Goal: Information Seeking & Learning: Check status

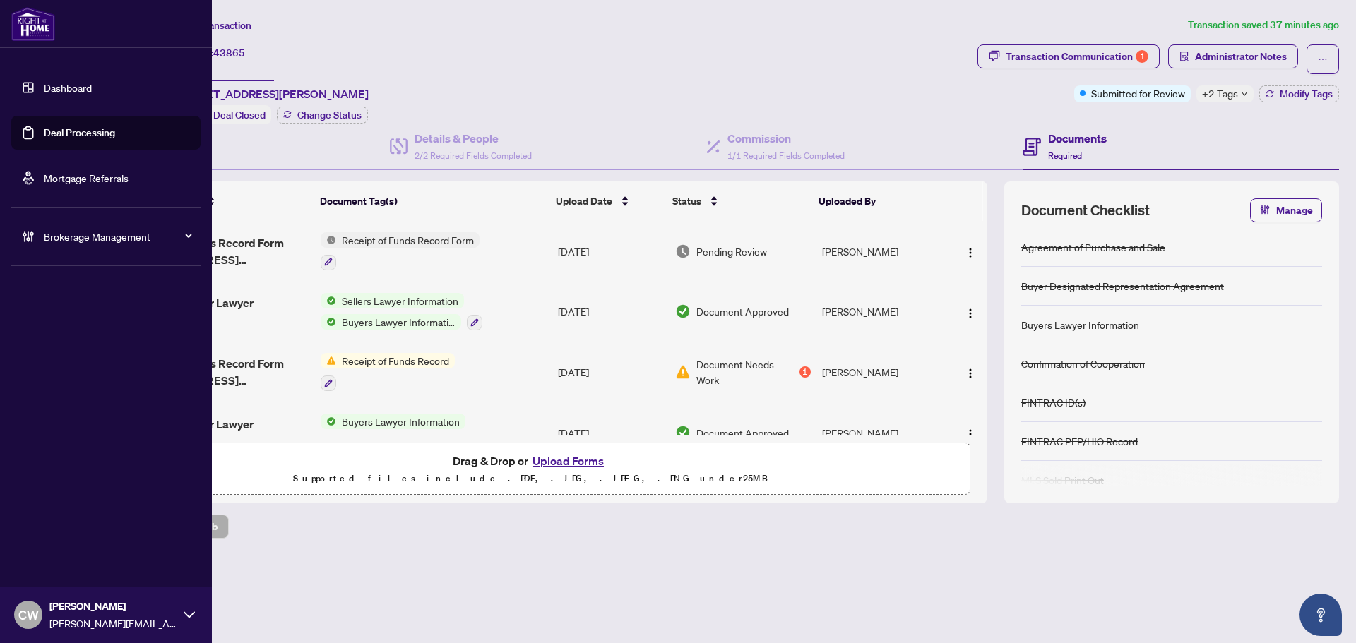
click at [55, 132] on link "Deal Processing" at bounding box center [79, 132] width 71 height 13
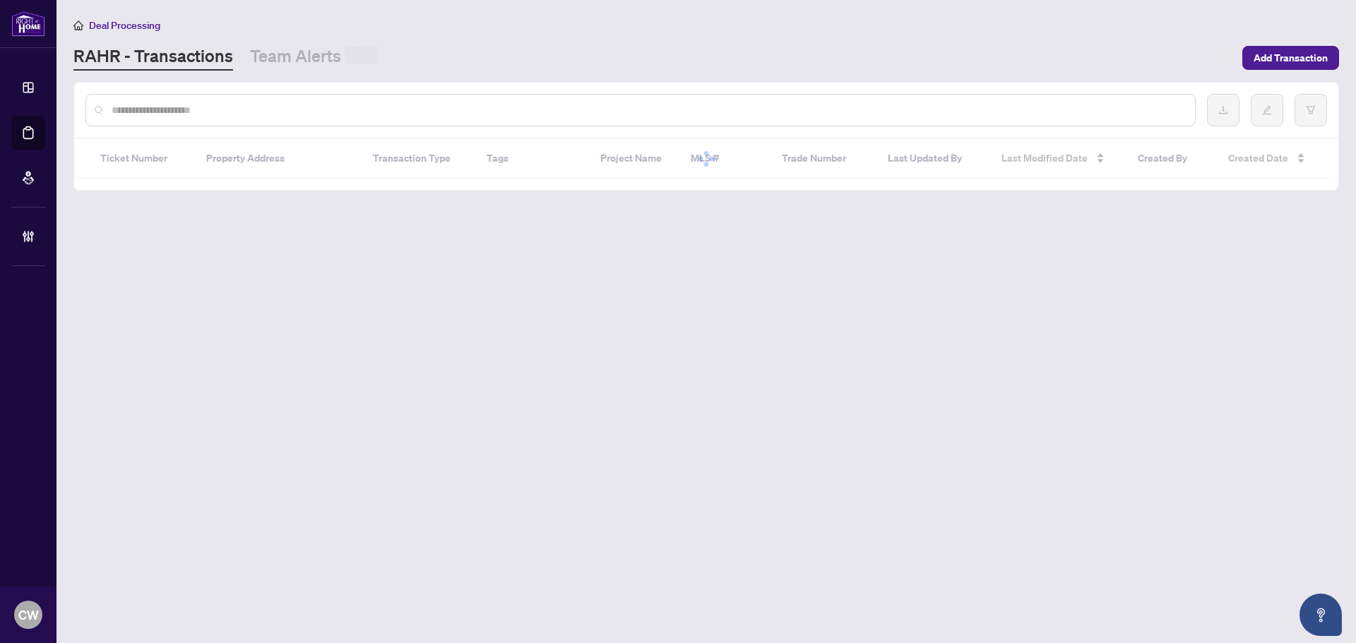
click at [247, 113] on input "text" at bounding box center [648, 110] width 1072 height 16
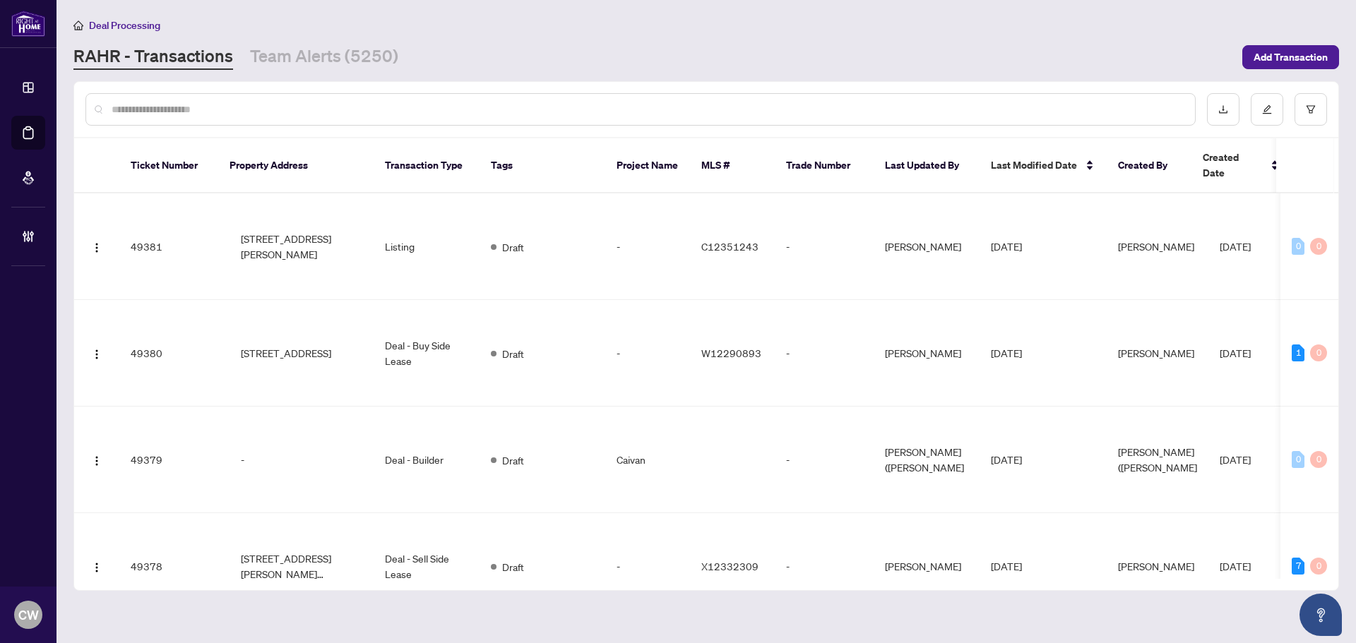
paste input "*******"
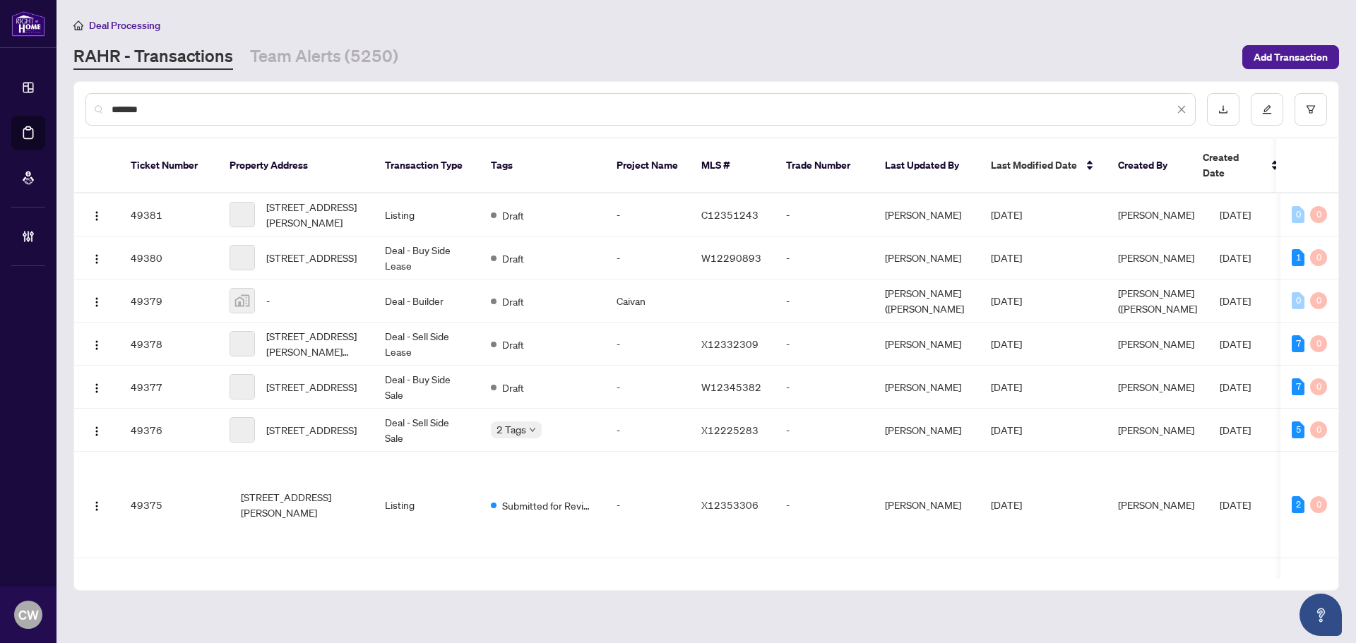
type input "*******"
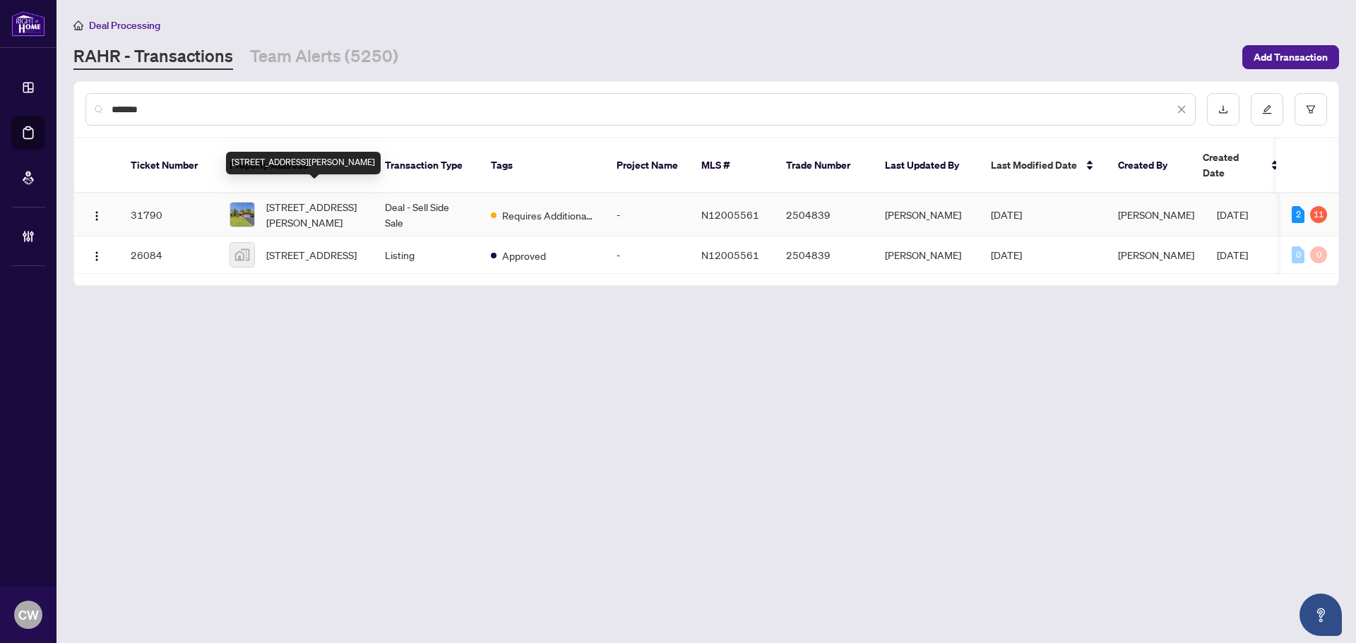
click at [293, 201] on span "[STREET_ADDRESS][PERSON_NAME]" at bounding box center [314, 214] width 96 height 31
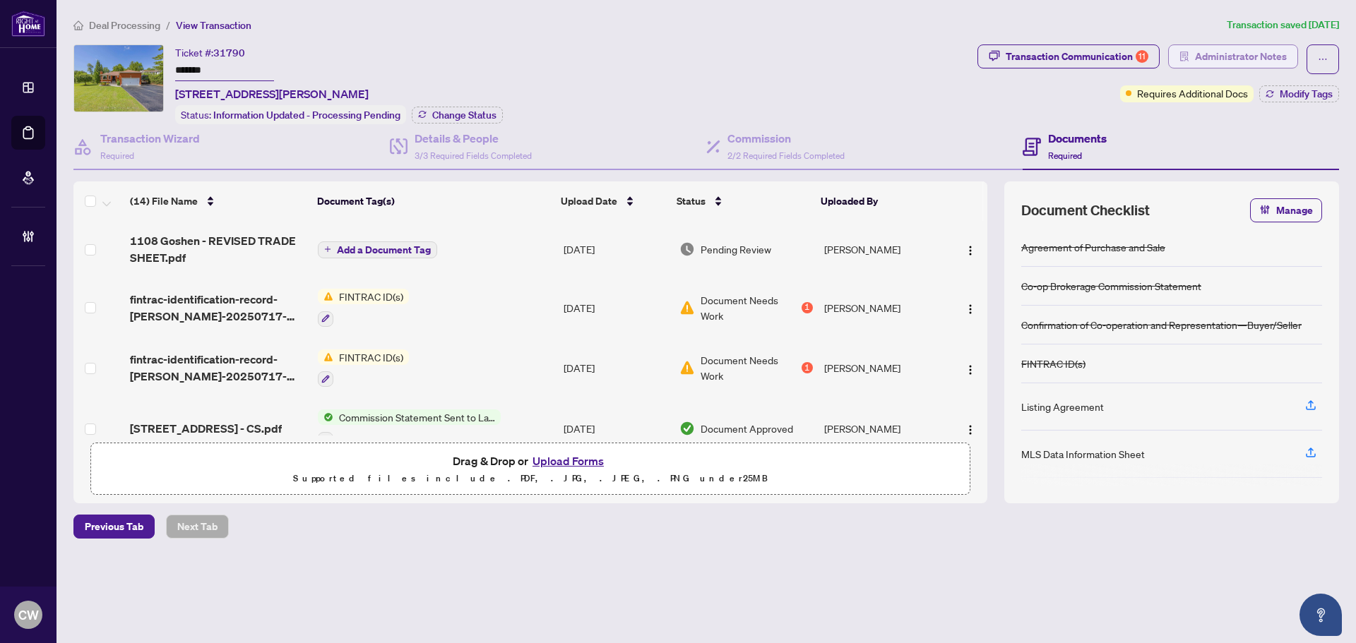
click at [1279, 58] on span "Administrator Notes" at bounding box center [1241, 56] width 92 height 23
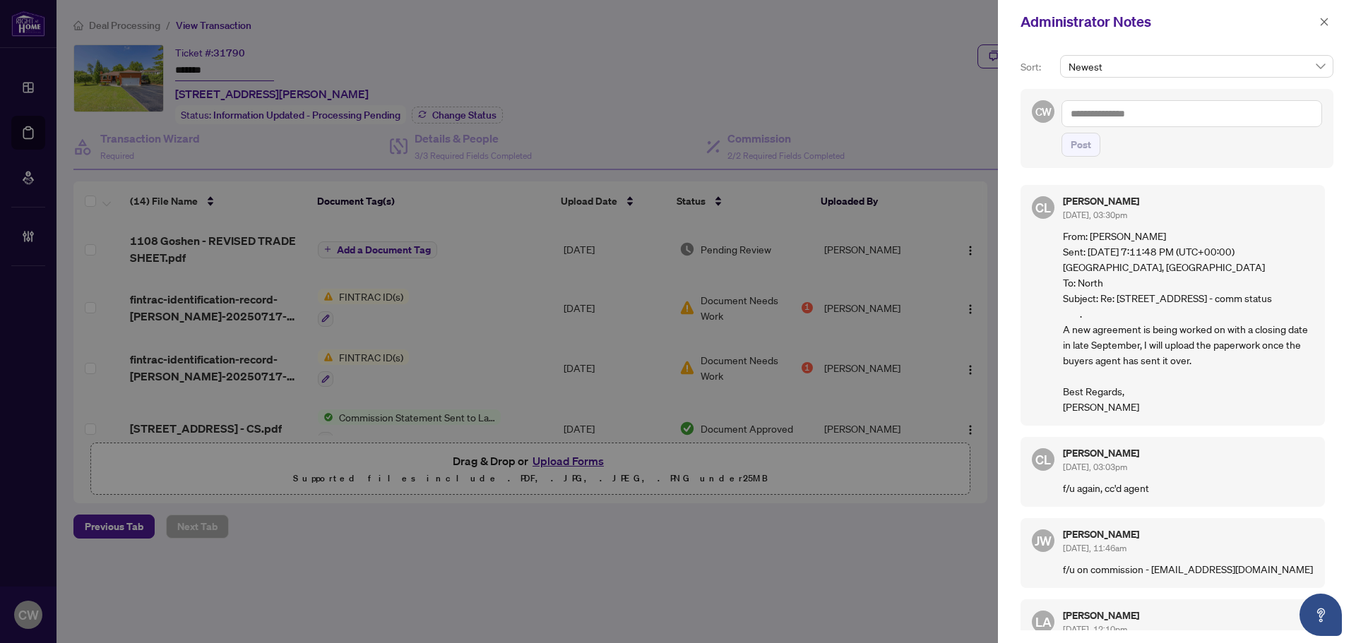
drag, startPoint x: 1130, startPoint y: 414, endPoint x: 1045, endPoint y: 239, distance: 194.5
click at [1045, 239] on div "CL [PERSON_NAME] [DATE], 03:30pm From: [PERSON_NAME] Sent: [DATE] 7:11:48 PM (U…" at bounding box center [1172, 305] width 304 height 241
copy p "From: [PERSON_NAME] Sent: [DATE] 7:11:48 PM (UTC+00:00) [GEOGRAPHIC_DATA], [GEO…"
click at [1325, 25] on icon "close" at bounding box center [1324, 22] width 10 height 10
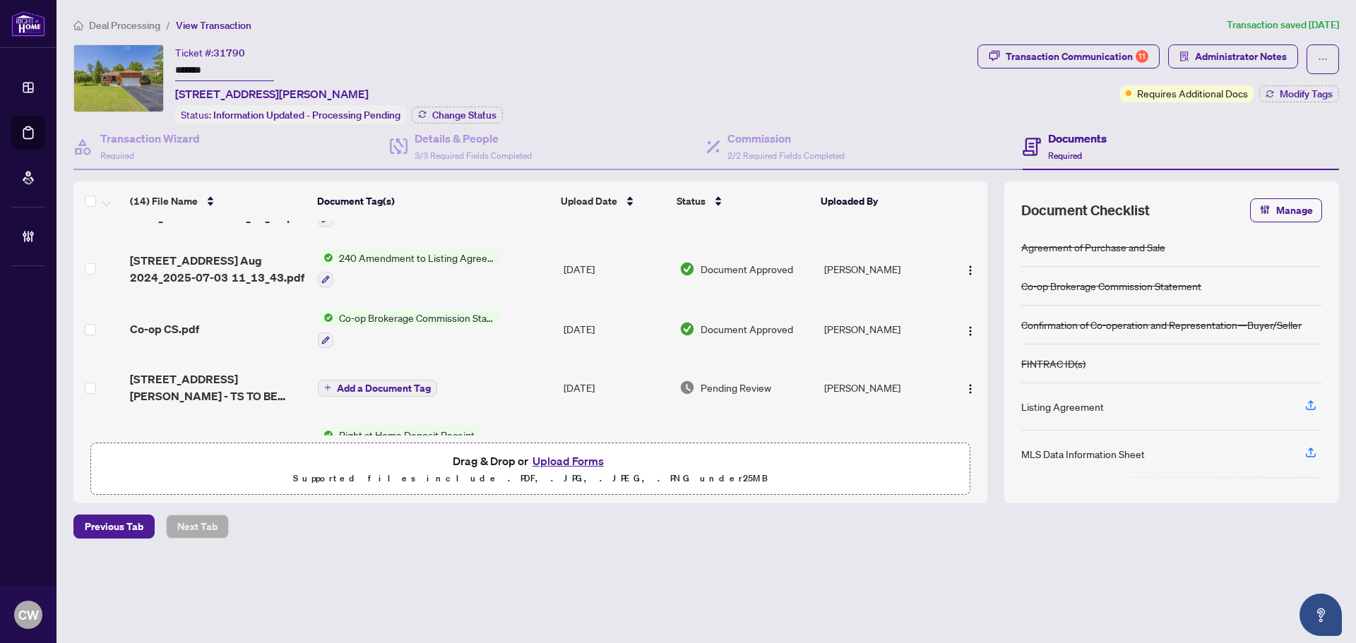
scroll to position [424, 0]
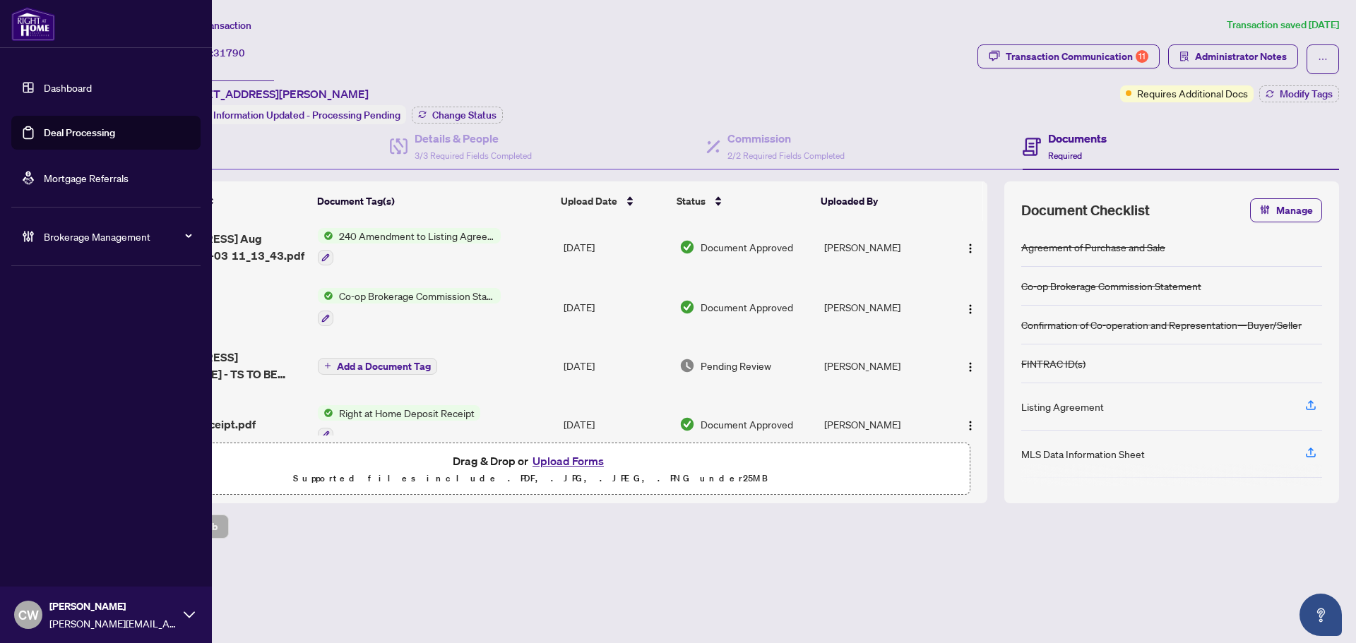
click at [64, 129] on link "Deal Processing" at bounding box center [79, 132] width 71 height 13
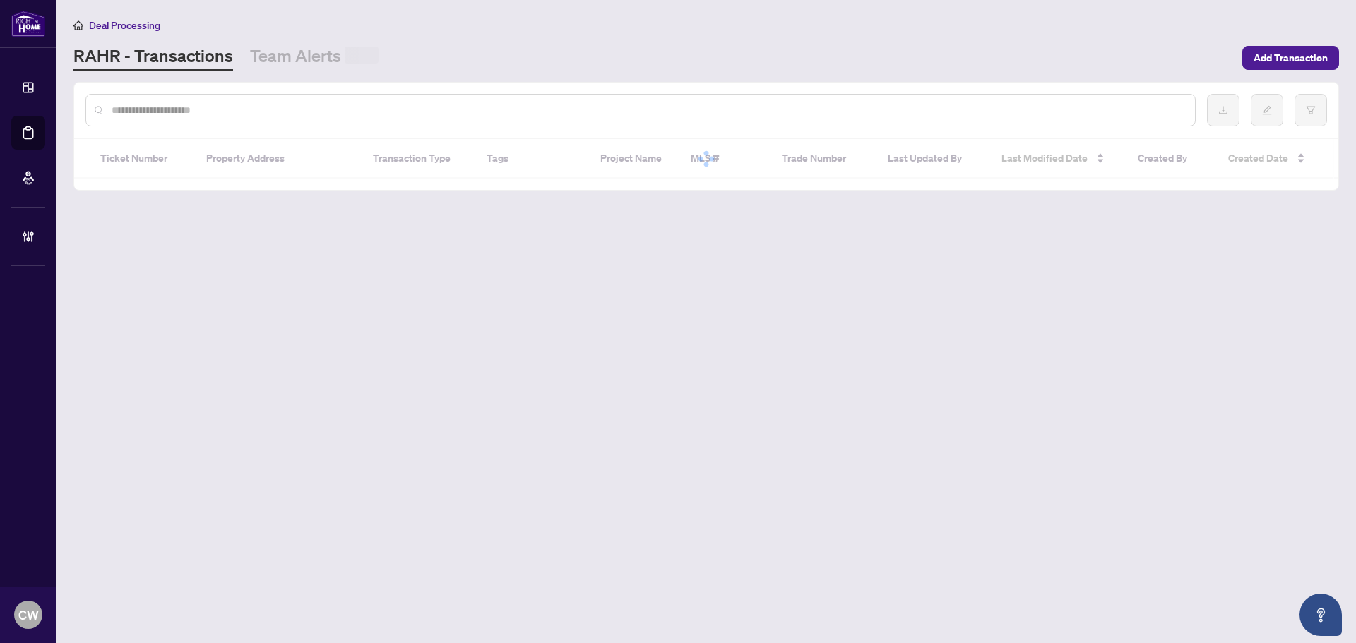
drag, startPoint x: 242, startPoint y: 89, endPoint x: 223, endPoint y: 107, distance: 26.0
click at [242, 89] on div at bounding box center [706, 110] width 1264 height 55
click at [217, 107] on input "text" at bounding box center [648, 110] width 1072 height 16
paste input "*******"
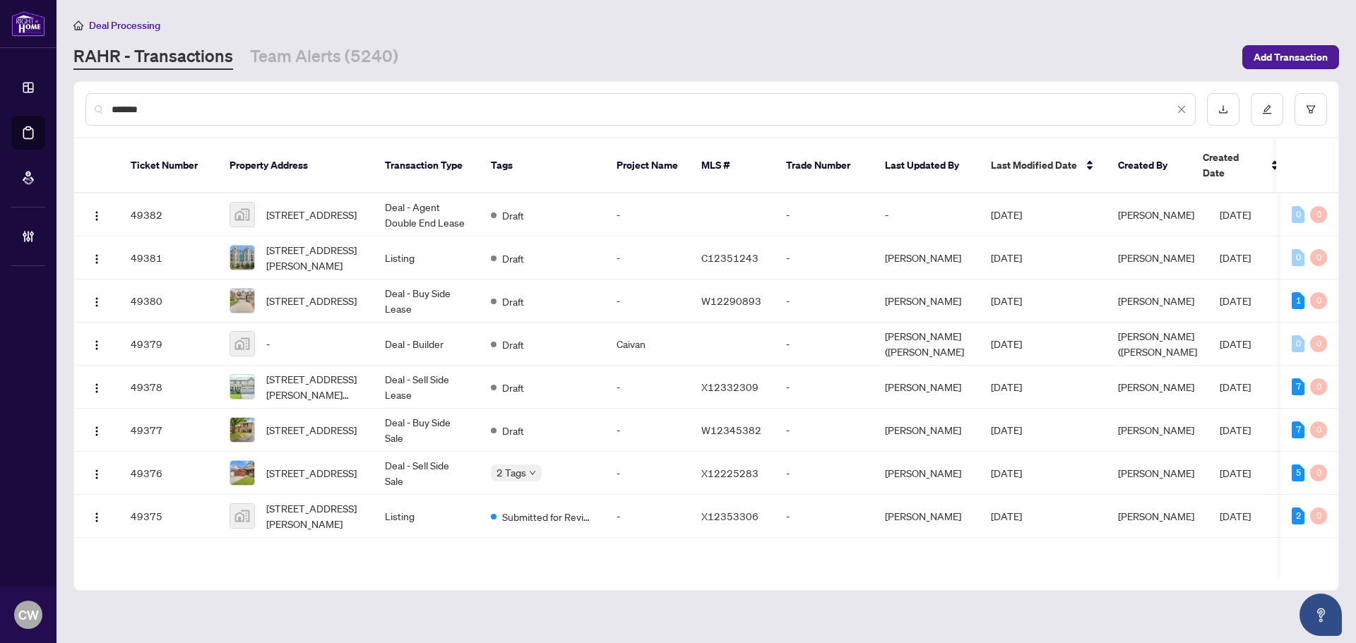
type input "*******"
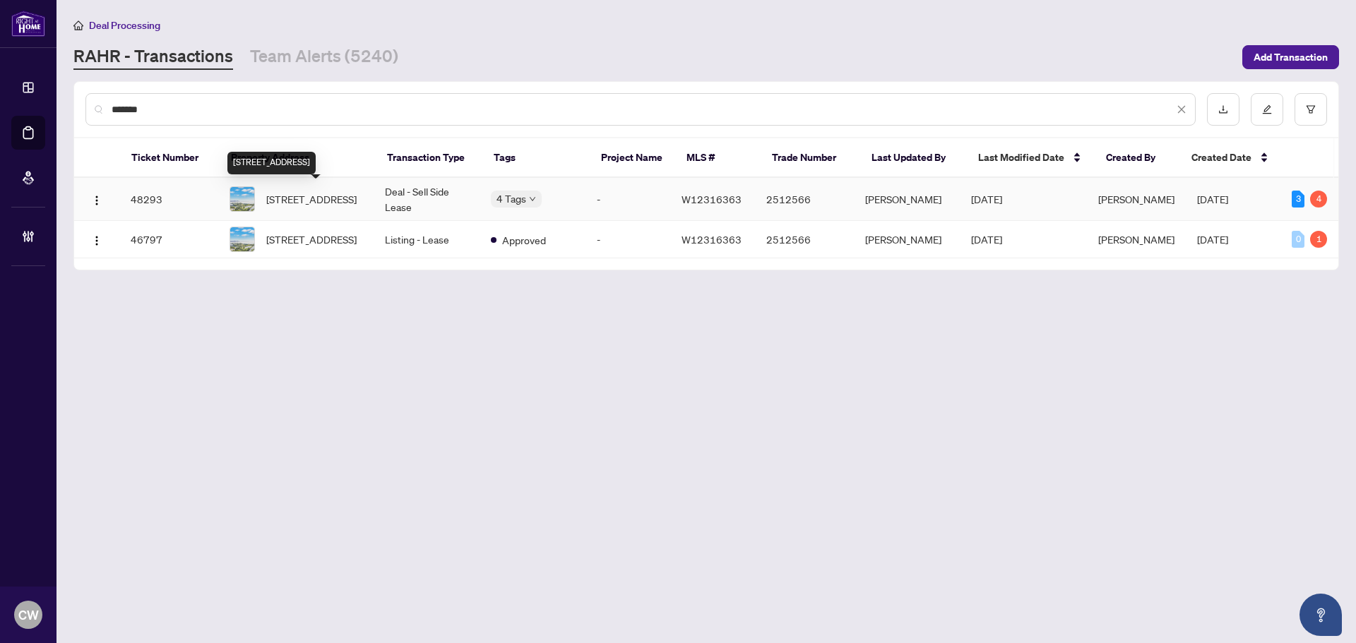
click at [296, 193] on span "[STREET_ADDRESS]" at bounding box center [311, 199] width 90 height 16
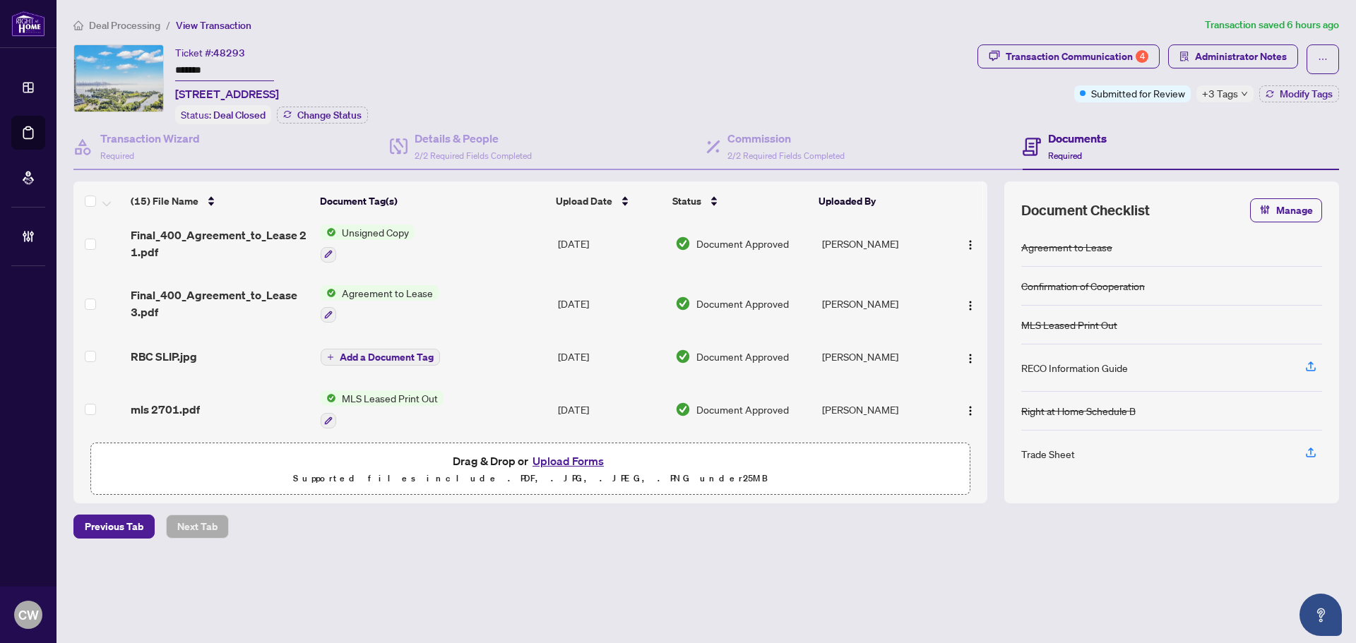
scroll to position [645, 0]
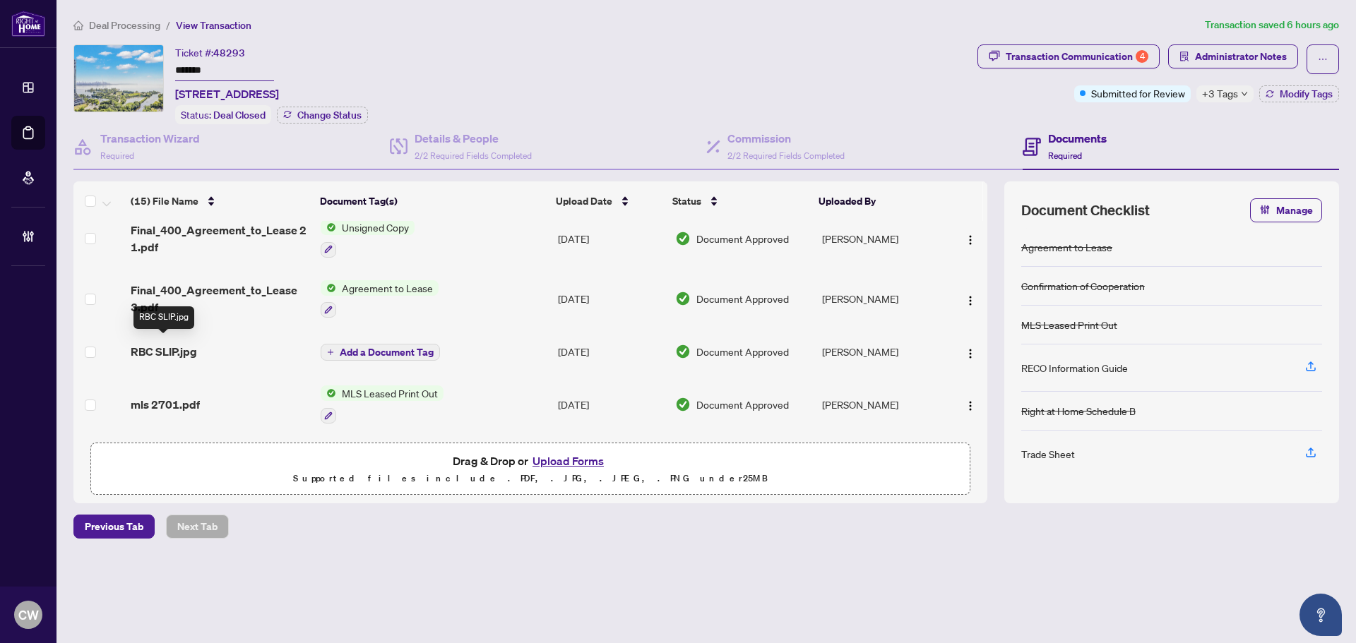
click at [169, 346] on span "RBC SLIP.jpg" at bounding box center [164, 351] width 66 height 17
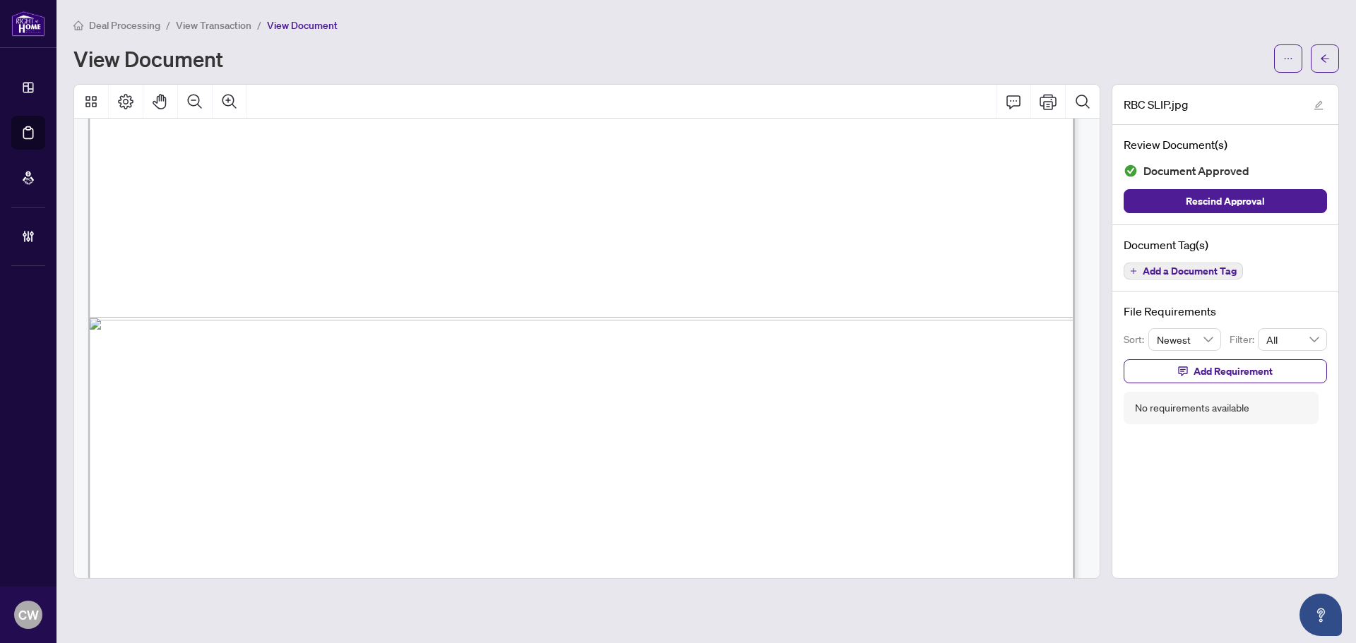
scroll to position [964, 0]
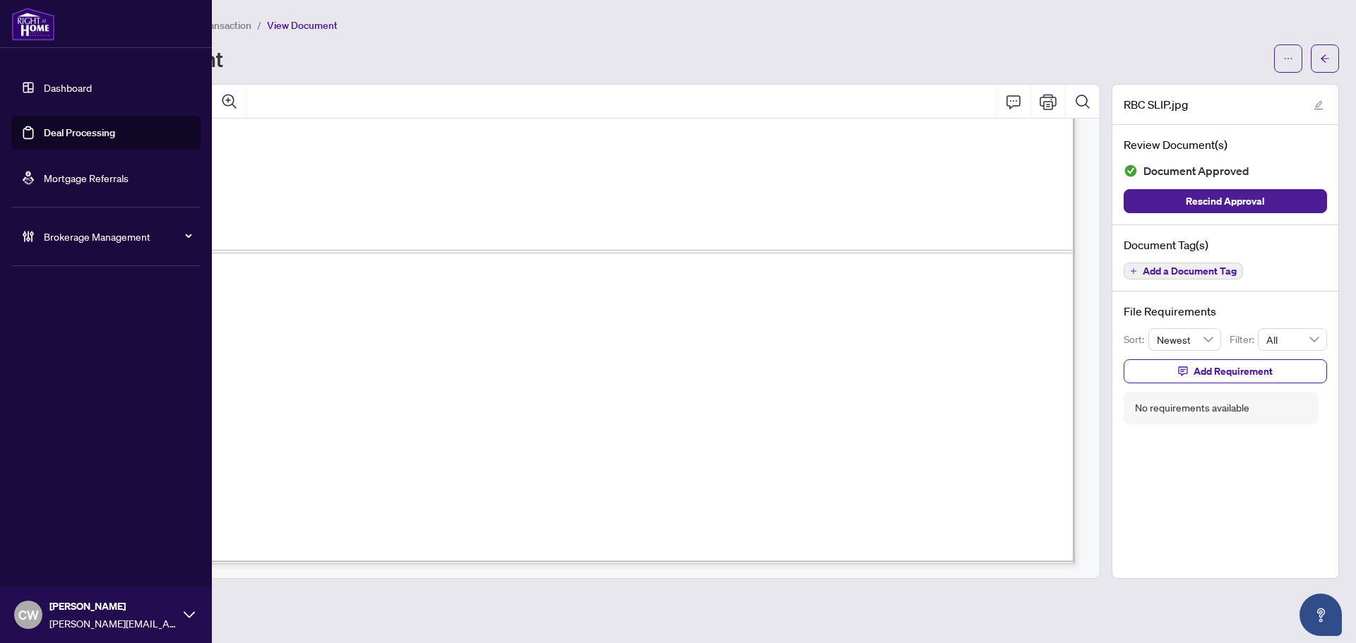
click at [44, 133] on link "Deal Processing" at bounding box center [79, 132] width 71 height 13
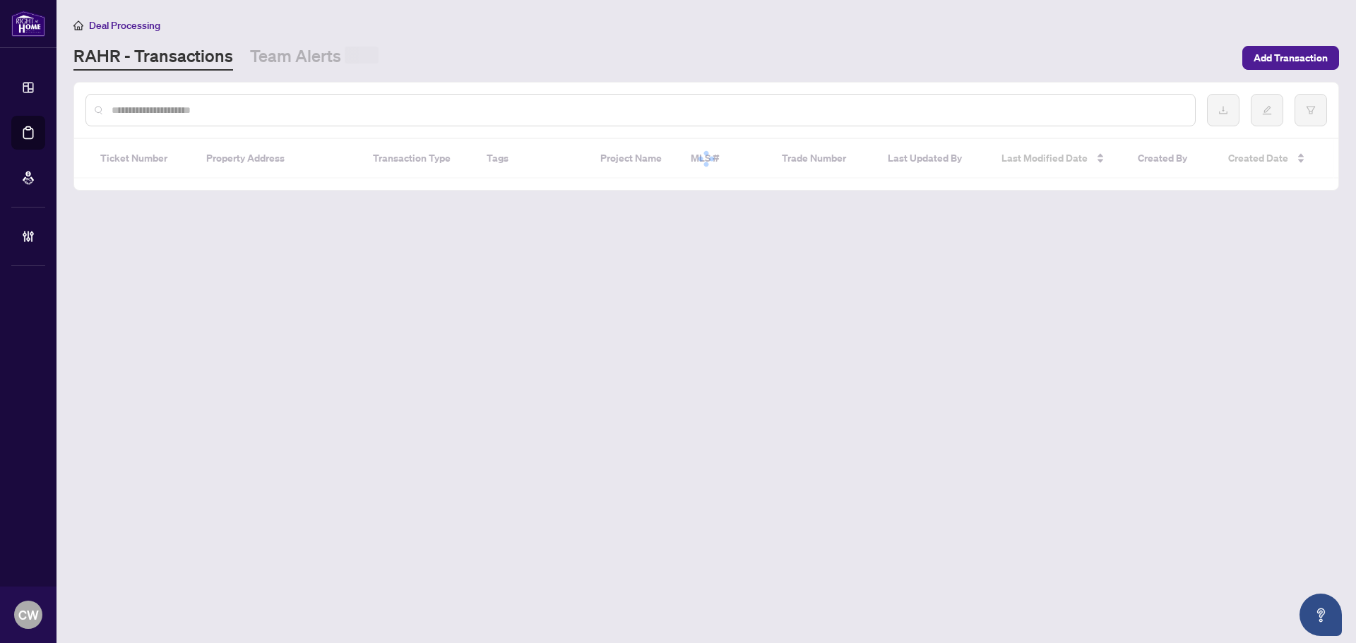
click at [267, 106] on input "text" at bounding box center [648, 110] width 1072 height 16
paste input "*******"
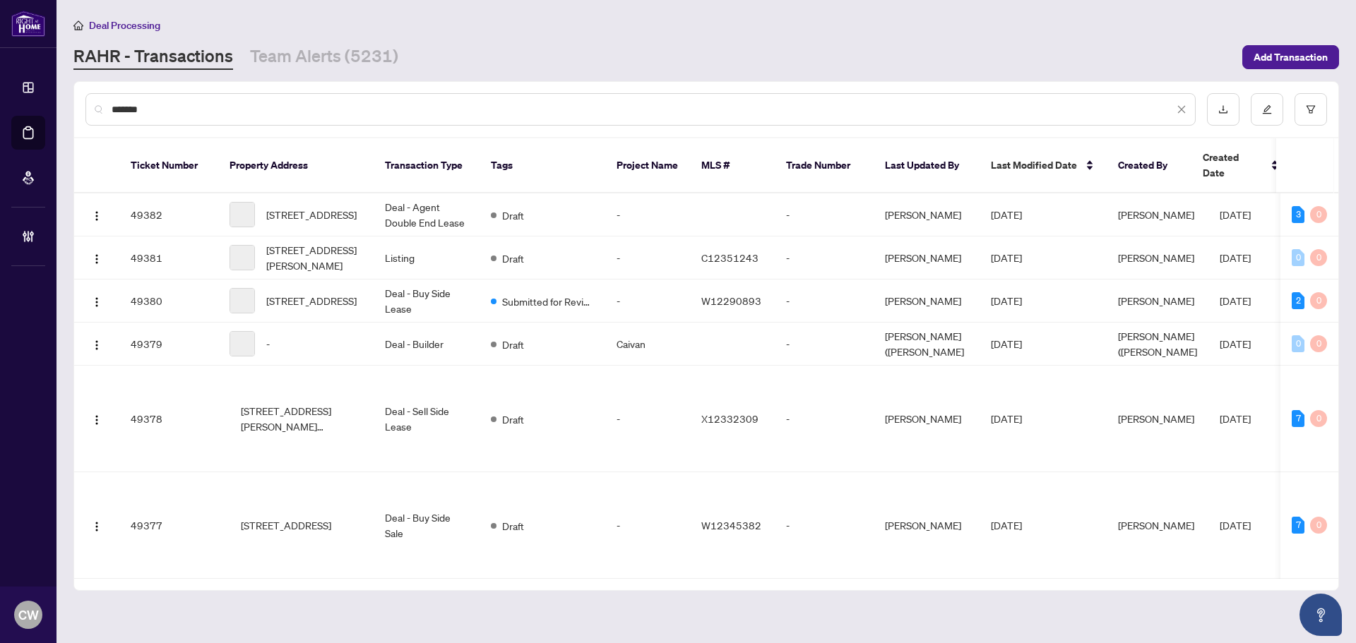
type input "*******"
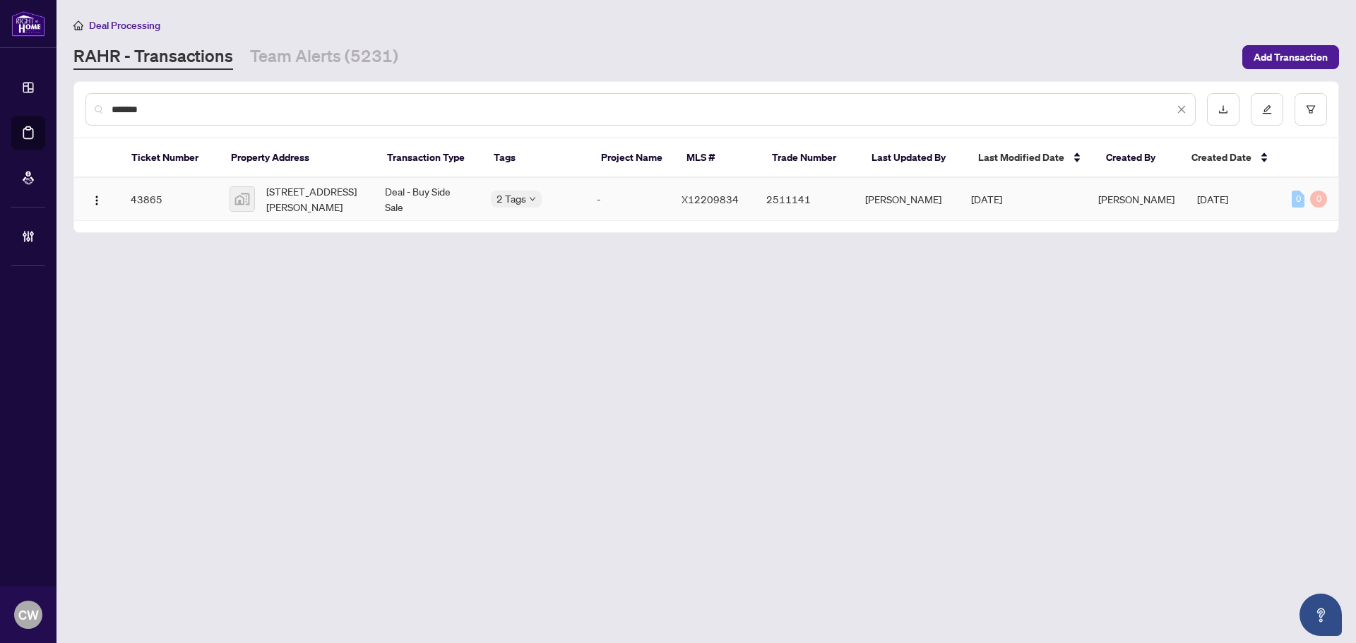
click at [303, 197] on span "[STREET_ADDRESS][PERSON_NAME]" at bounding box center [314, 199] width 96 height 31
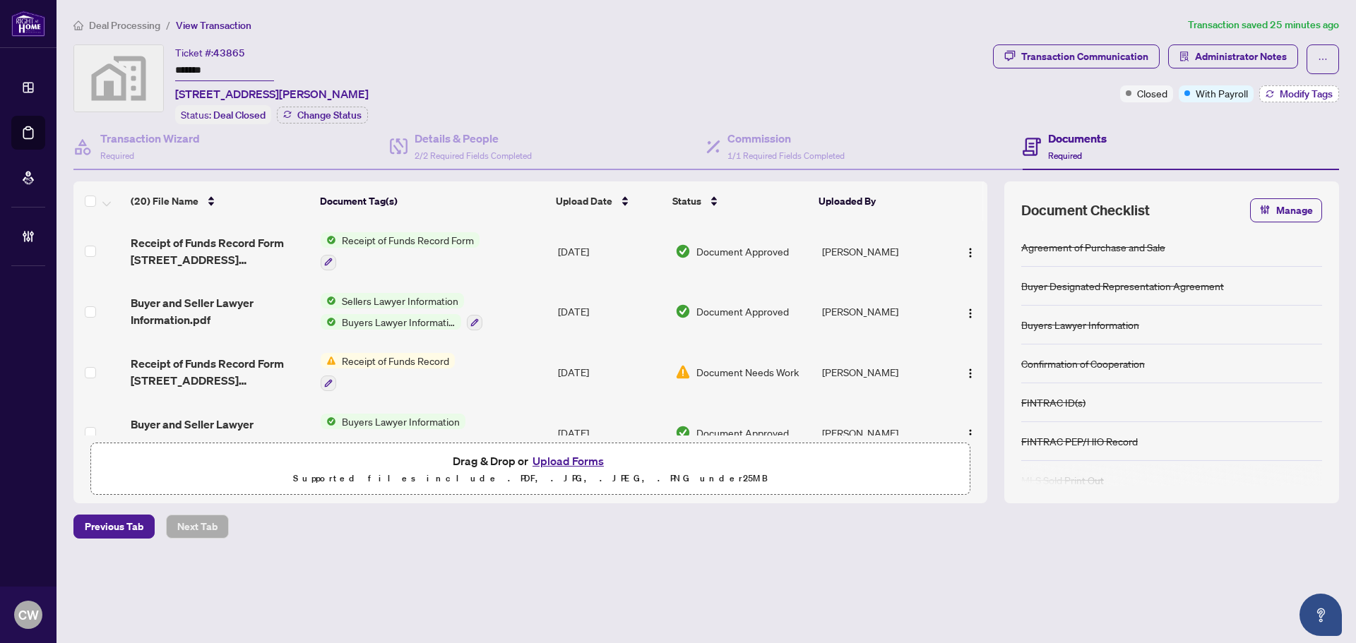
click at [1321, 89] on span "Modify Tags" at bounding box center [1305, 94] width 53 height 10
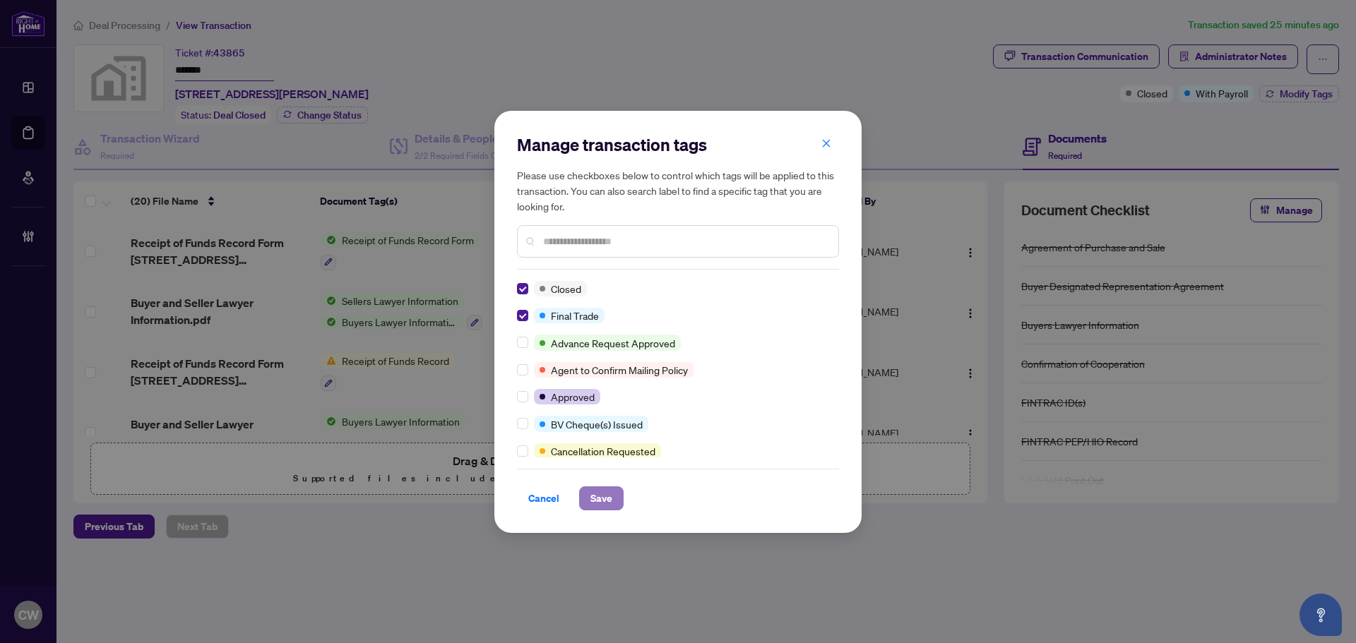
click at [598, 499] on span "Save" at bounding box center [601, 498] width 22 height 23
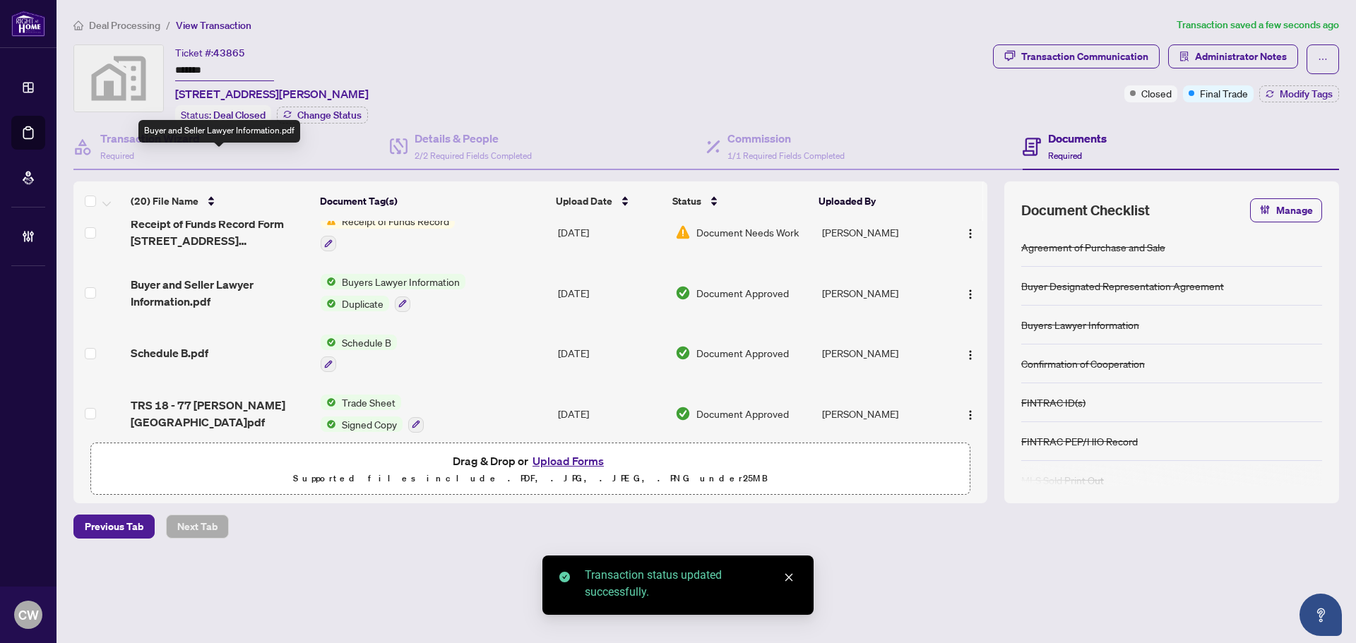
scroll to position [141, 0]
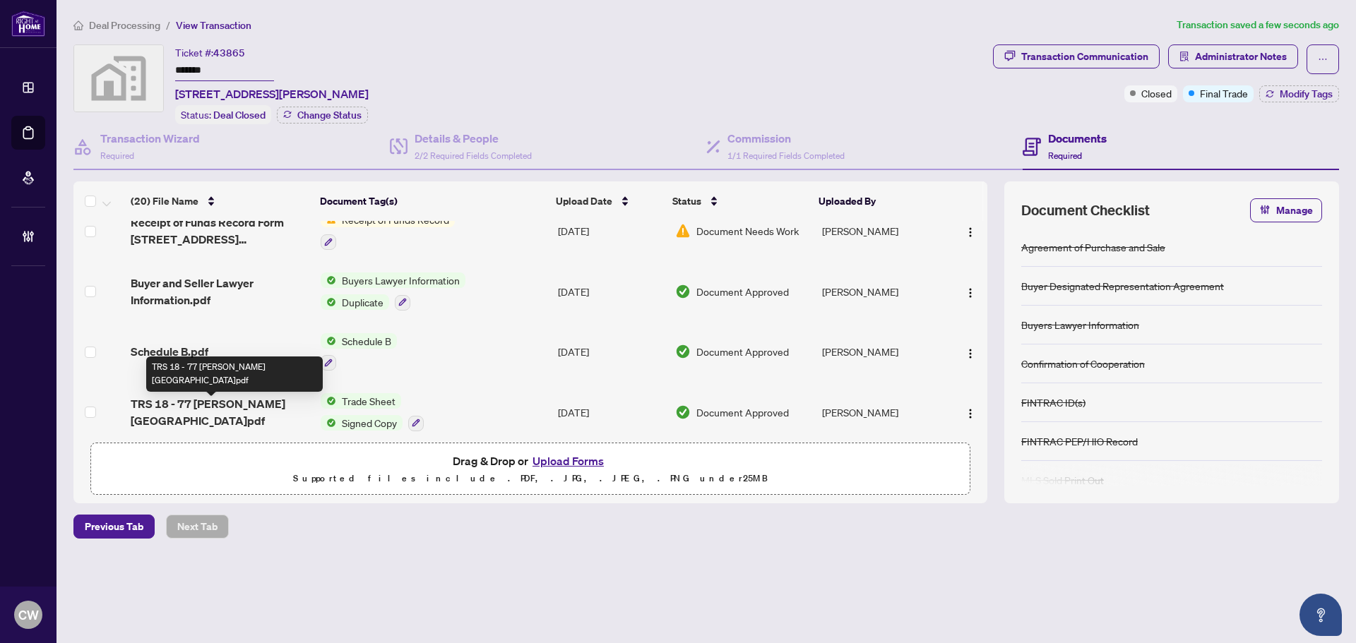
click at [233, 403] on span "TRS 18 - 77 [PERSON_NAME][GEOGRAPHIC_DATA]pdf" at bounding box center [220, 412] width 179 height 34
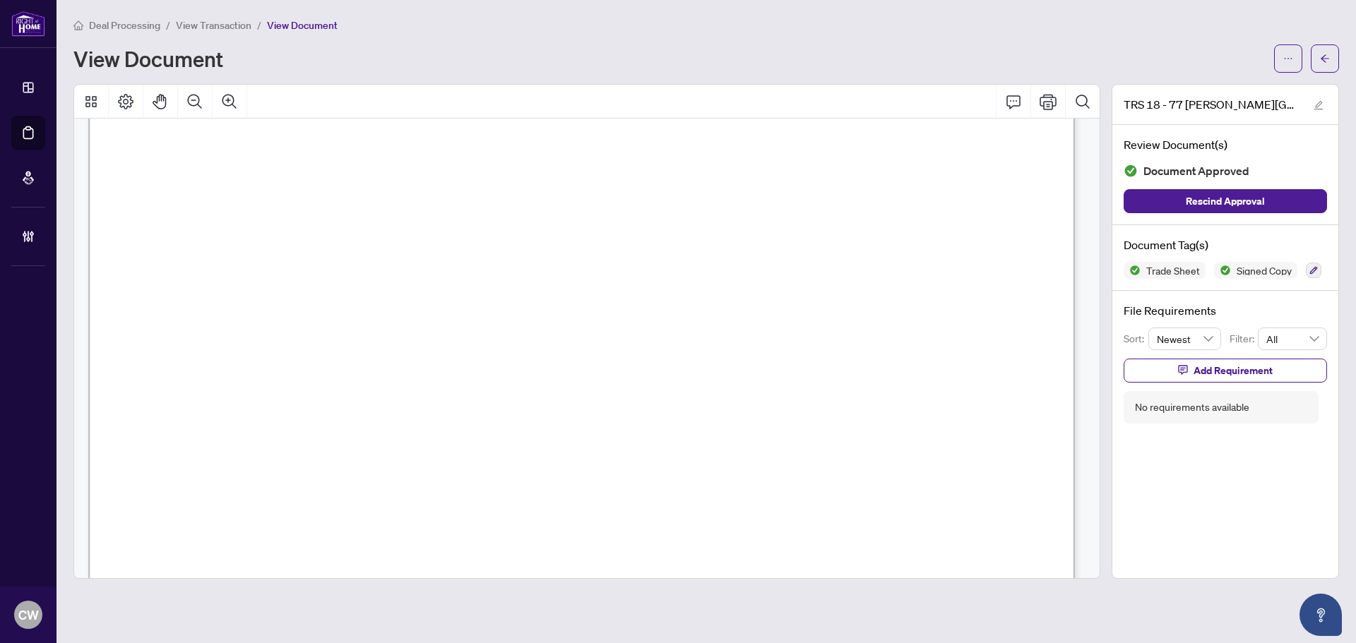
scroll to position [494, 0]
click at [1318, 64] on button "button" at bounding box center [1324, 58] width 28 height 28
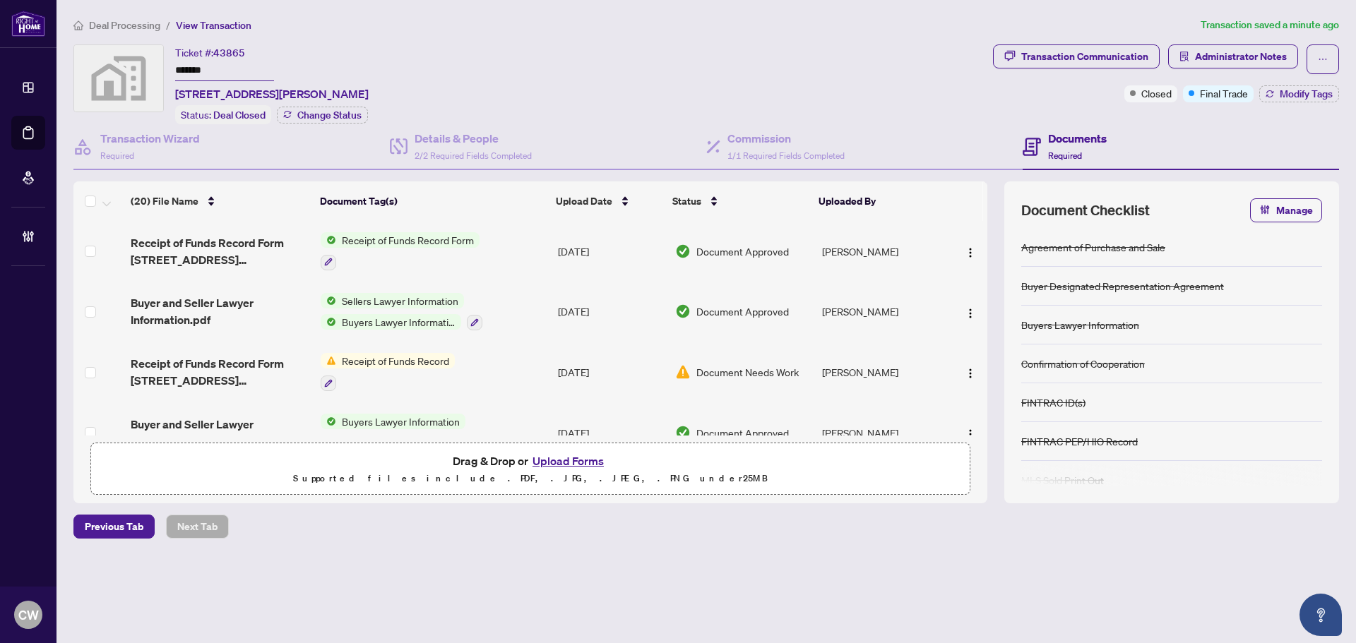
click at [574, 461] on button "Upload Forms" at bounding box center [568, 461] width 80 height 18
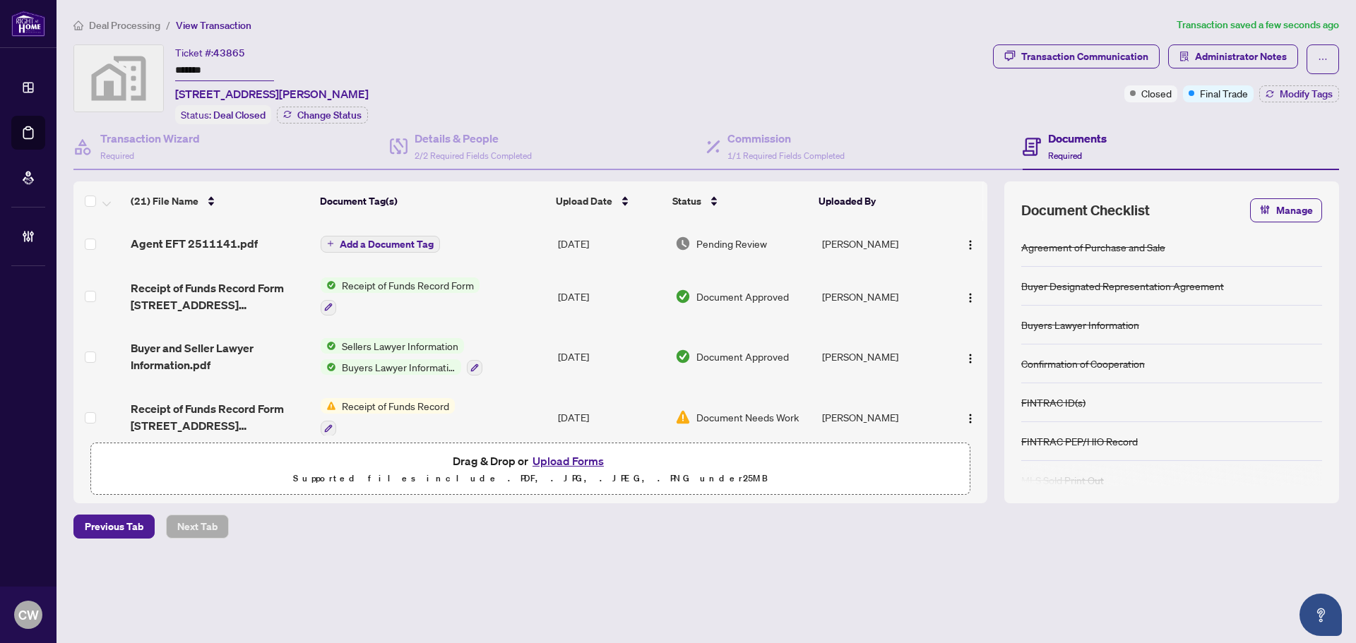
click at [397, 245] on span "Add a Document Tag" at bounding box center [387, 244] width 94 height 10
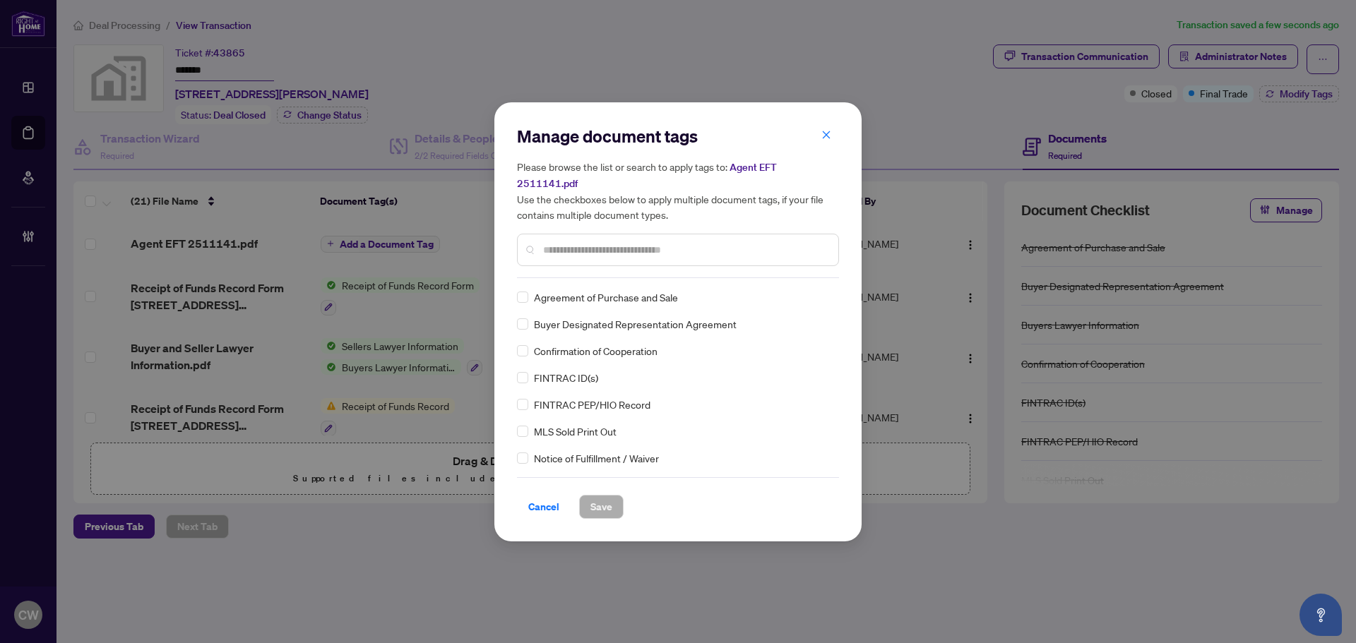
click at [664, 247] on input "text" at bounding box center [685, 250] width 284 height 16
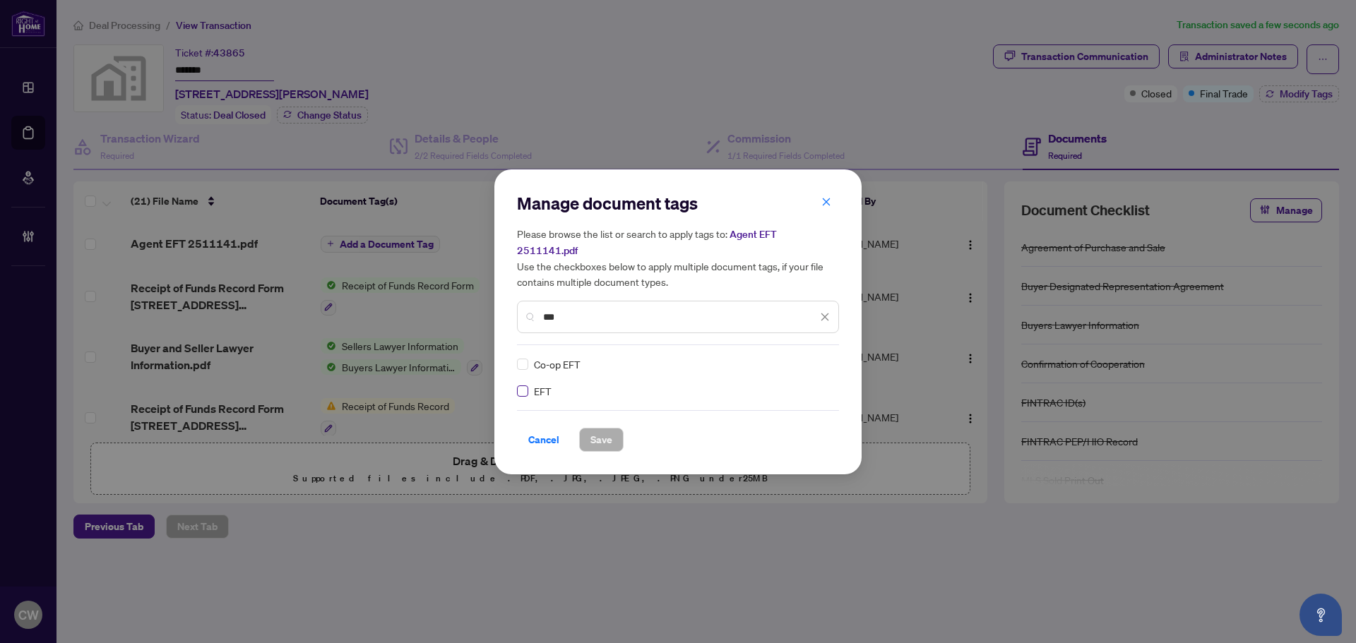
type input "***"
click at [522, 382] on div "Co-op EFT EFT" at bounding box center [678, 378] width 322 height 42
click at [798, 357] on div at bounding box center [812, 364] width 36 height 14
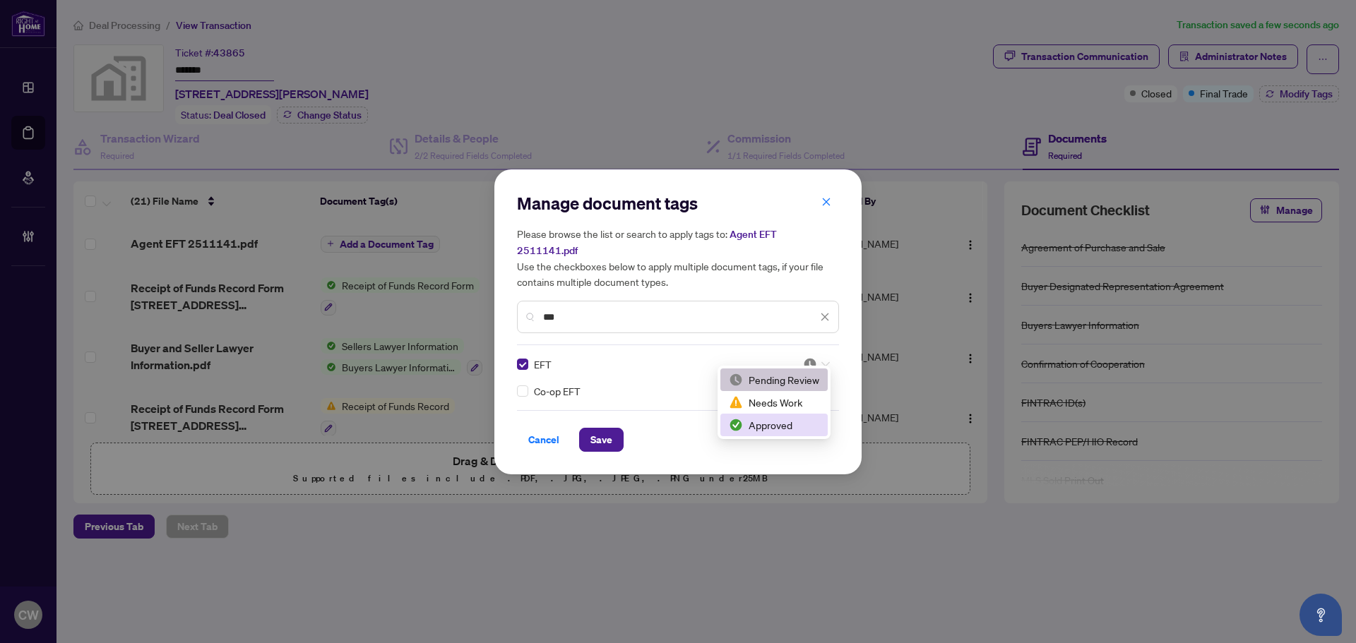
click at [803, 425] on div "Approved" at bounding box center [774, 425] width 90 height 16
click at [606, 431] on span "Save" at bounding box center [601, 440] width 22 height 23
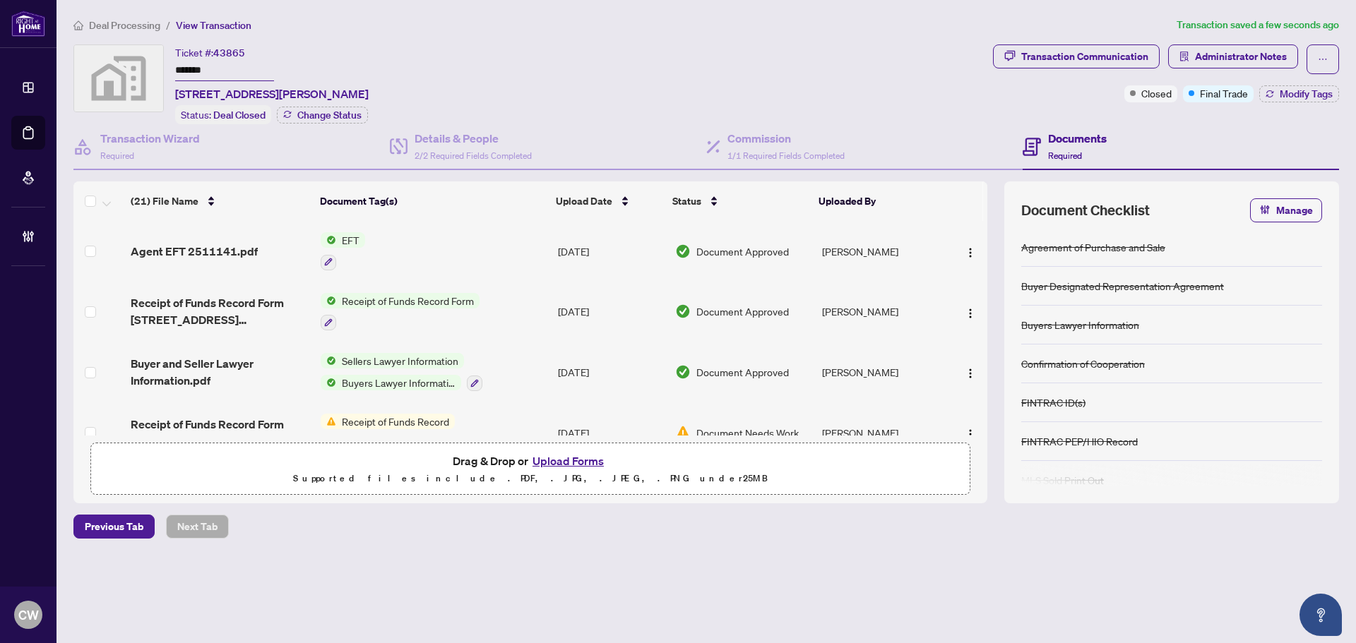
drag, startPoint x: 963, startPoint y: 244, endPoint x: 964, endPoint y: 261, distance: 17.7
click at [964, 244] on span "button" at bounding box center [969, 252] width 11 height 16
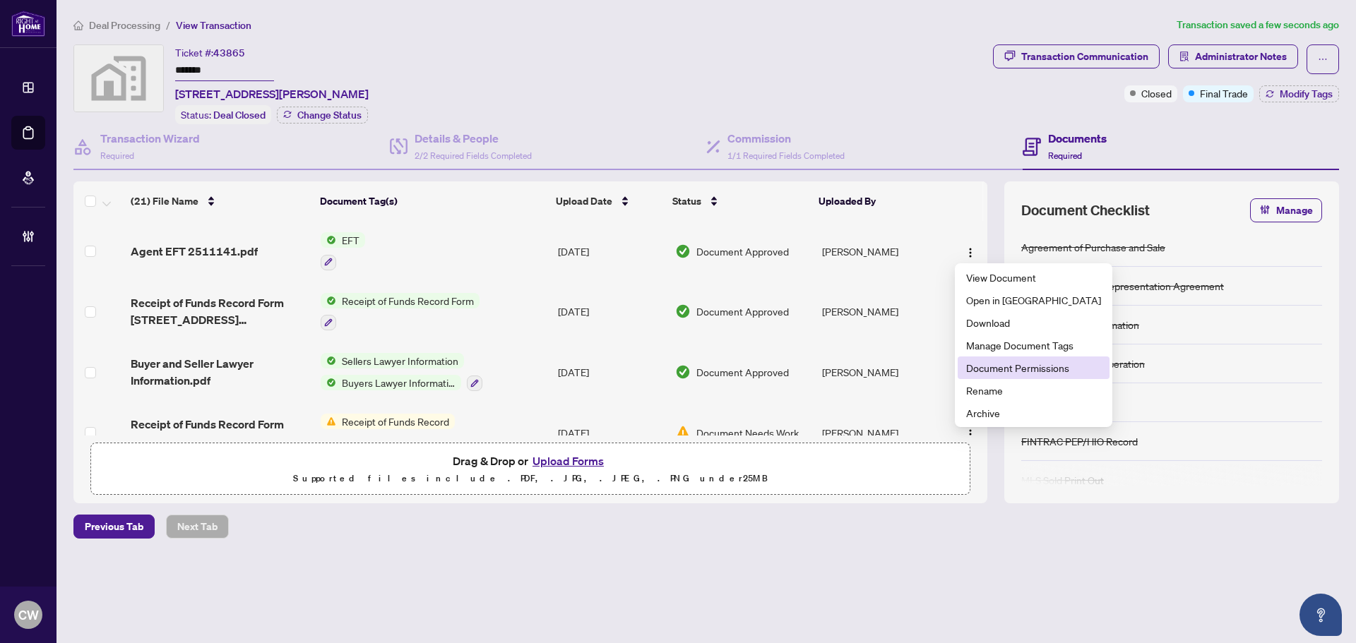
click at [995, 365] on span "Document Permissions" at bounding box center [1033, 368] width 135 height 16
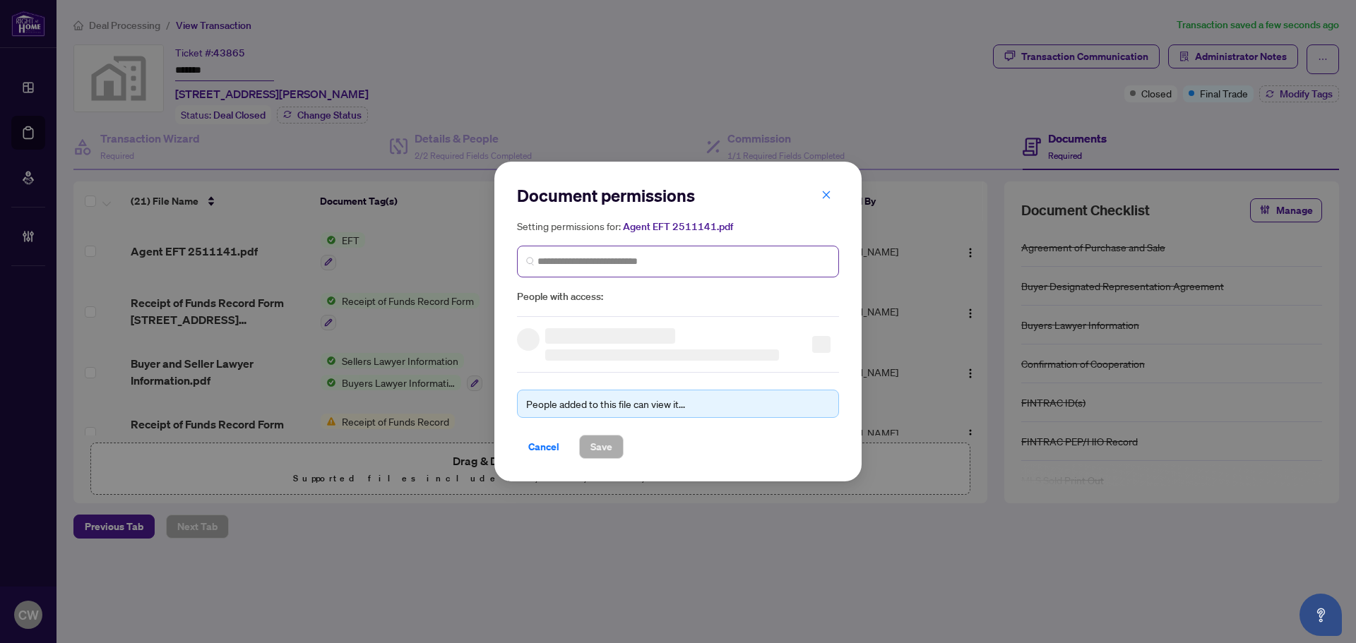
click at [760, 271] on span at bounding box center [678, 262] width 322 height 32
paste input "**********"
type input "**********"
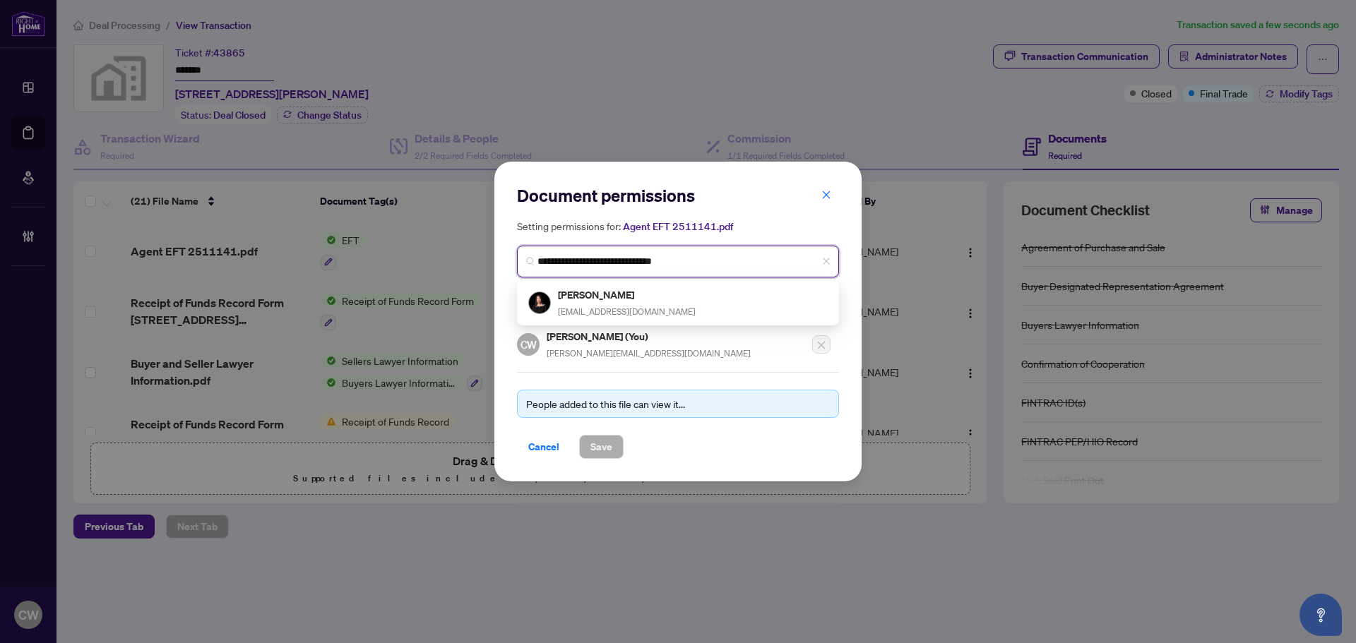
click at [622, 301] on div "[PERSON_NAME] [EMAIL_ADDRESS][DOMAIN_NAME]" at bounding box center [627, 303] width 138 height 32
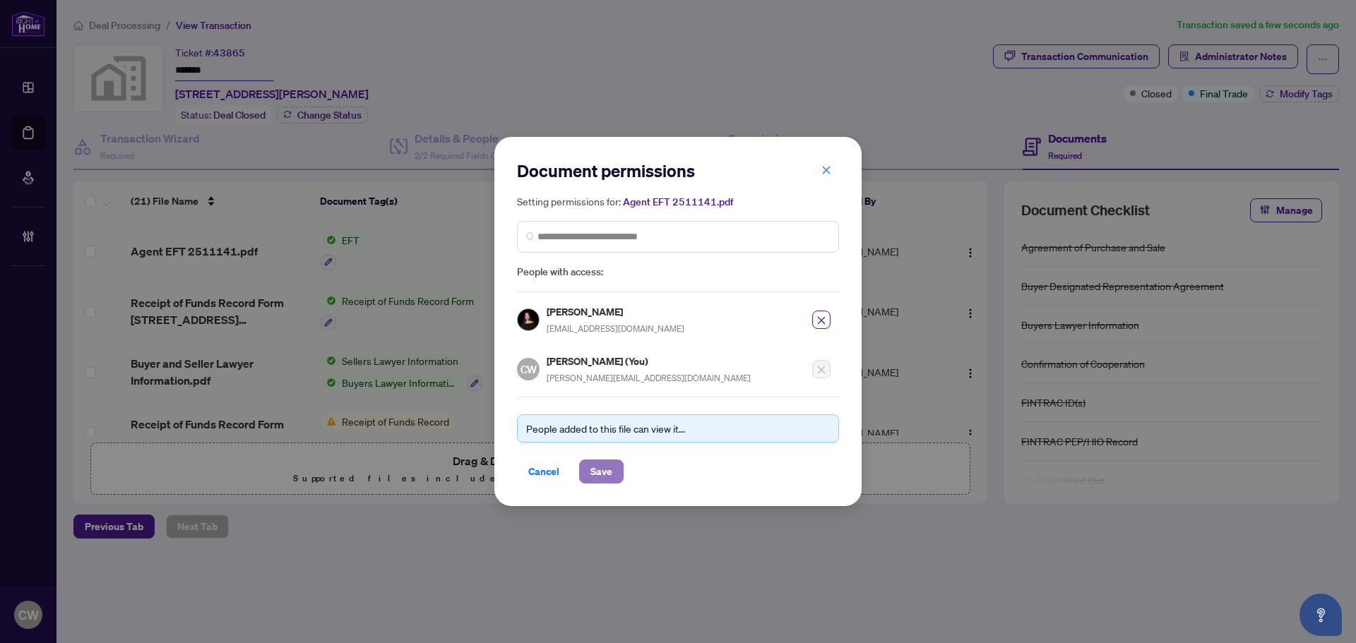
click at [603, 471] on span "Save" at bounding box center [601, 471] width 22 height 23
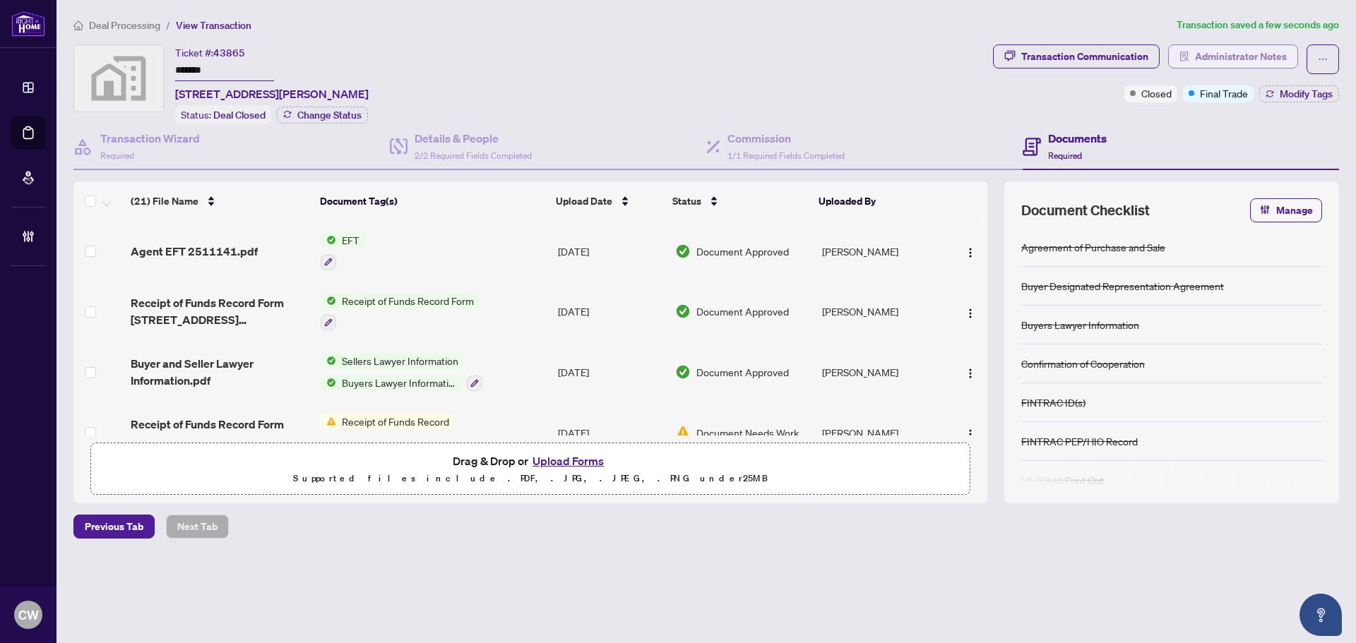
click at [1236, 66] on span "Administrator Notes" at bounding box center [1241, 56] width 92 height 23
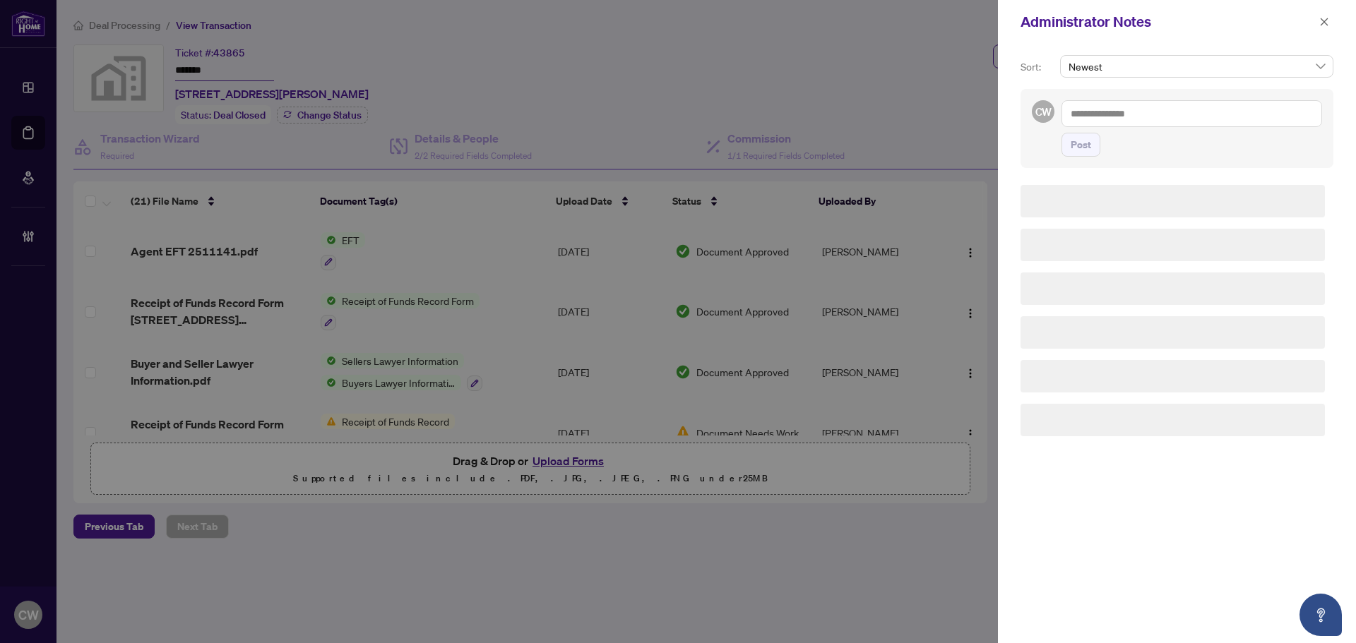
click at [1236, 54] on div "Sort: Newest CW Post" at bounding box center [1177, 343] width 358 height 599
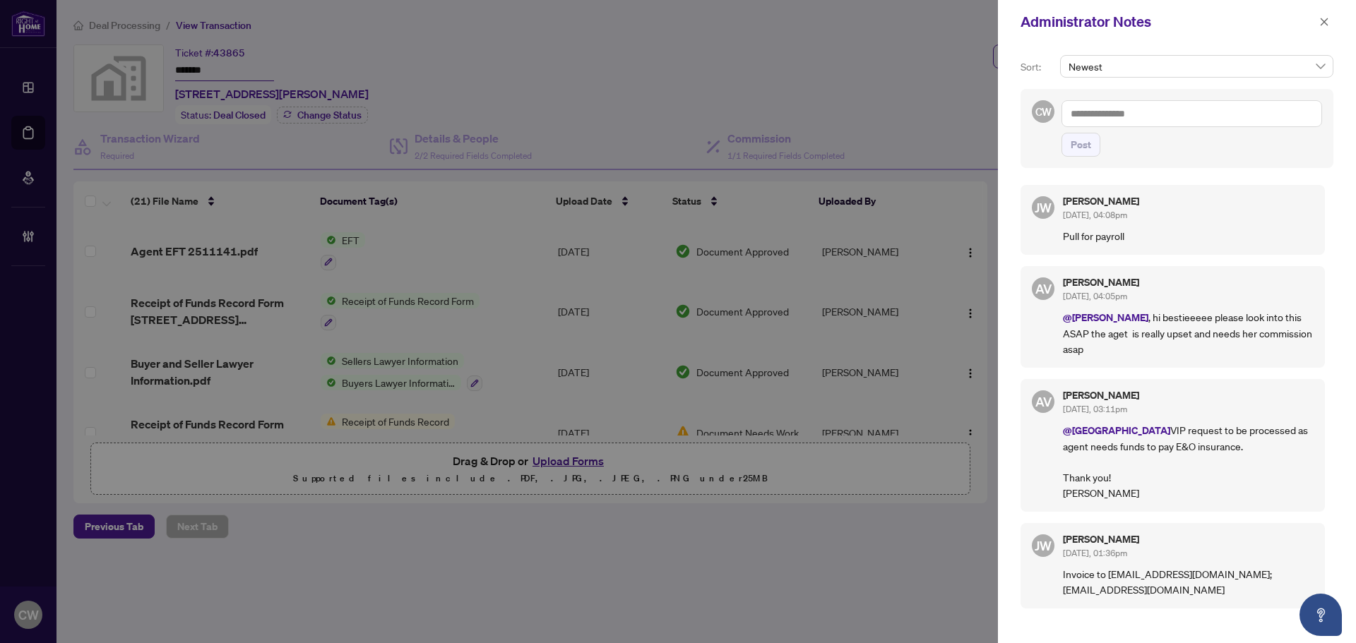
click at [1121, 114] on textarea at bounding box center [1191, 113] width 261 height 27
paste textarea "**********"
type textarea "**********"
click at [1087, 150] on span "Post" at bounding box center [1080, 144] width 20 height 23
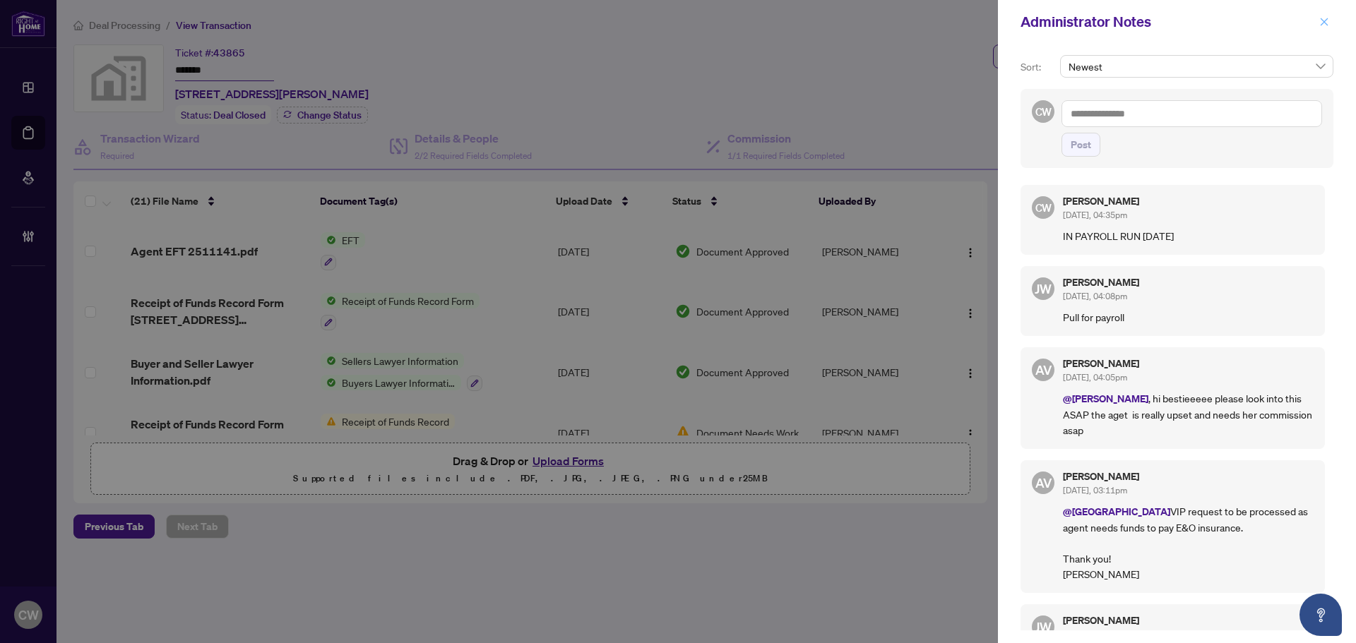
click at [1324, 21] on icon "close" at bounding box center [1324, 22] width 10 height 10
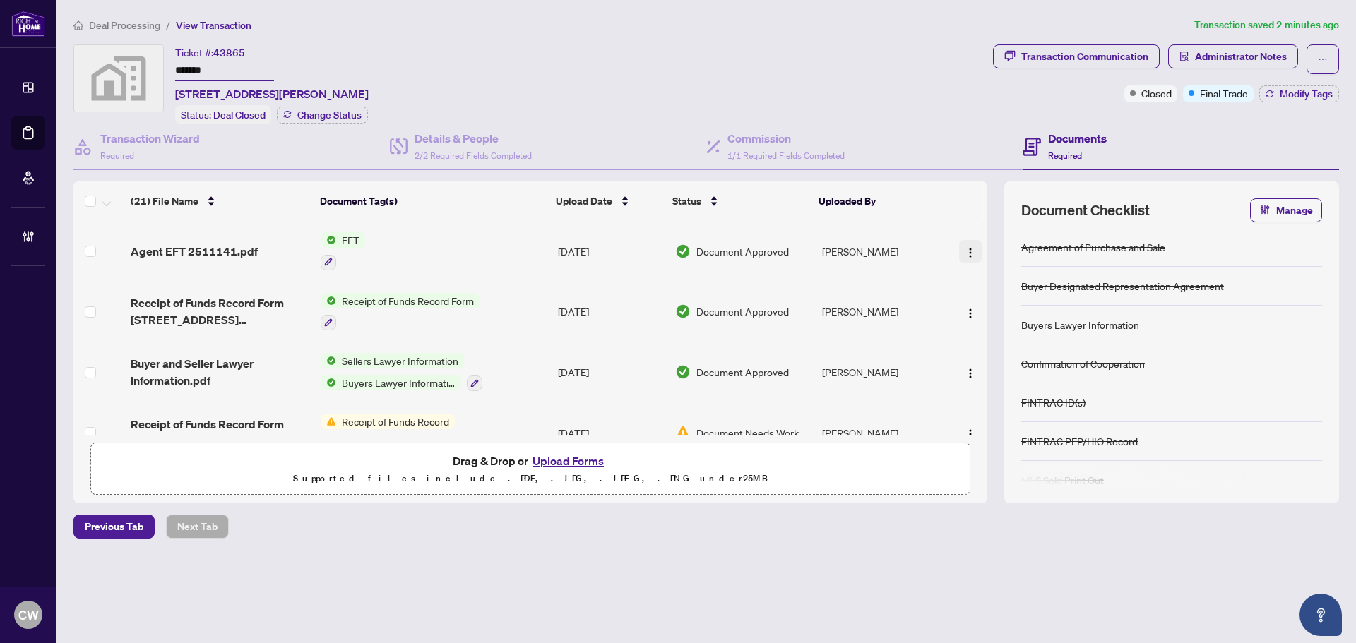
click at [969, 252] on img "button" at bounding box center [969, 252] width 11 height 11
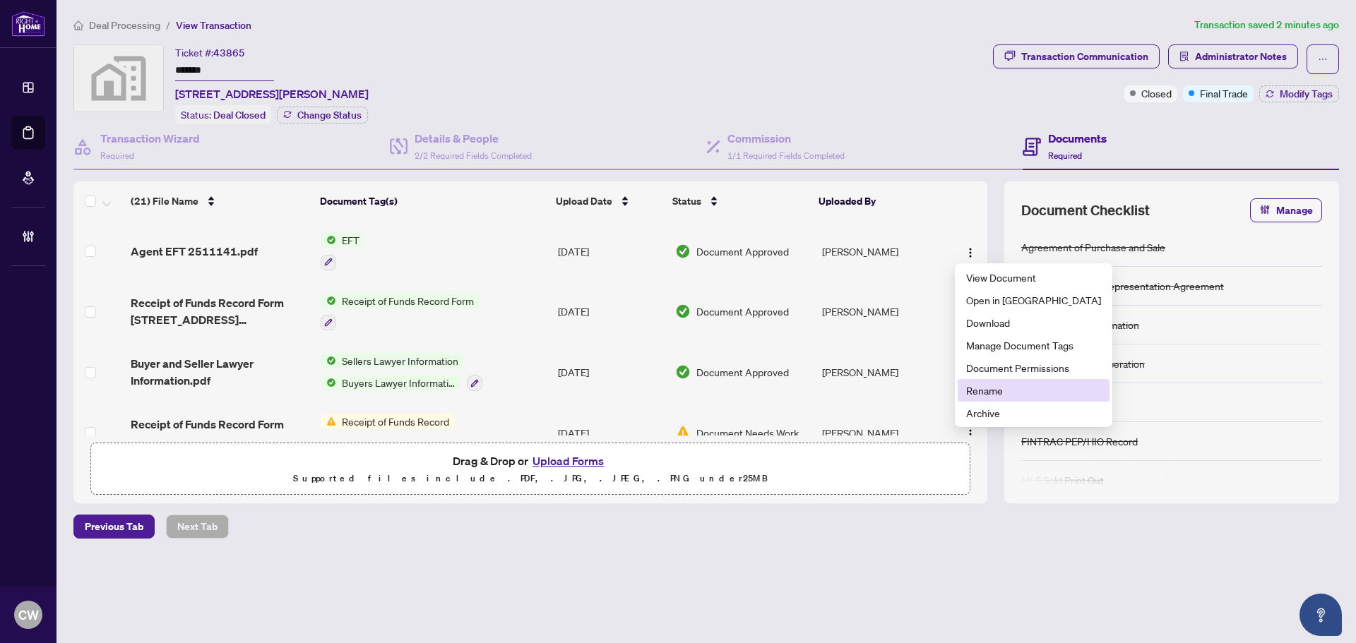
click at [986, 380] on li "Rename" at bounding box center [1033, 390] width 152 height 23
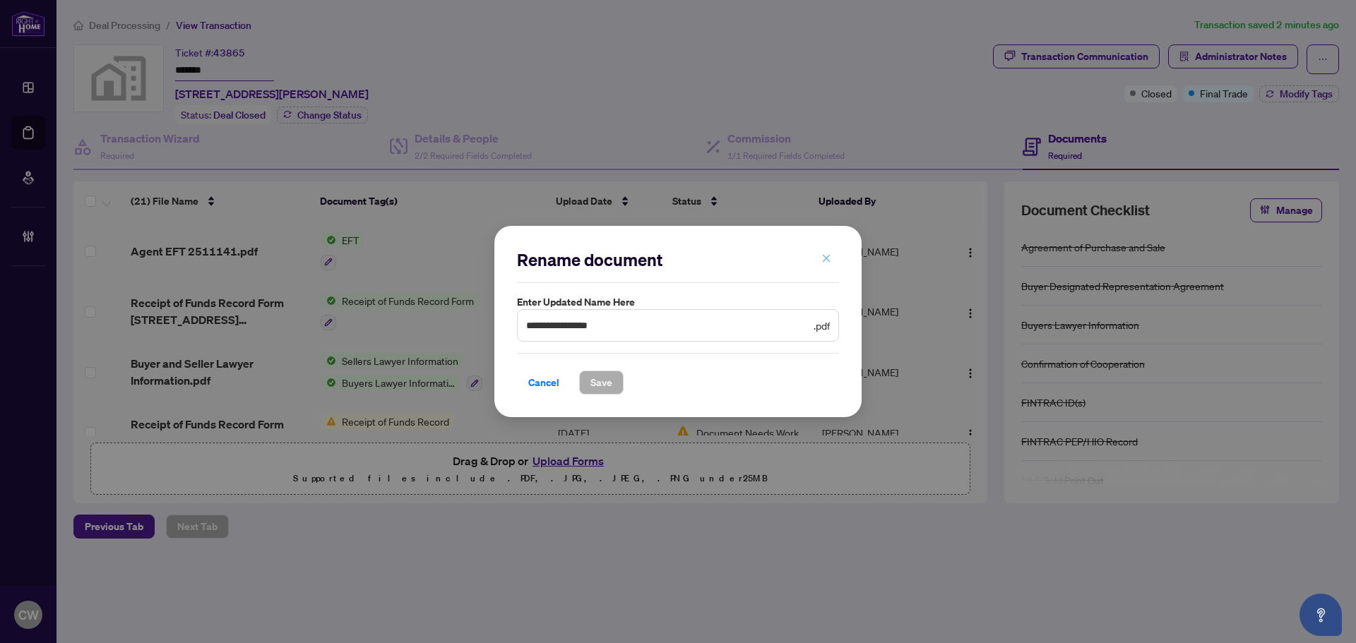
click at [823, 255] on icon "close" at bounding box center [826, 258] width 10 height 10
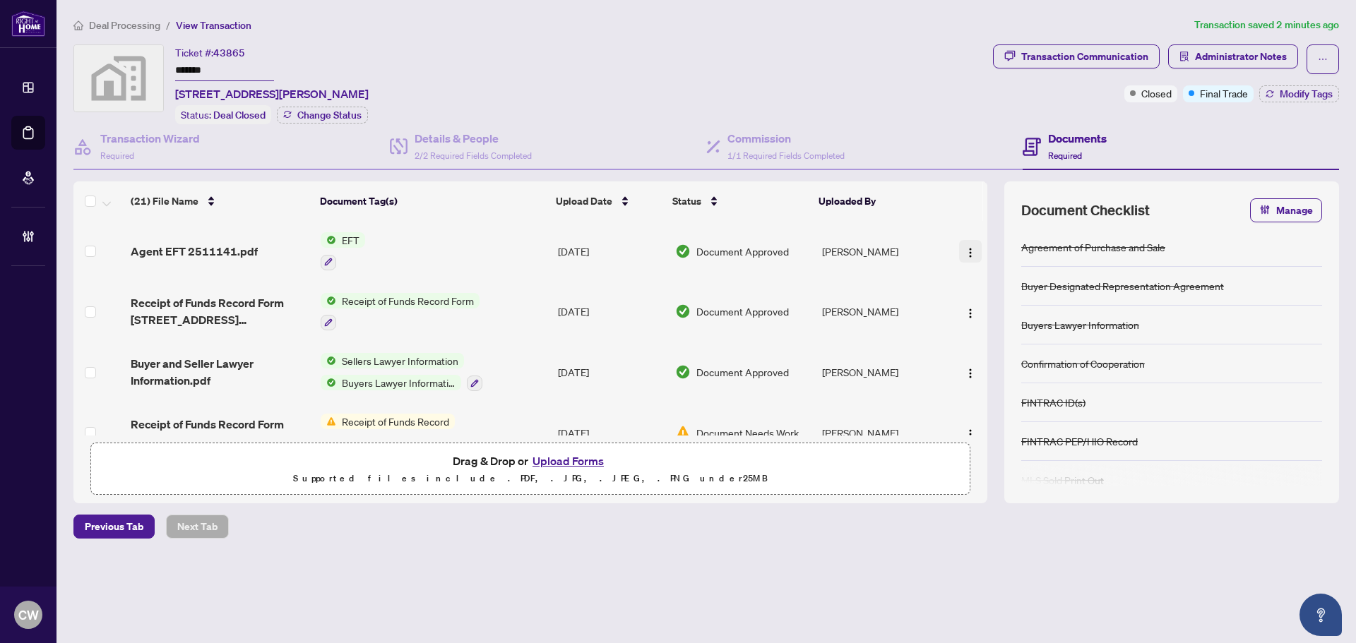
click at [965, 249] on img "button" at bounding box center [969, 252] width 11 height 11
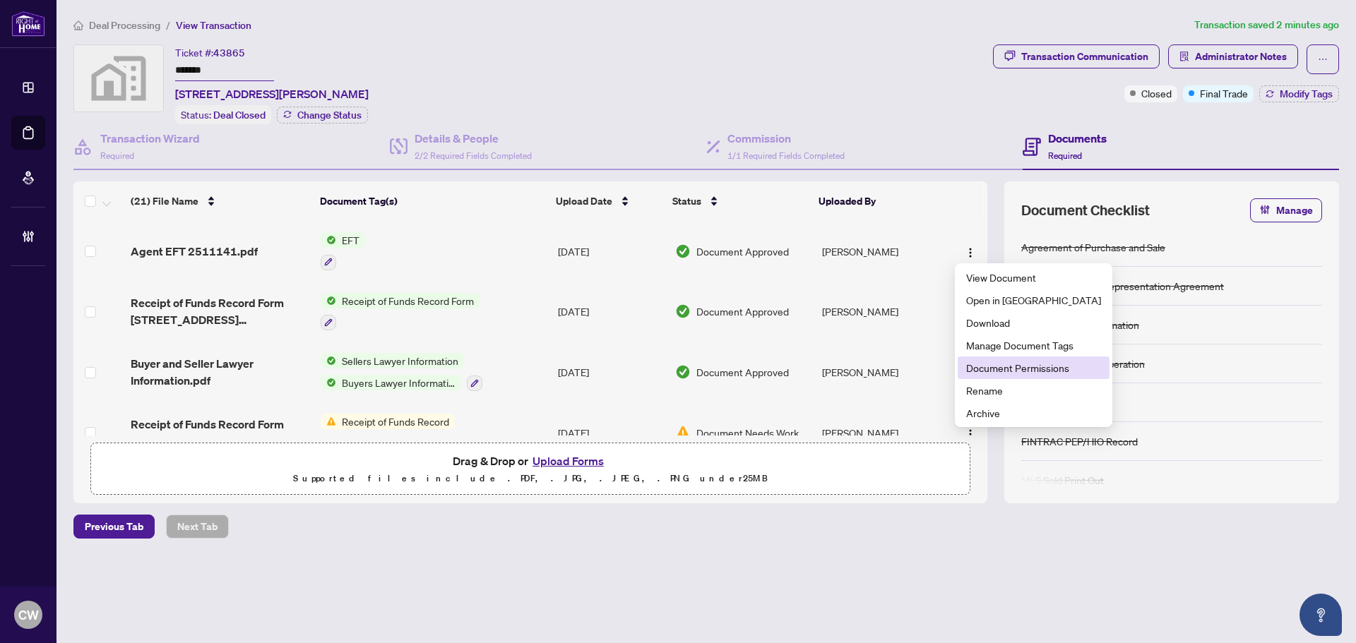
click at [986, 370] on span "Document Permissions" at bounding box center [1033, 368] width 135 height 16
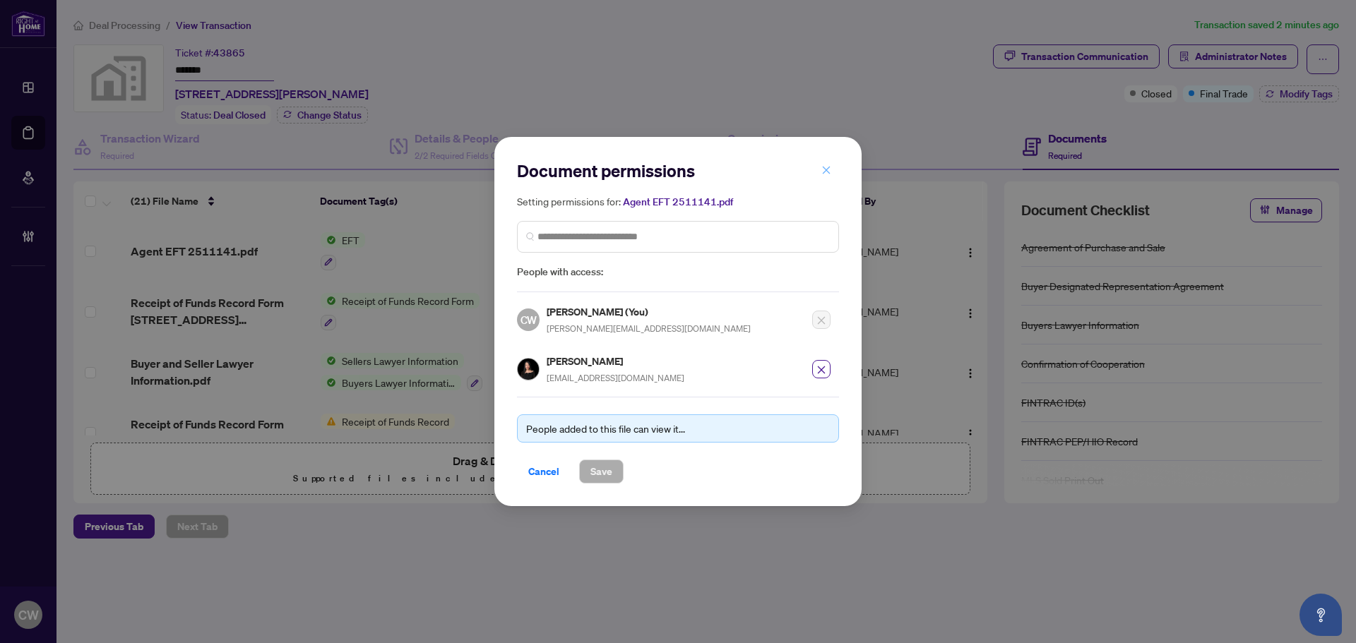
click at [823, 170] on icon "close" at bounding box center [826, 170] width 10 height 10
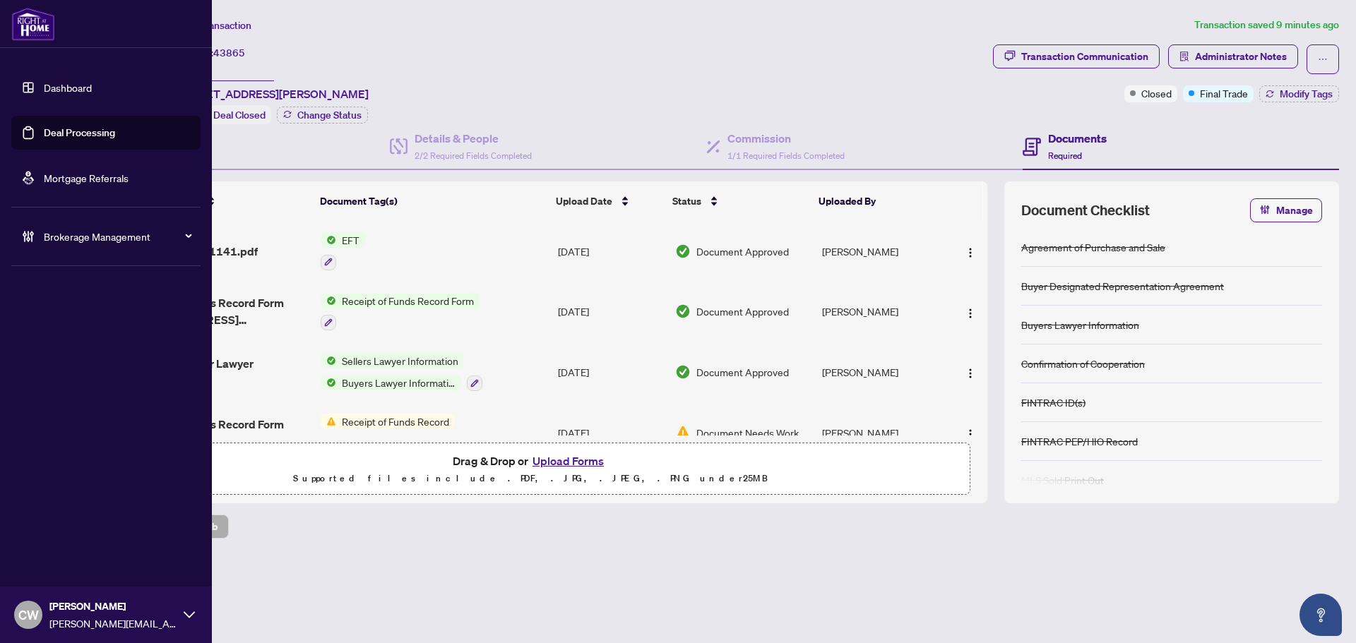
click at [44, 134] on link "Deal Processing" at bounding box center [79, 132] width 71 height 13
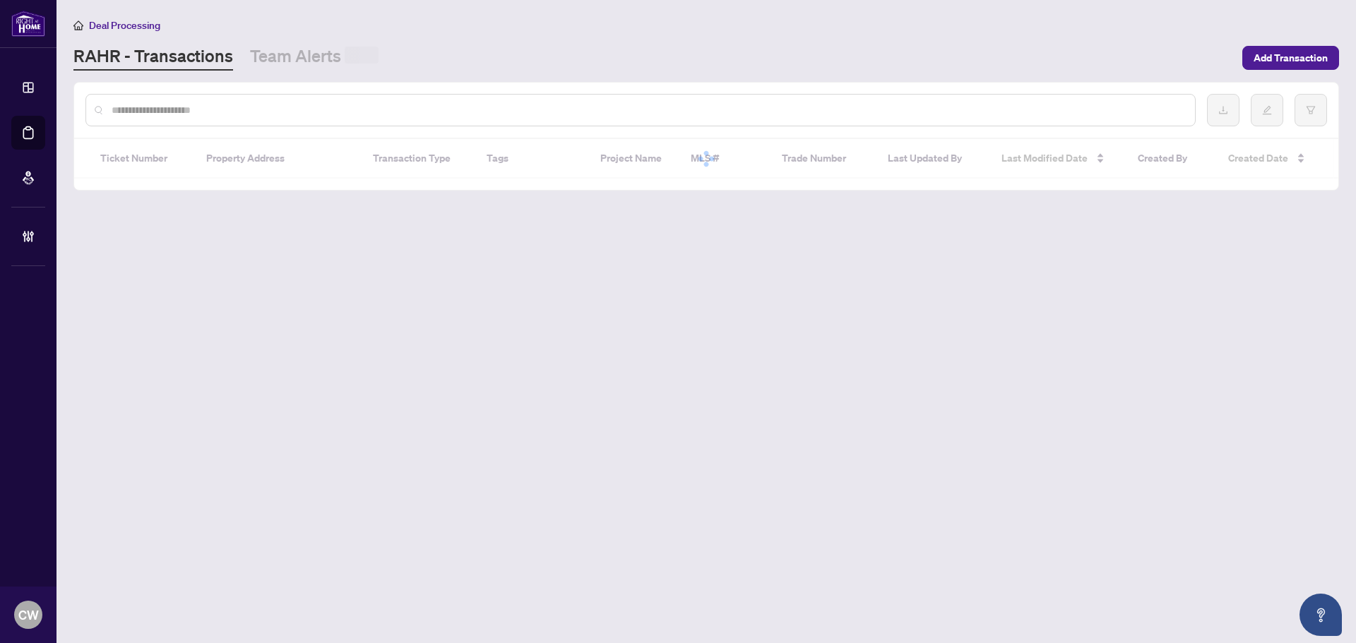
click at [262, 107] on input "text" at bounding box center [648, 110] width 1072 height 16
paste input "*******"
type input "*******"
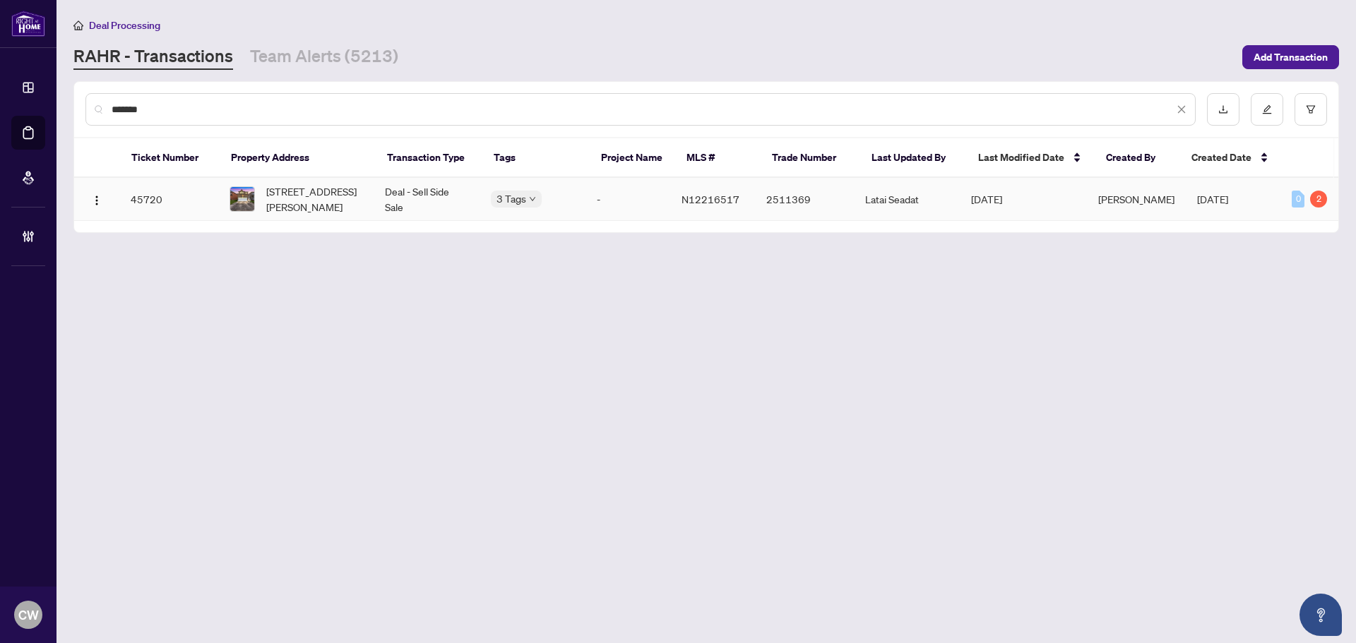
click at [292, 205] on span "[STREET_ADDRESS][PERSON_NAME]" at bounding box center [314, 199] width 96 height 31
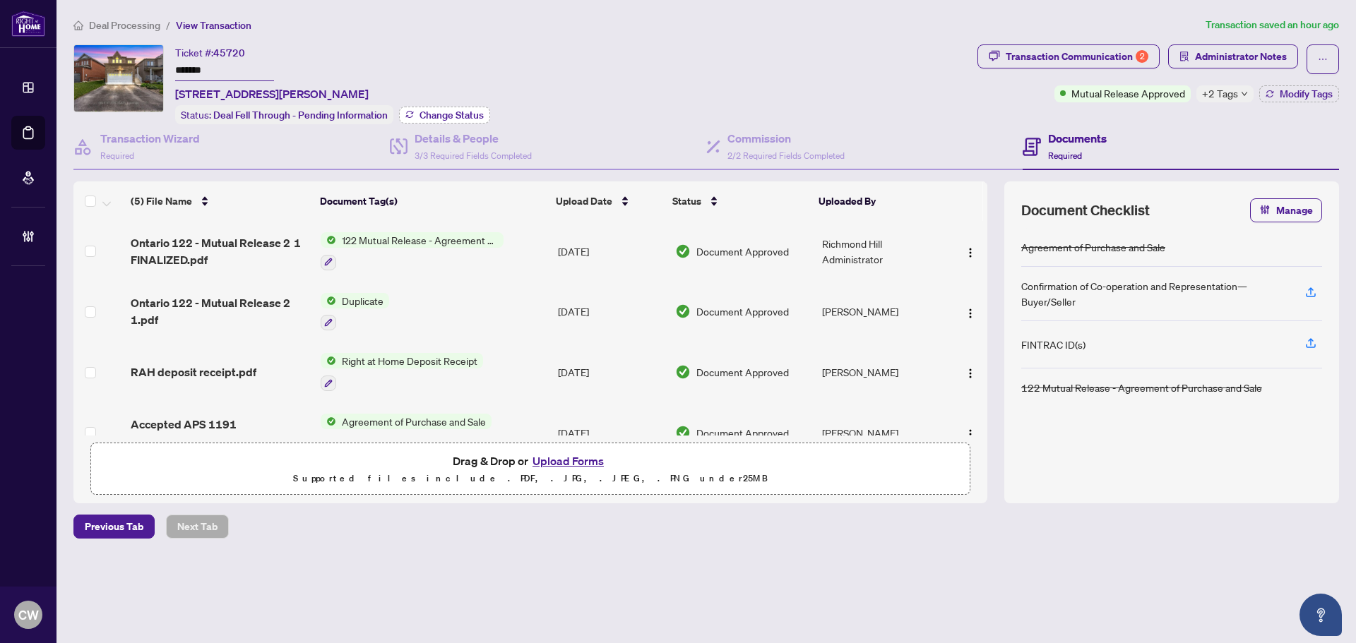
click at [467, 110] on span "Change Status" at bounding box center [451, 115] width 64 height 10
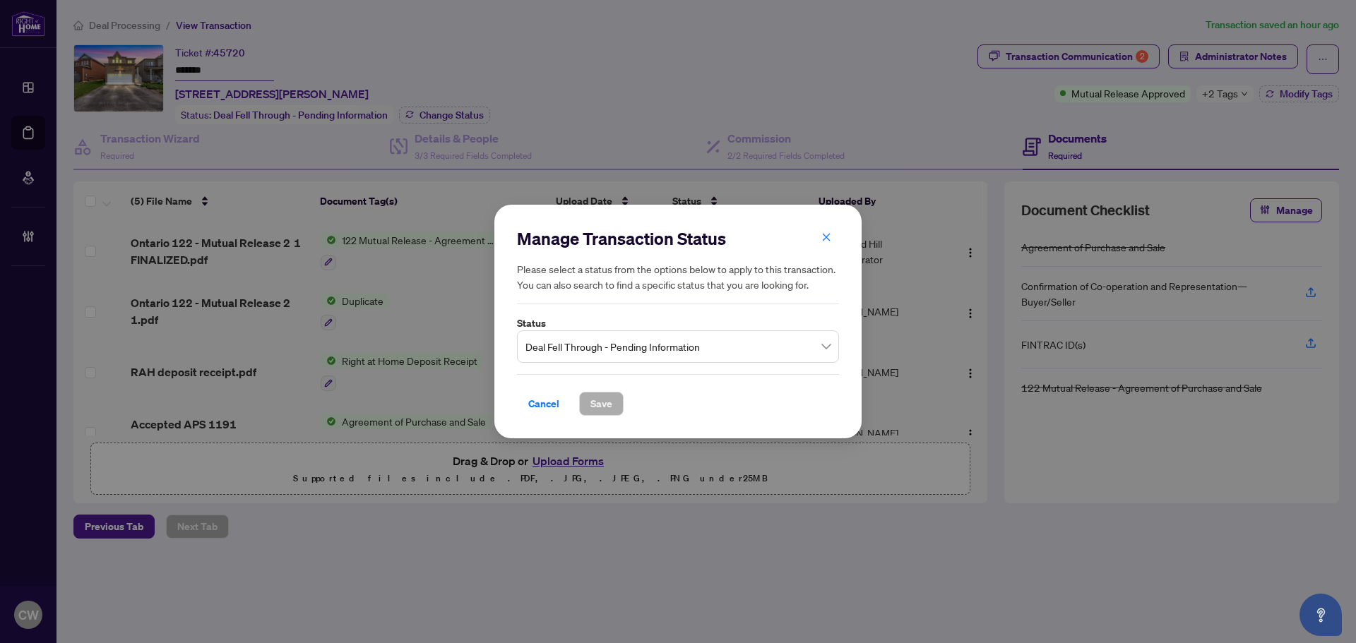
click at [647, 354] on span "Deal Fell Through - Pending Information" at bounding box center [677, 346] width 305 height 27
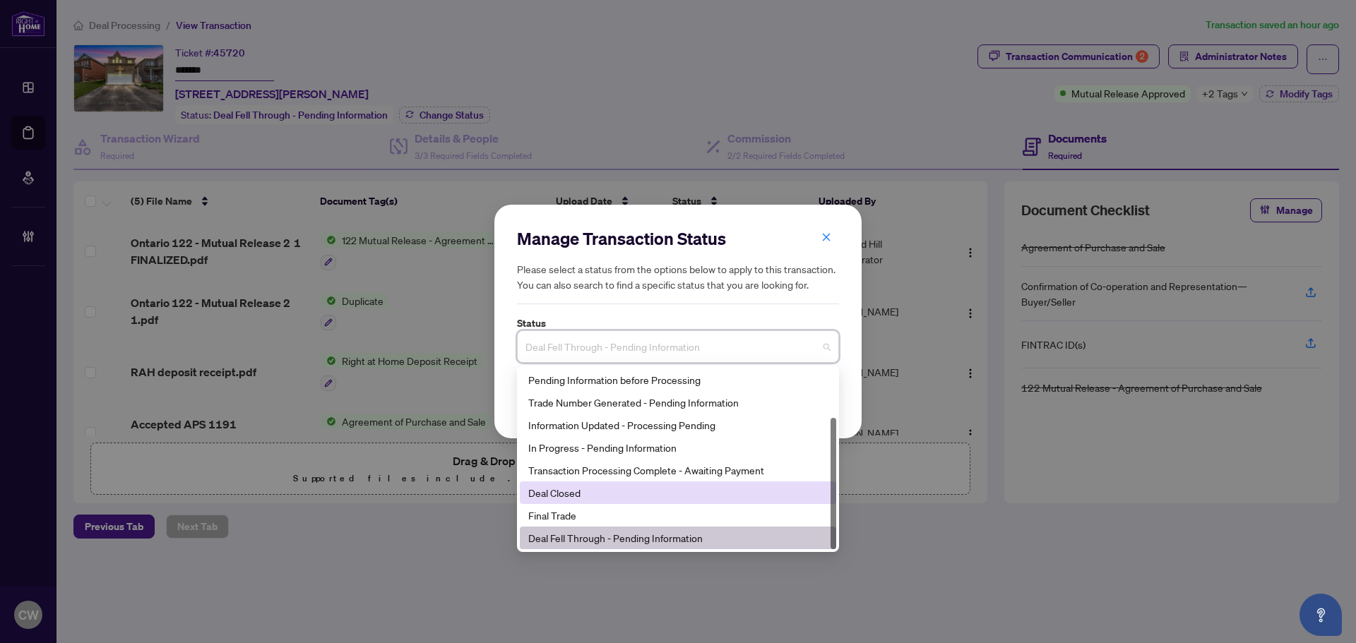
scroll to position [68, 0]
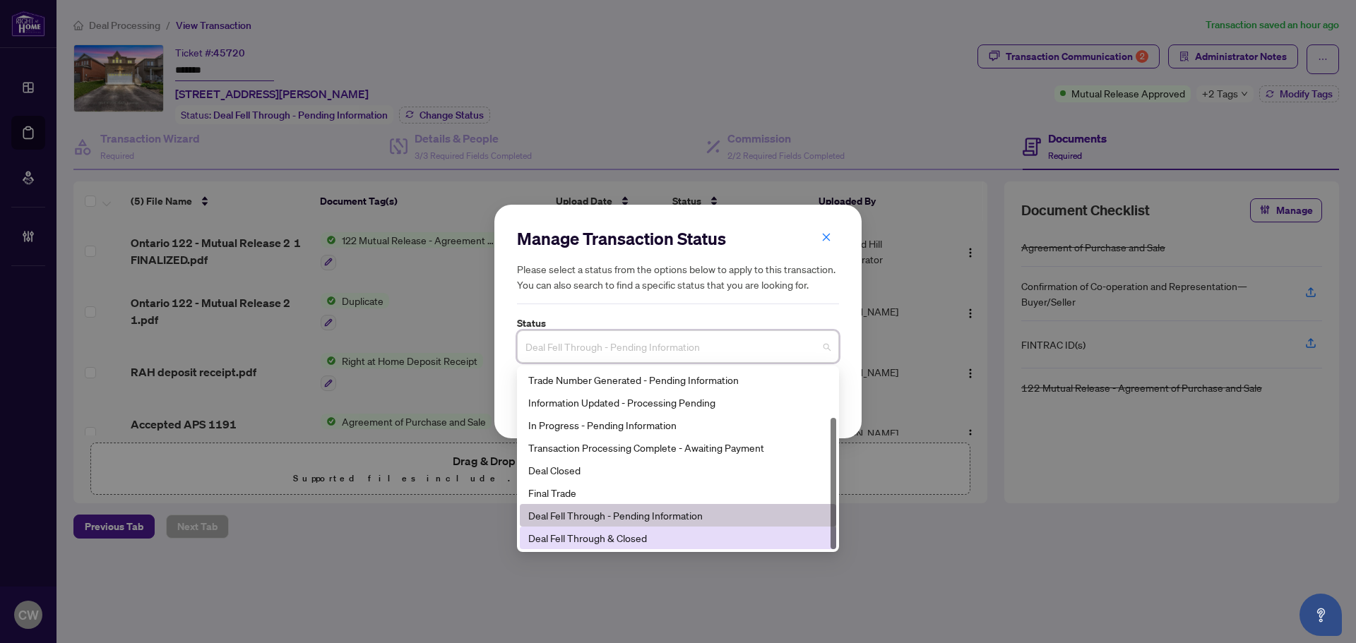
click at [623, 530] on div "Deal Fell Through & Closed" at bounding box center [677, 538] width 299 height 16
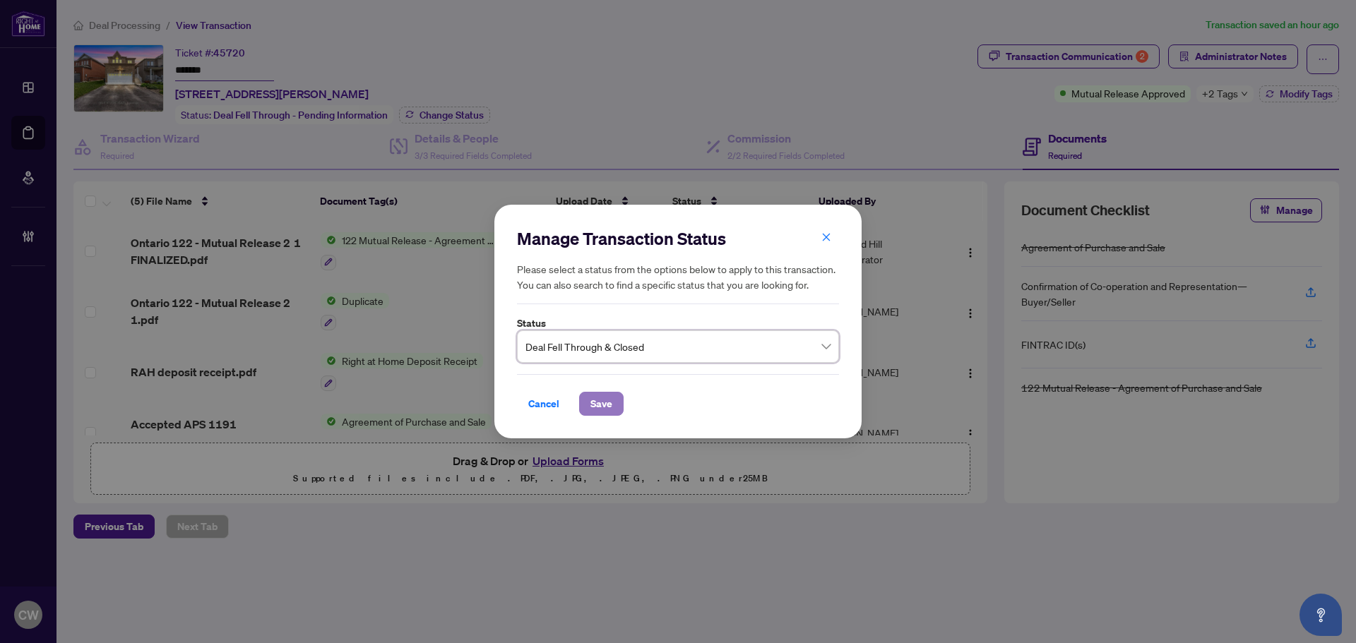
click at [608, 405] on span "Save" at bounding box center [601, 404] width 22 height 23
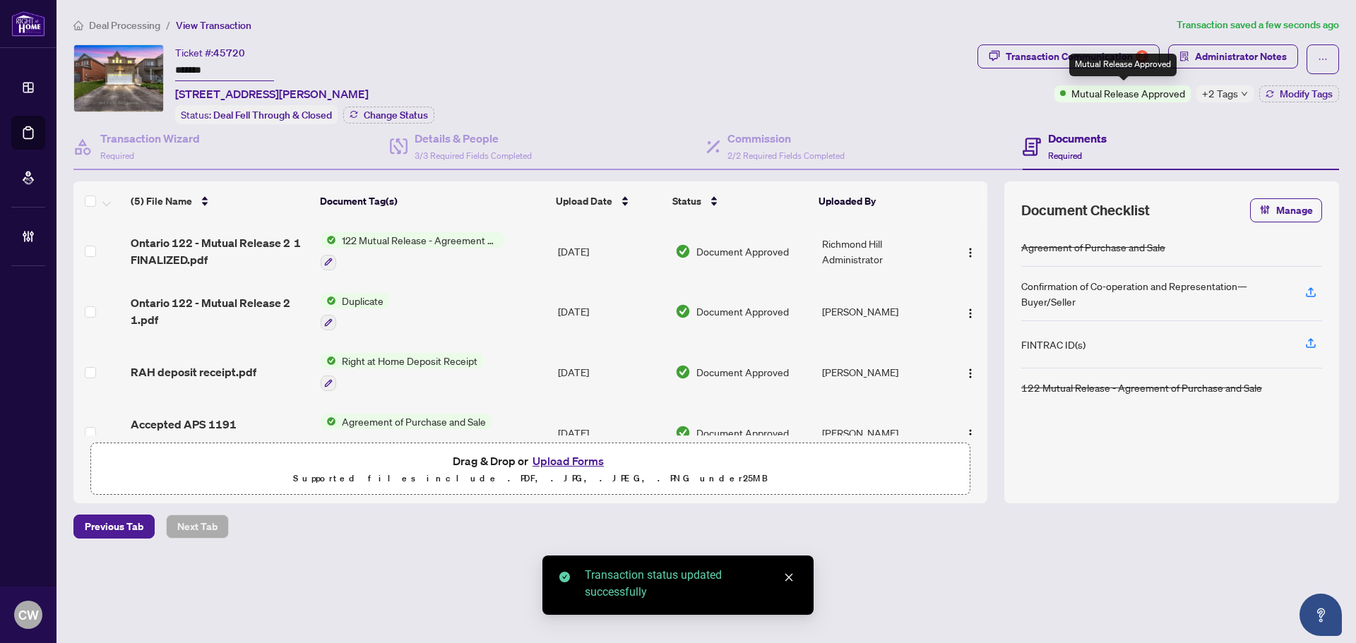
click at [1128, 58] on div "Mutual Release Approved" at bounding box center [1122, 65] width 107 height 23
click at [1072, 52] on div "Transaction Communication 2" at bounding box center [1076, 56] width 143 height 23
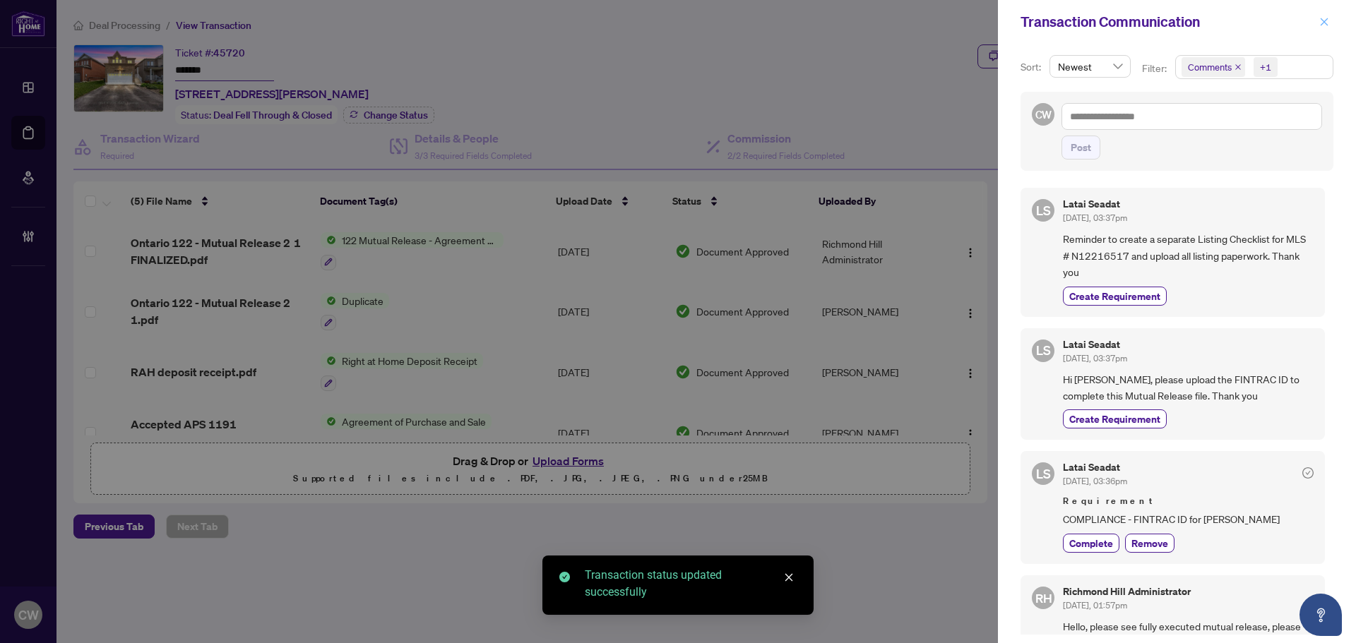
click at [1321, 21] on icon "close" at bounding box center [1324, 22] width 10 height 10
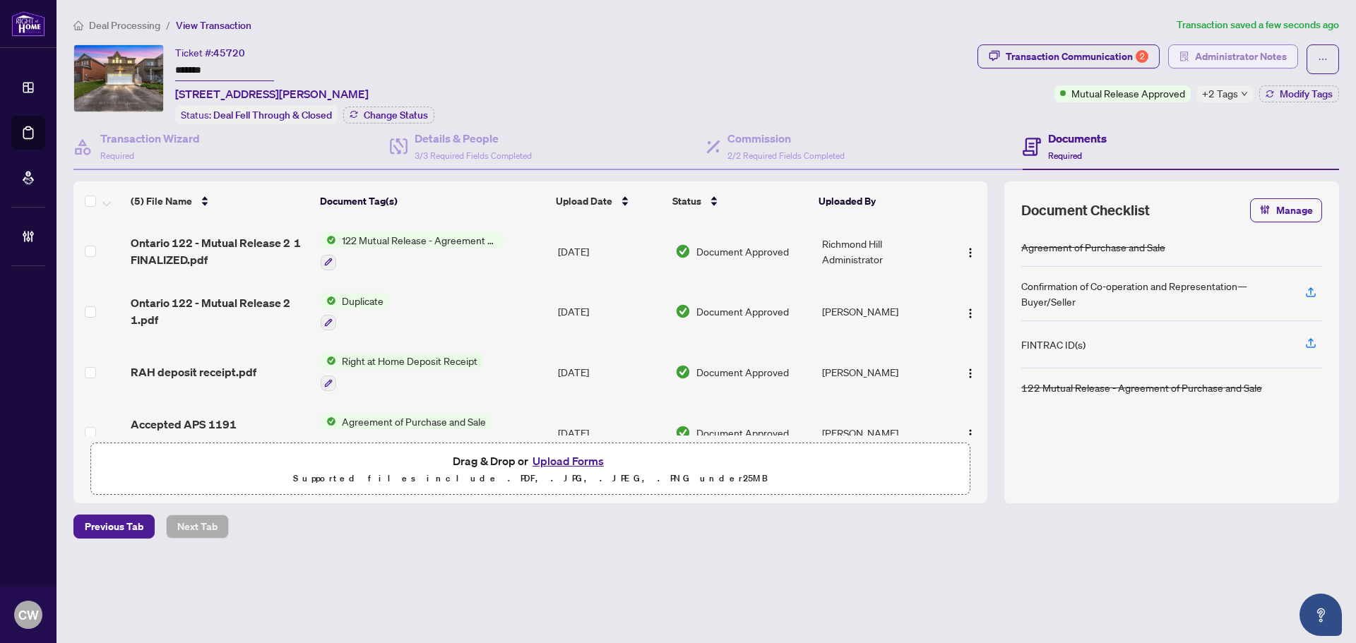
click at [1269, 58] on span "Administrator Notes" at bounding box center [1241, 56] width 92 height 23
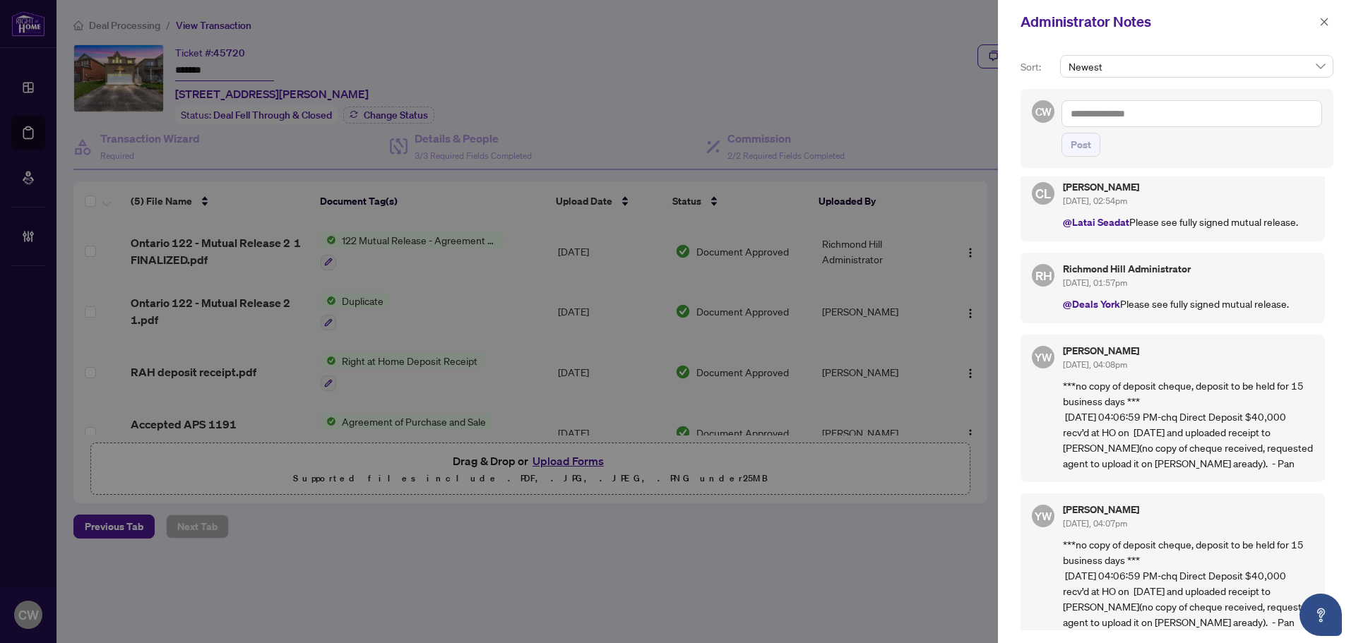
scroll to position [104, 0]
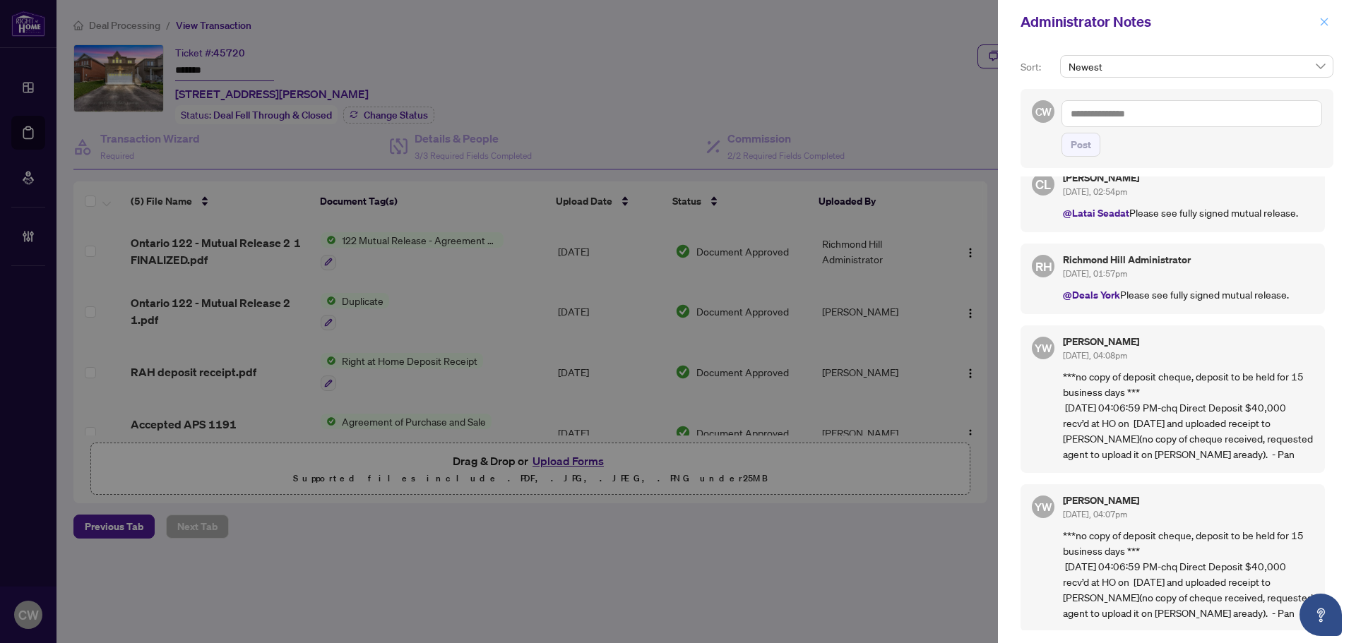
click at [1324, 25] on icon "close" at bounding box center [1324, 22] width 10 height 10
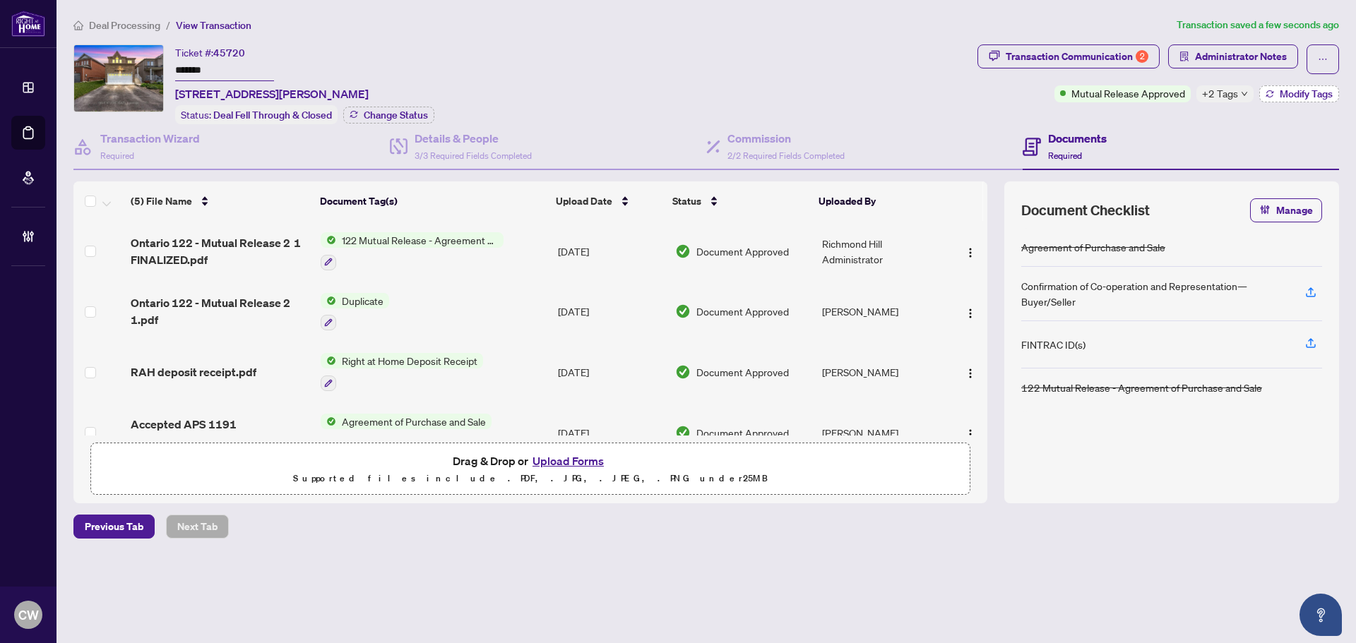
click at [1301, 92] on span "Modify Tags" at bounding box center [1305, 94] width 53 height 10
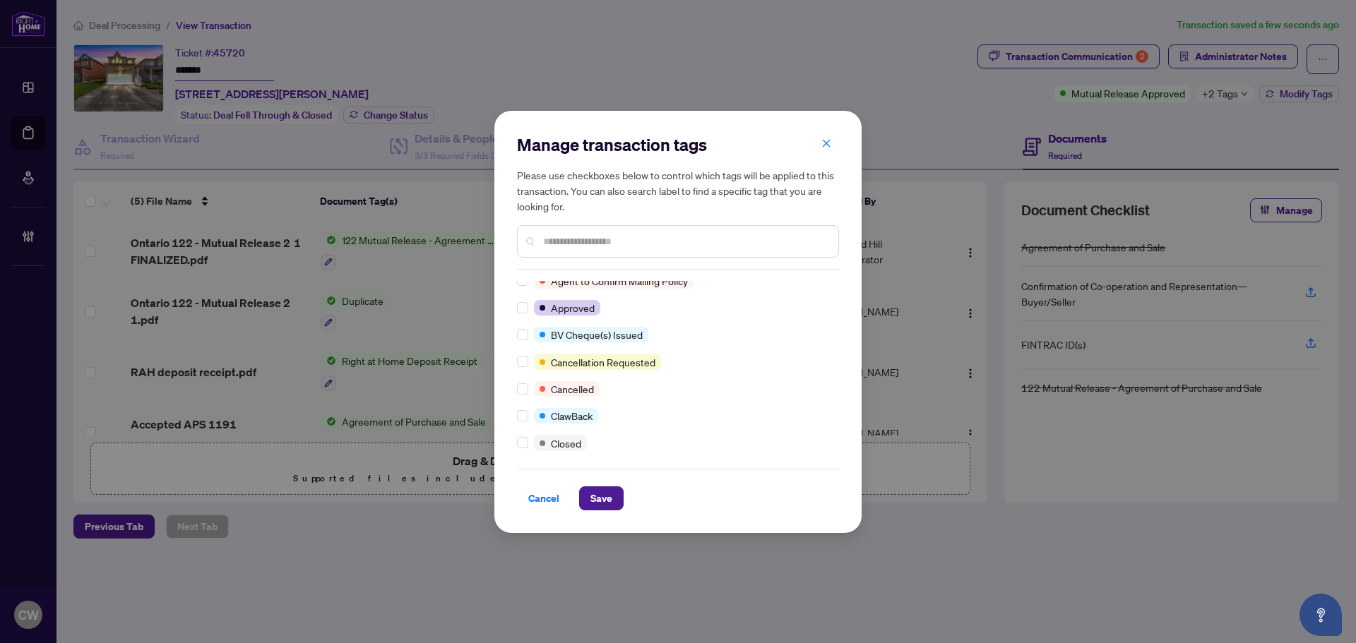
scroll to position [353, 0]
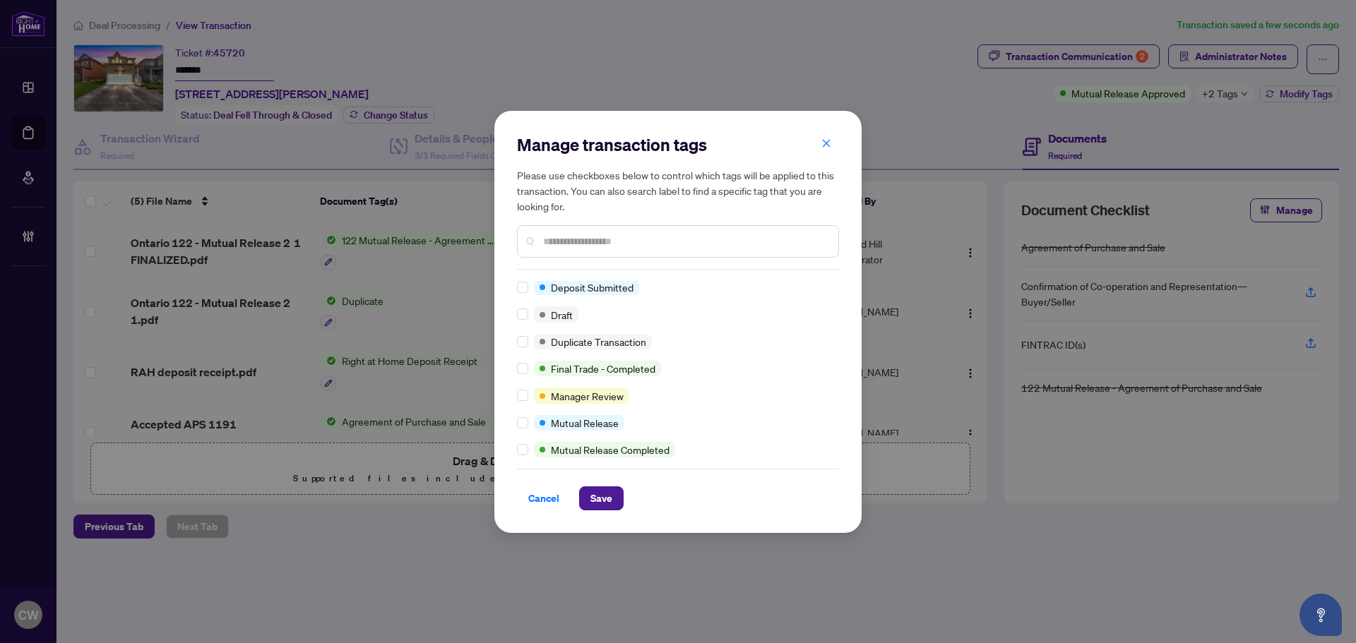
click at [528, 448] on div at bounding box center [525, 450] width 17 height 16
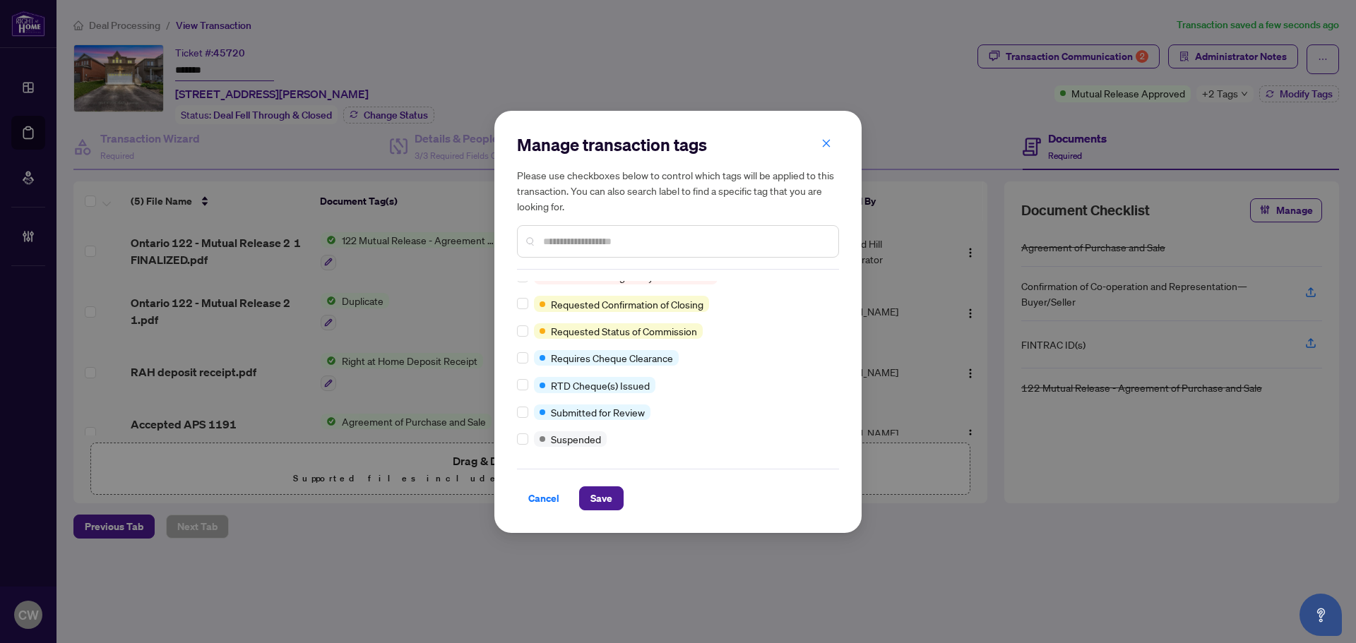
scroll to position [39, 0]
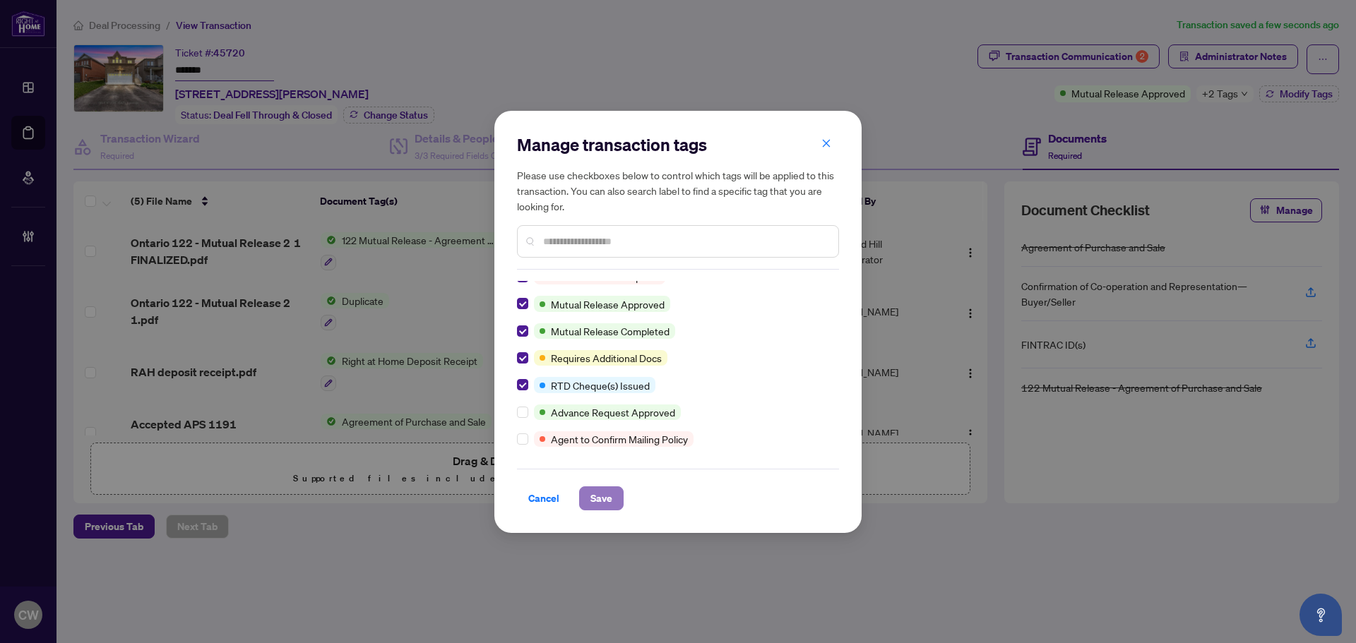
click at [601, 505] on span "Save" at bounding box center [601, 498] width 22 height 23
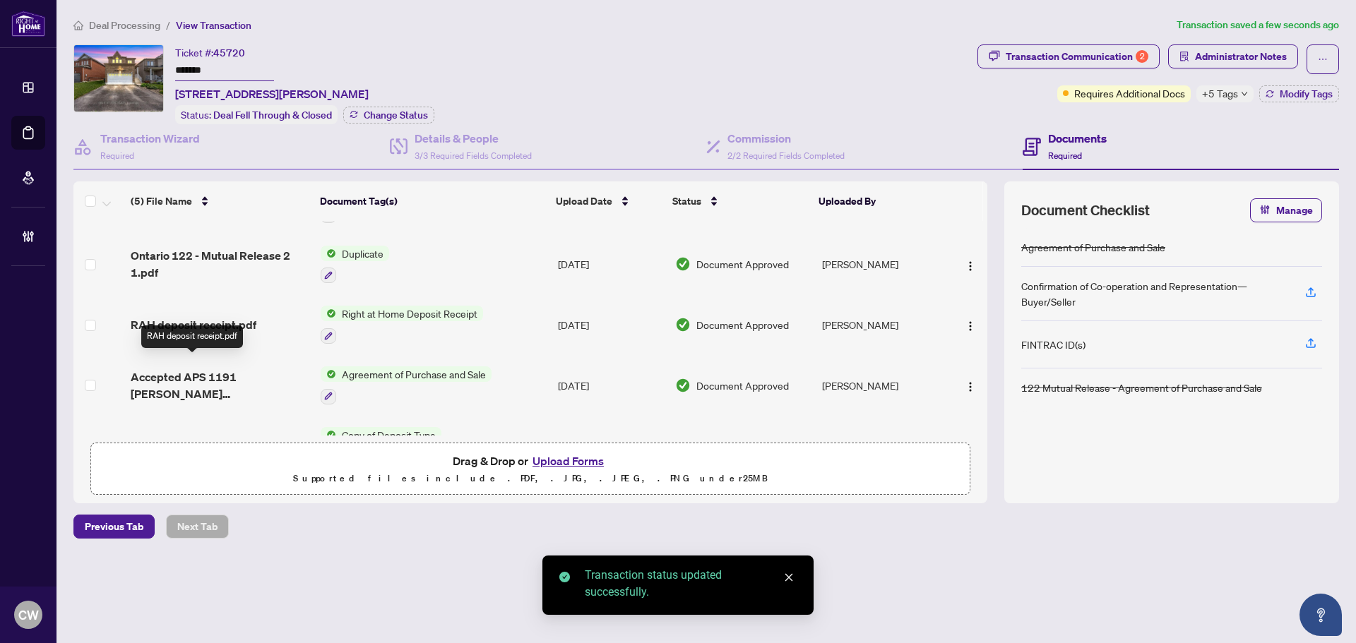
scroll to position [91, 0]
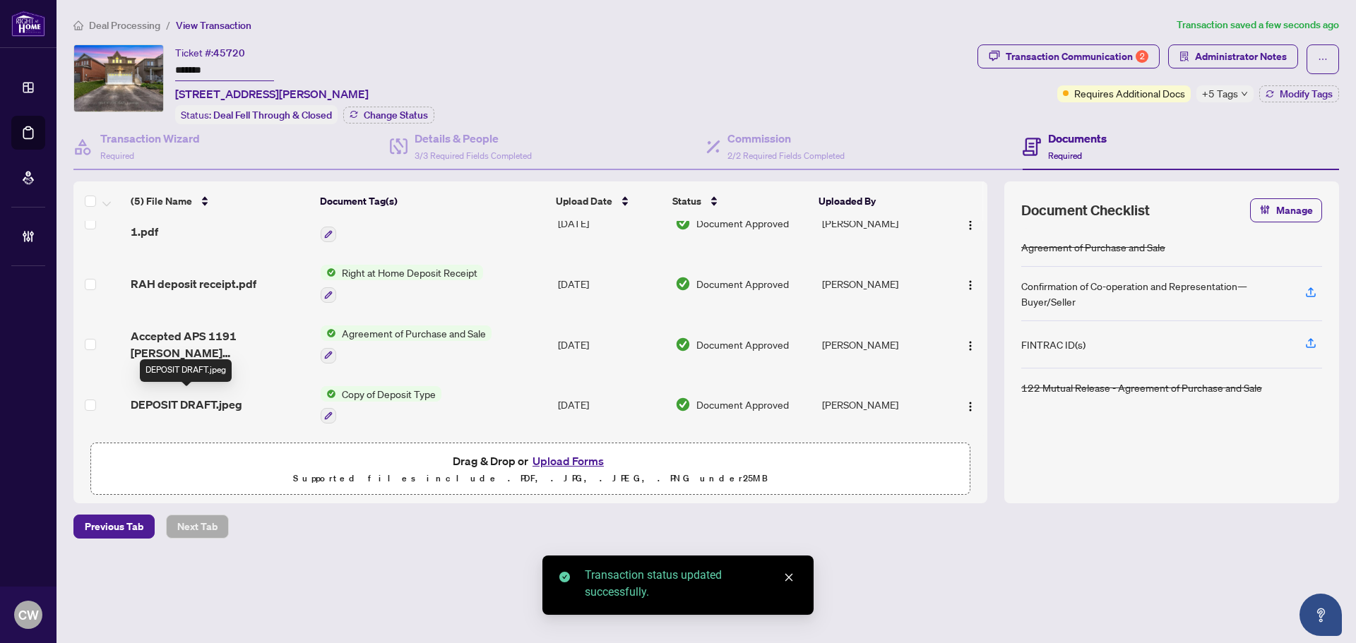
click at [213, 402] on span "DEPOSIT DRAFT.jpeg" at bounding box center [187, 404] width 112 height 17
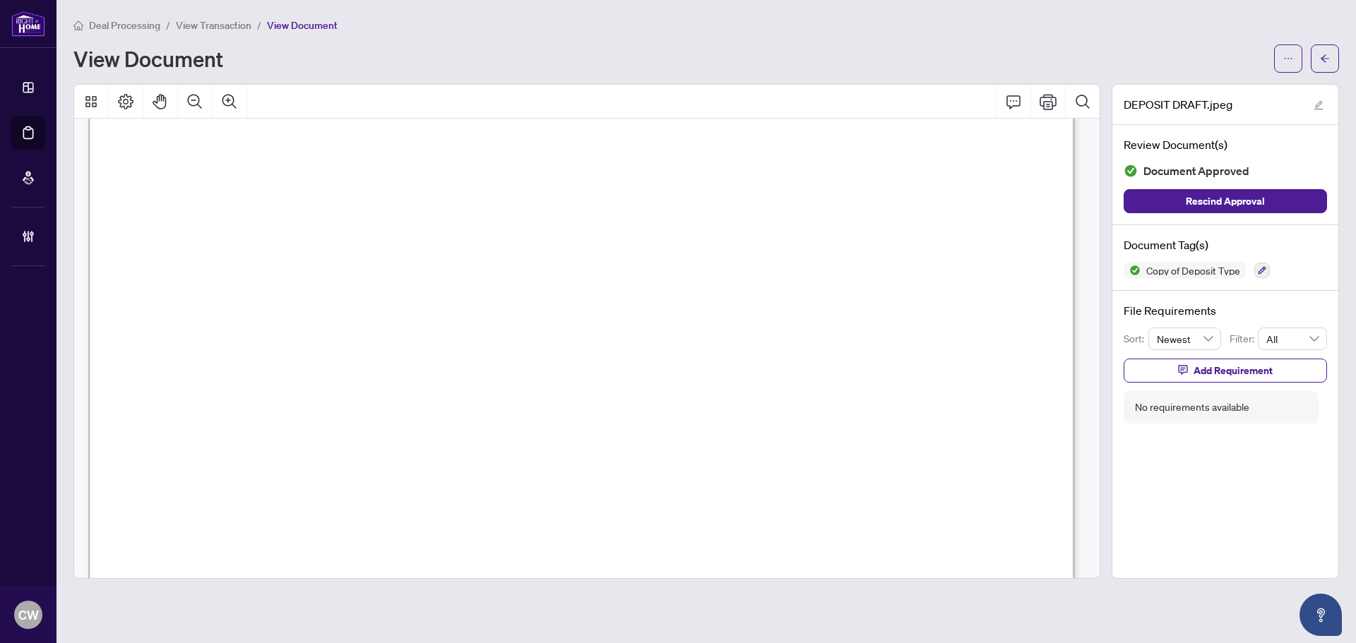
scroll to position [258, 0]
click at [1326, 60] on icon "arrow-left" at bounding box center [1325, 59] width 10 height 10
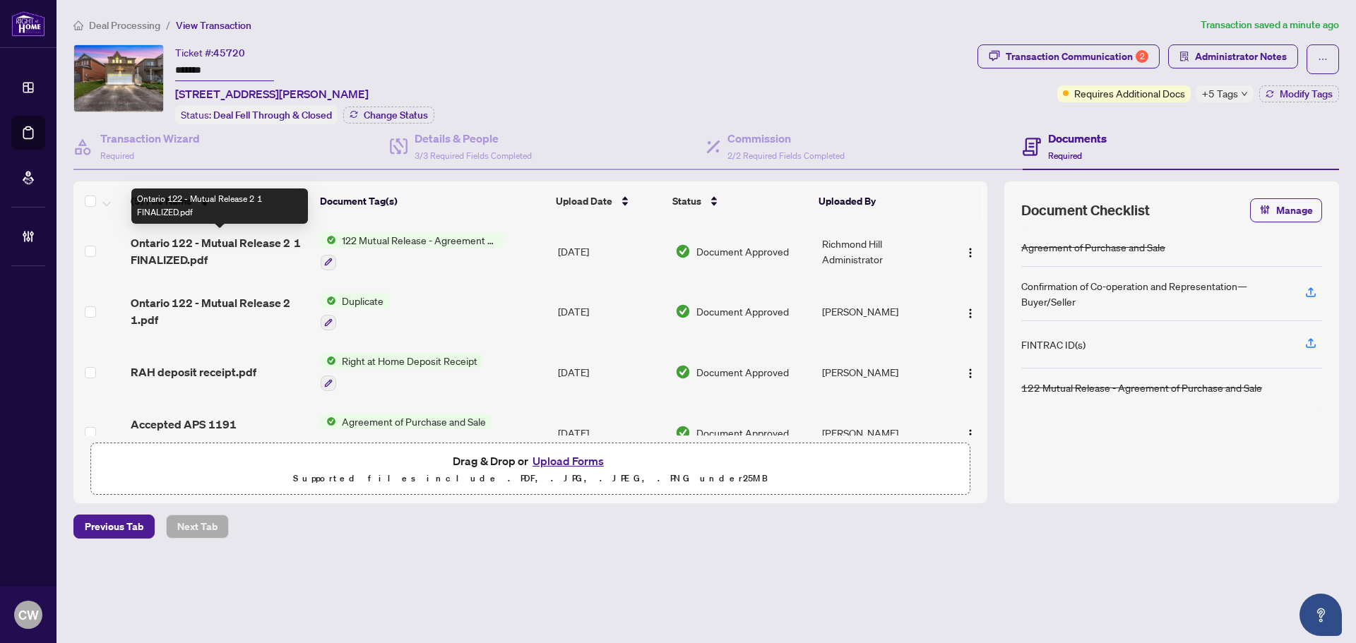
click at [249, 245] on span "Ontario 122 - Mutual Release 2 1 FINALIZED.pdf" at bounding box center [220, 251] width 179 height 34
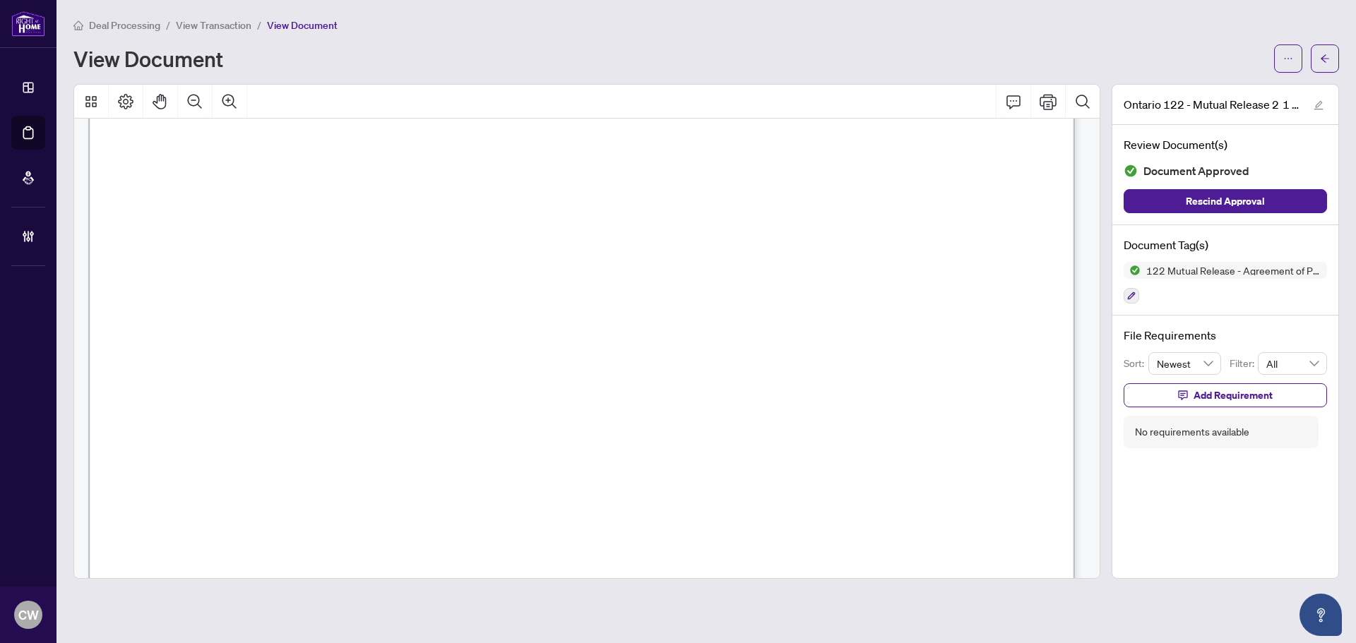
scroll to position [71, 0]
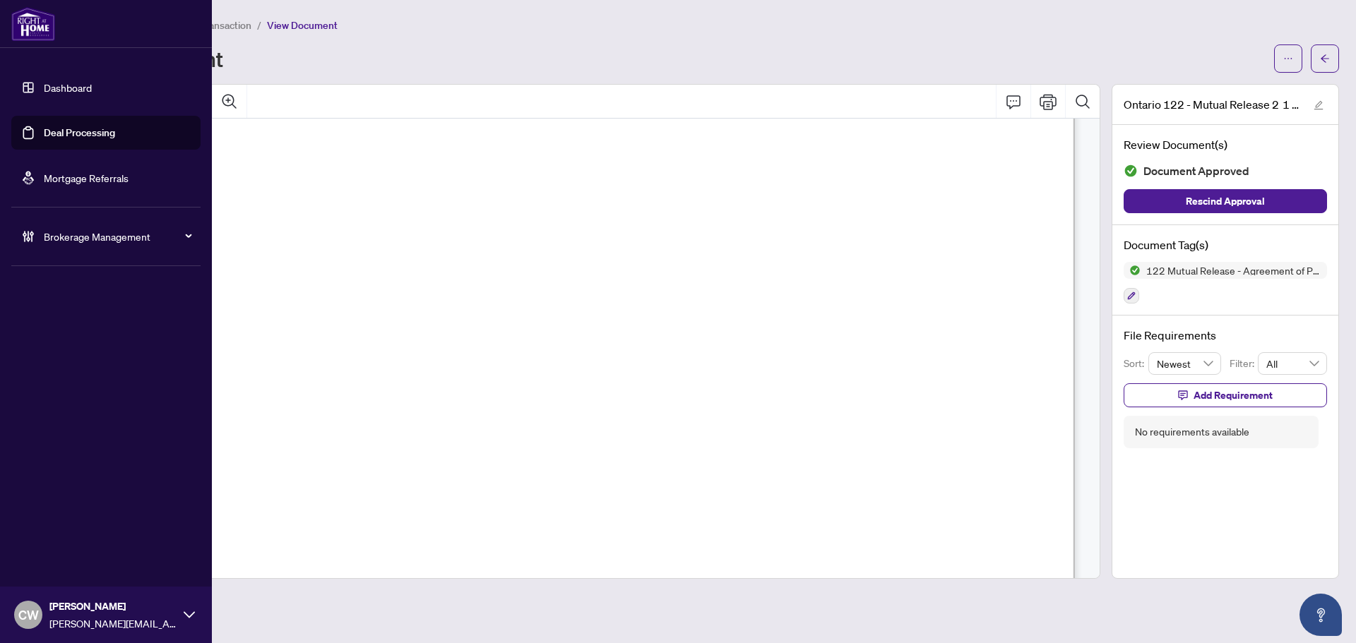
click at [53, 126] on link "Deal Processing" at bounding box center [79, 132] width 71 height 13
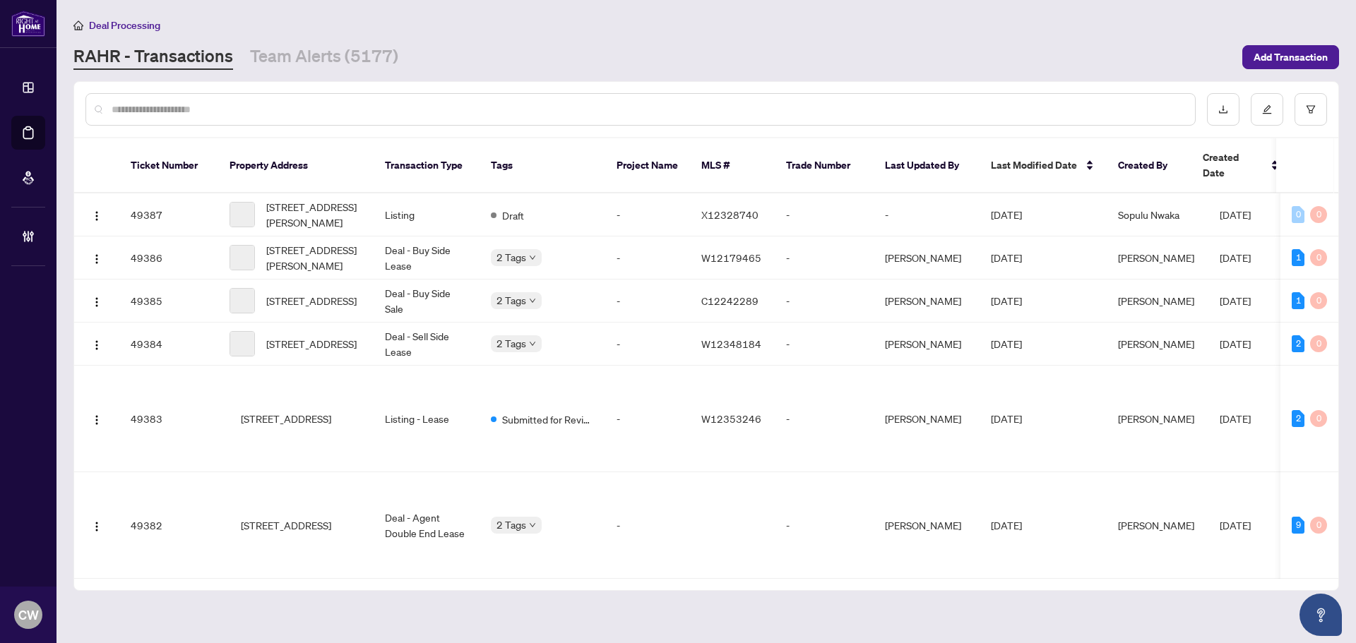
click at [302, 111] on input "text" at bounding box center [648, 110] width 1072 height 16
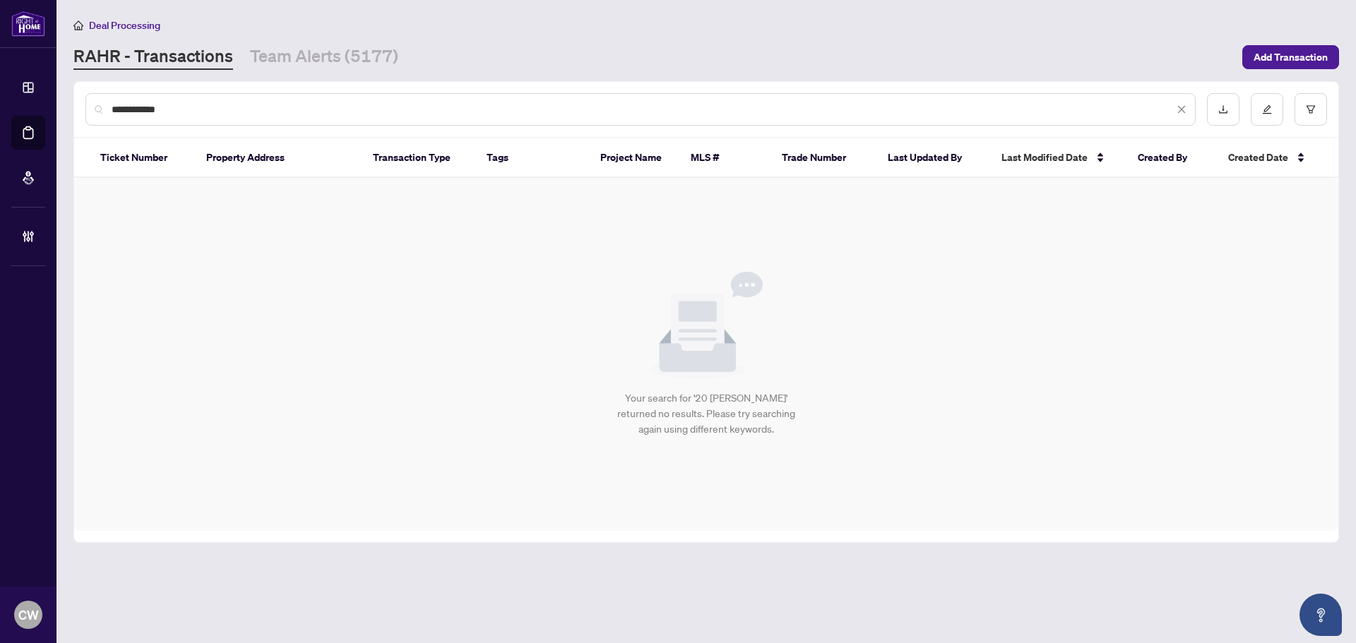
drag, startPoint x: 222, startPoint y: 112, endPoint x: 213, endPoint y: 112, distance: 9.2
click at [220, 112] on input "**********" at bounding box center [643, 110] width 1062 height 16
drag, startPoint x: 213, startPoint y: 112, endPoint x: 83, endPoint y: 111, distance: 129.9
click at [83, 111] on div "**********" at bounding box center [706, 109] width 1264 height 55
type input "*******"
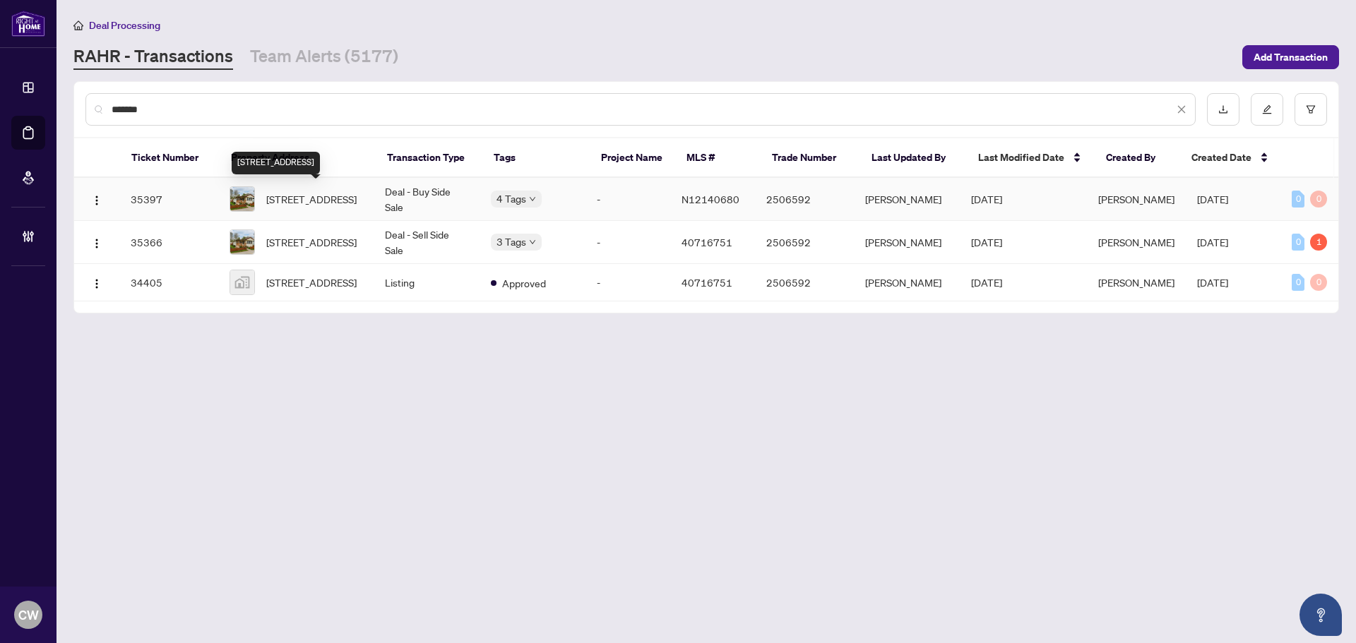
click at [297, 193] on span "[STREET_ADDRESS]" at bounding box center [311, 199] width 90 height 16
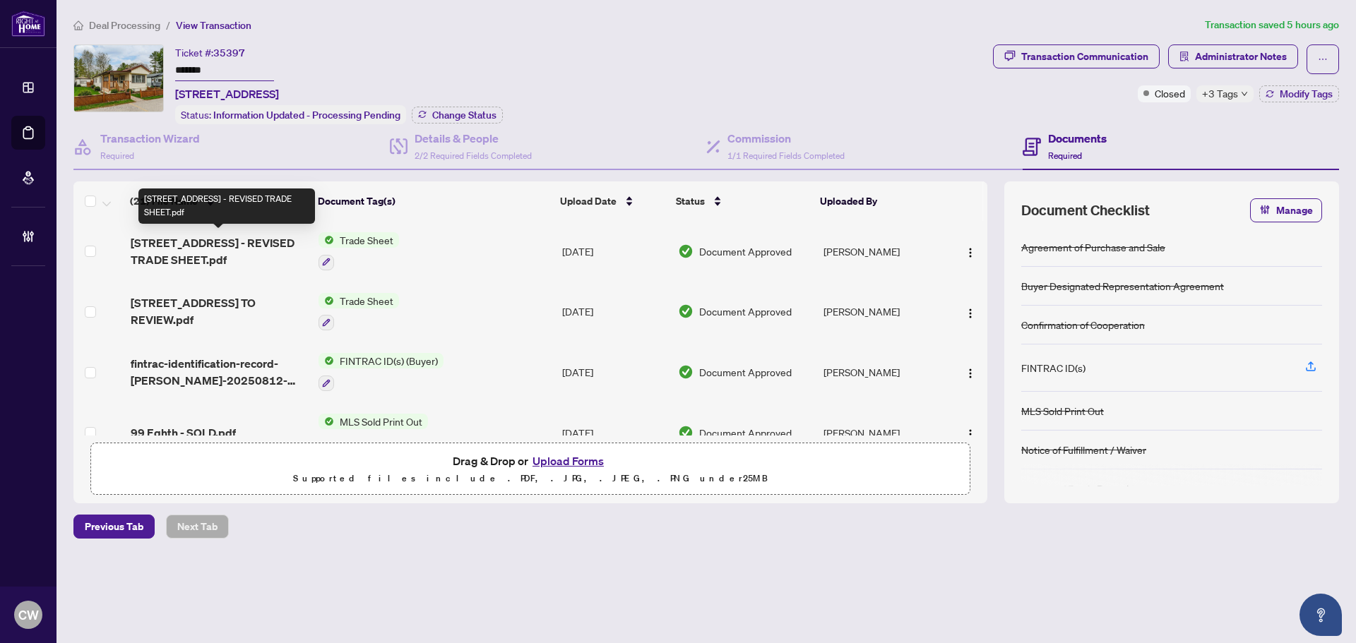
click at [193, 237] on span "[STREET_ADDRESS] - REVISED TRADE SHEET.pdf" at bounding box center [219, 251] width 177 height 34
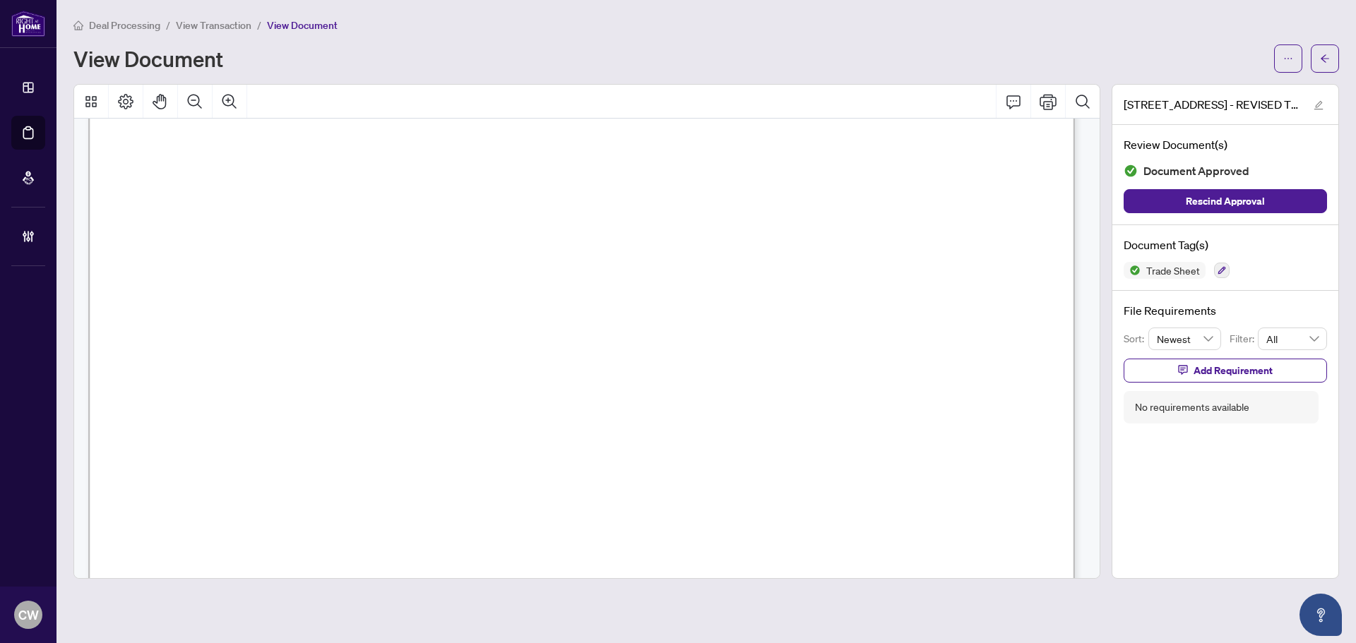
scroll to position [282, 0]
click at [1313, 66] on button "button" at bounding box center [1324, 58] width 28 height 28
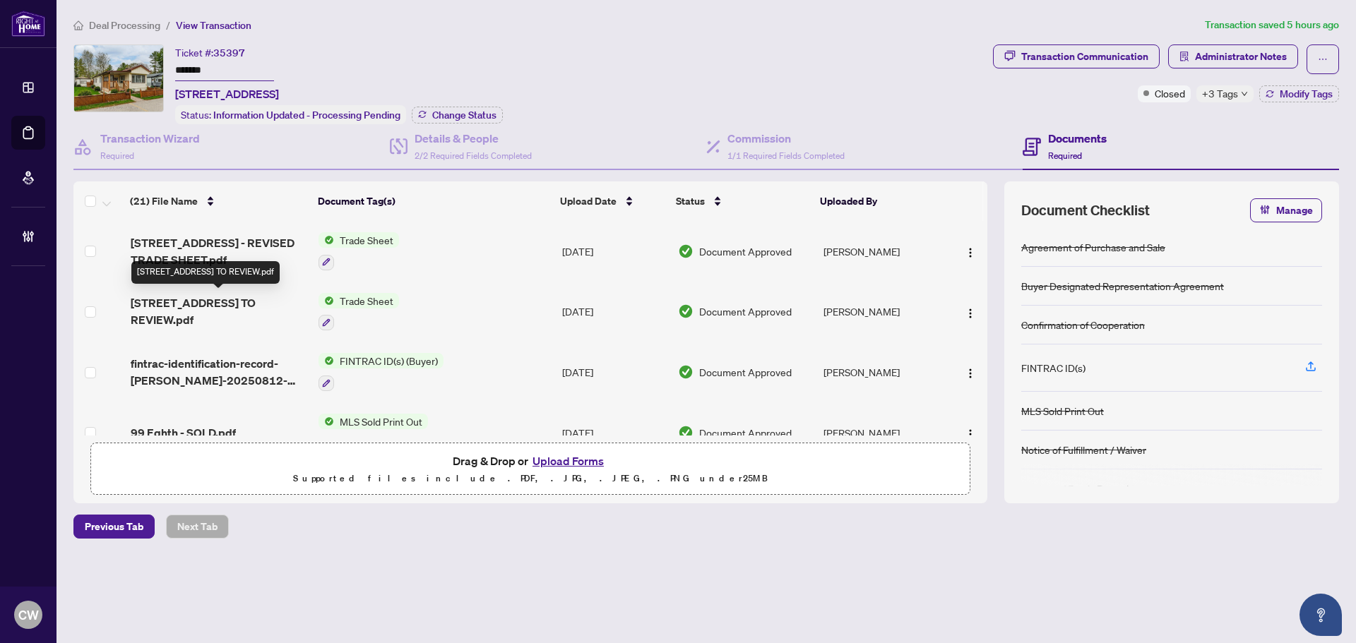
click at [165, 312] on span "[STREET_ADDRESS] TO REVIEW.pdf" at bounding box center [219, 311] width 177 height 34
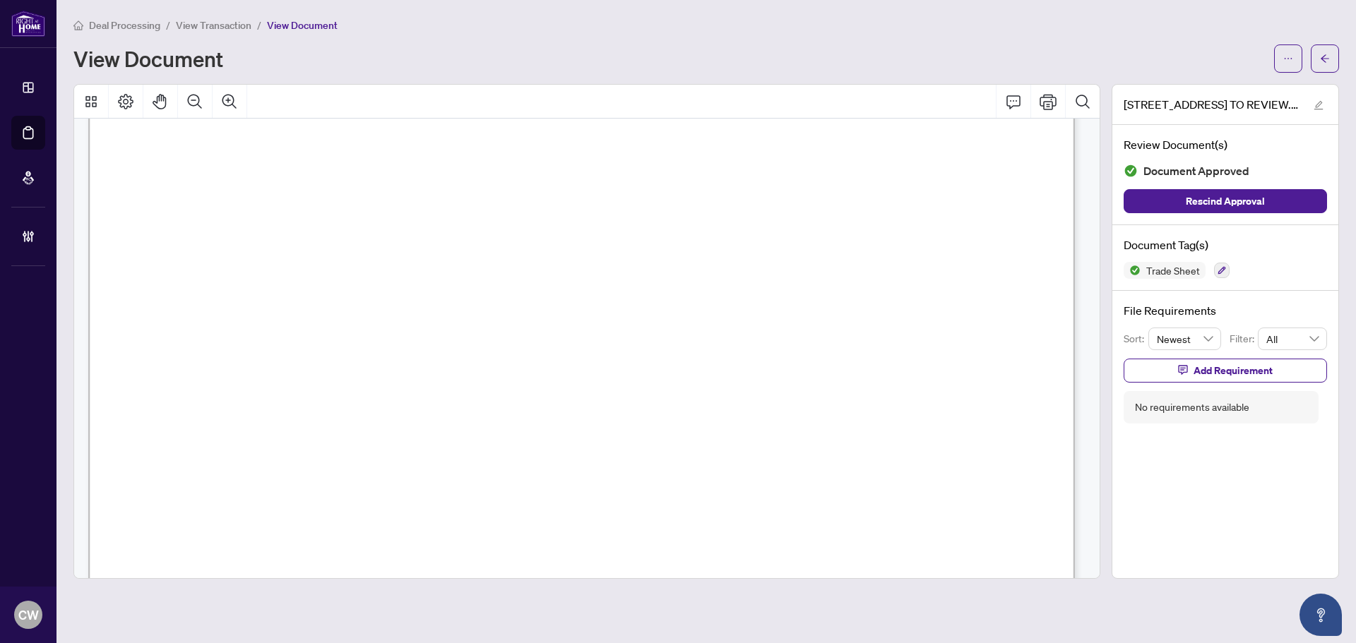
scroll to position [424, 0]
click at [1328, 54] on icon "arrow-left" at bounding box center [1325, 59] width 10 height 10
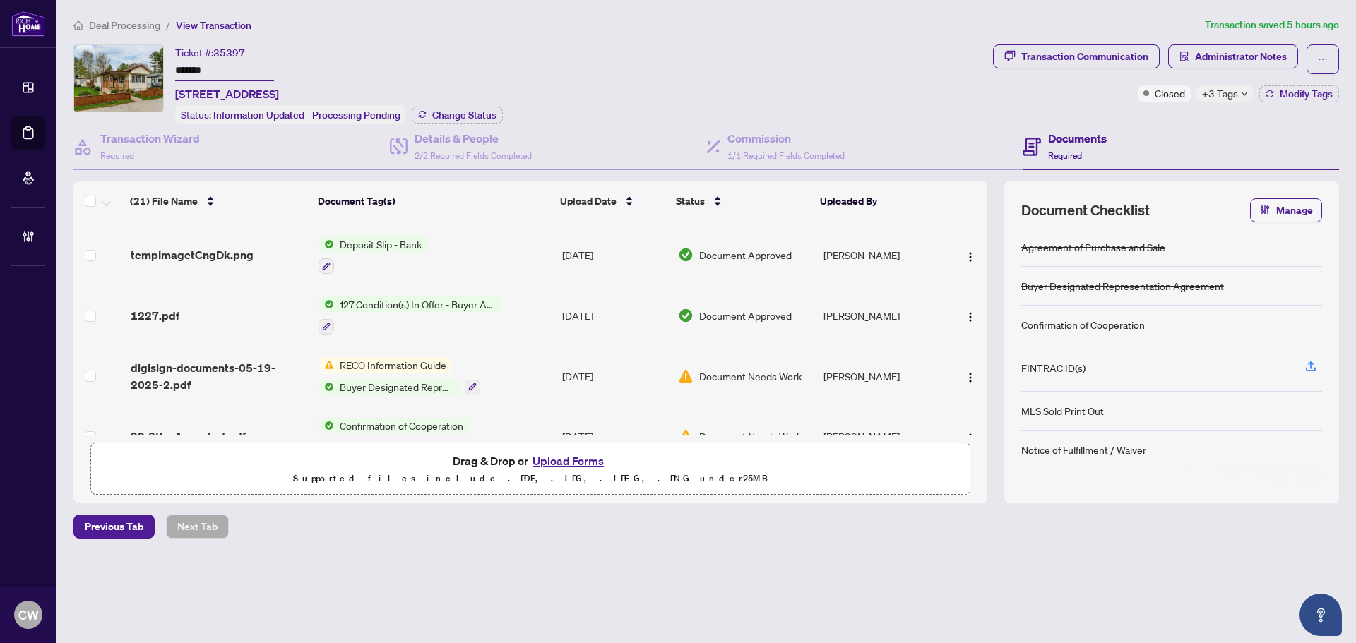
scroll to position [1054, 0]
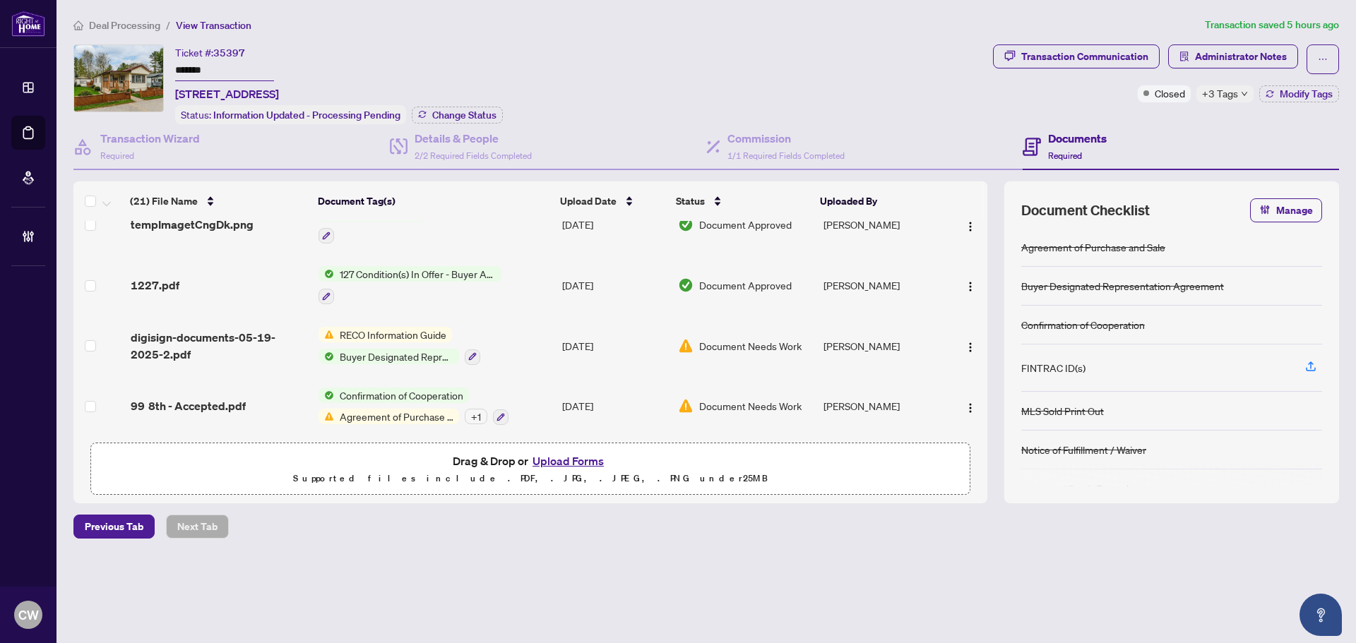
click at [1246, 98] on div "+3 Tags" at bounding box center [1224, 93] width 57 height 17
click at [891, 114] on div "Ticket #: 35397 ******* [STREET_ADDRESS] Status: Information Updated - Processi…" at bounding box center [530, 84] width 914 height 80
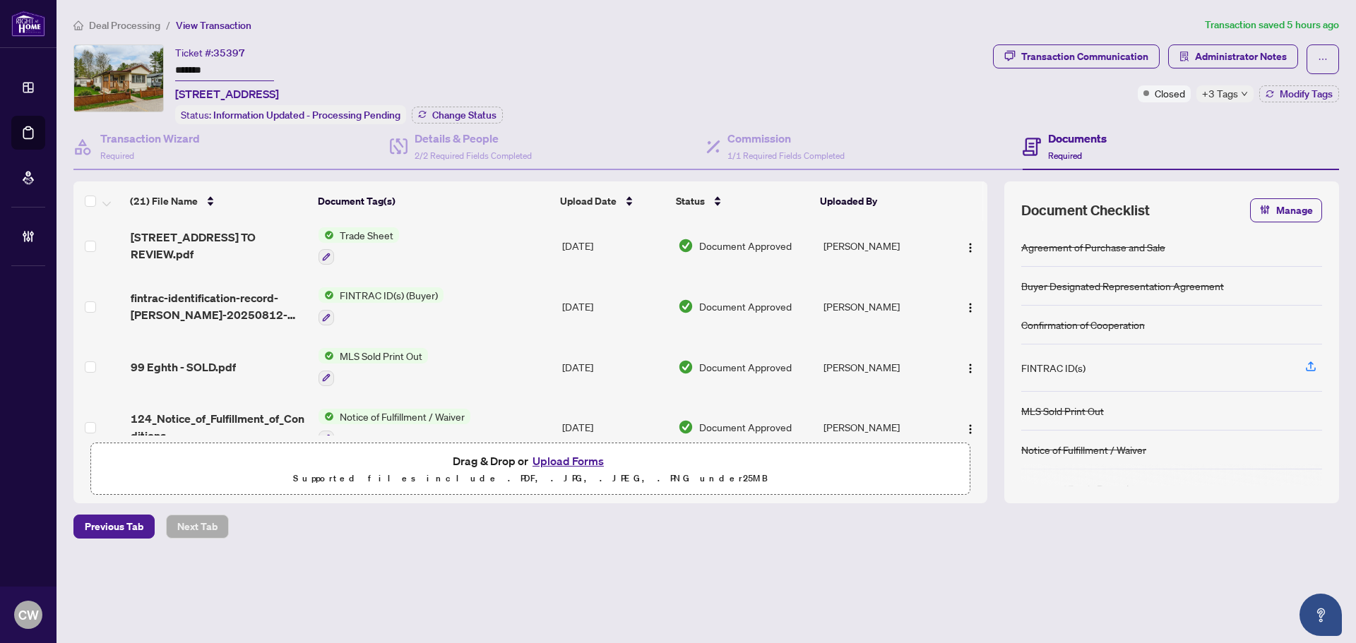
scroll to position [0, 0]
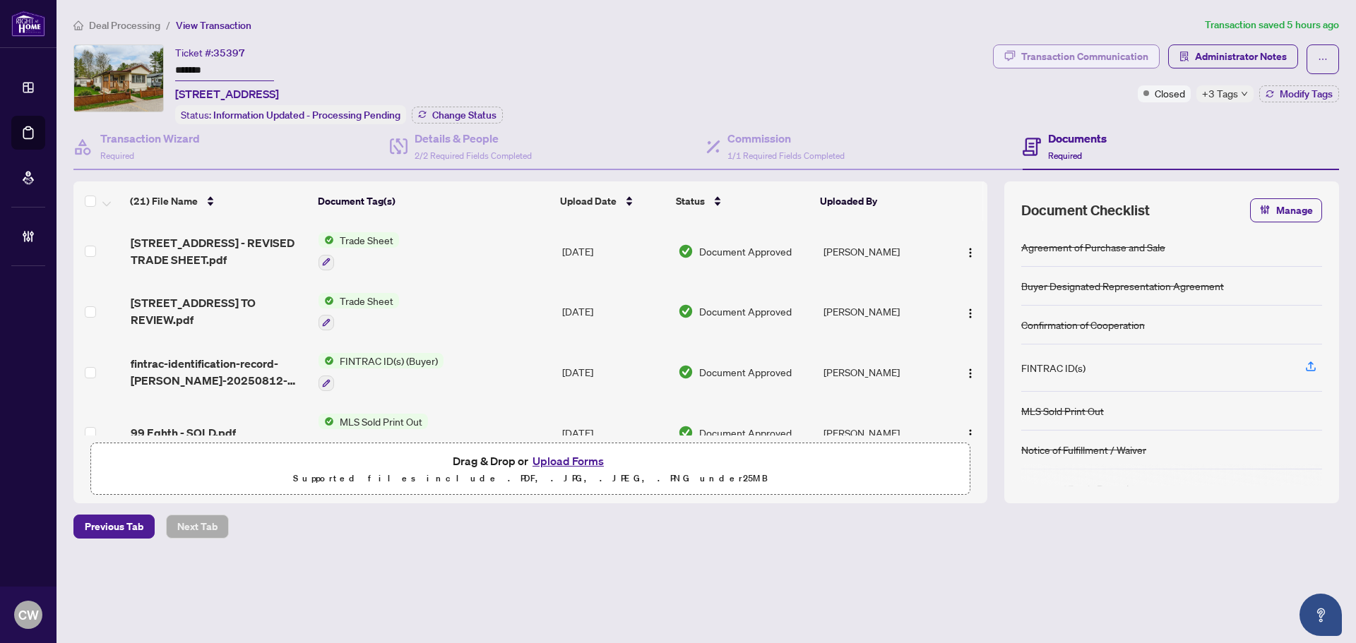
click at [1122, 58] on div "Transaction Communication" at bounding box center [1084, 56] width 127 height 23
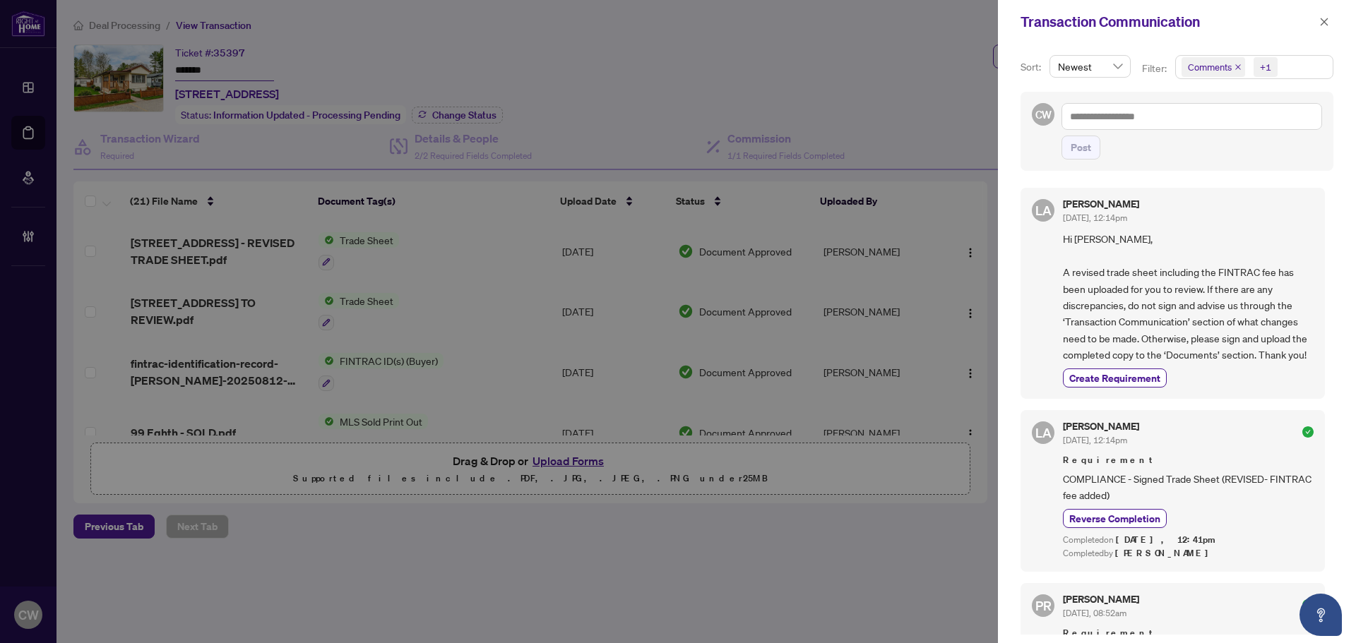
click at [1237, 68] on icon "close" at bounding box center [1237, 67] width 7 height 7
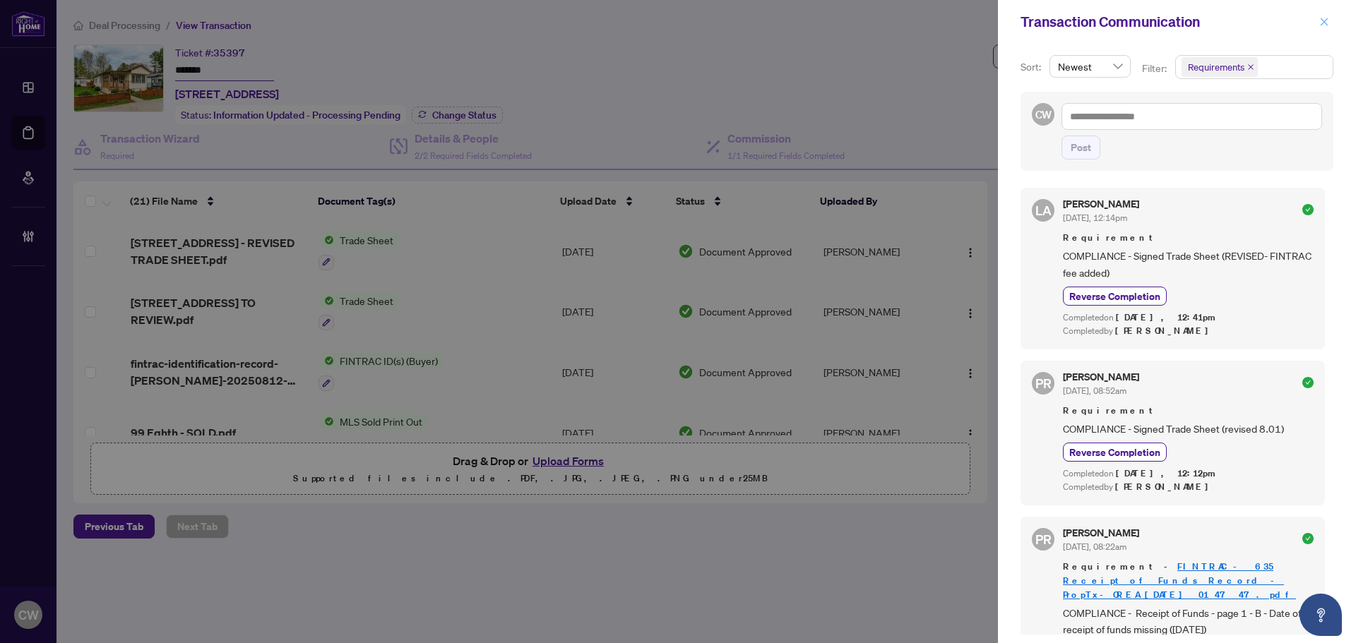
click at [1329, 23] on button "button" at bounding box center [1324, 21] width 18 height 17
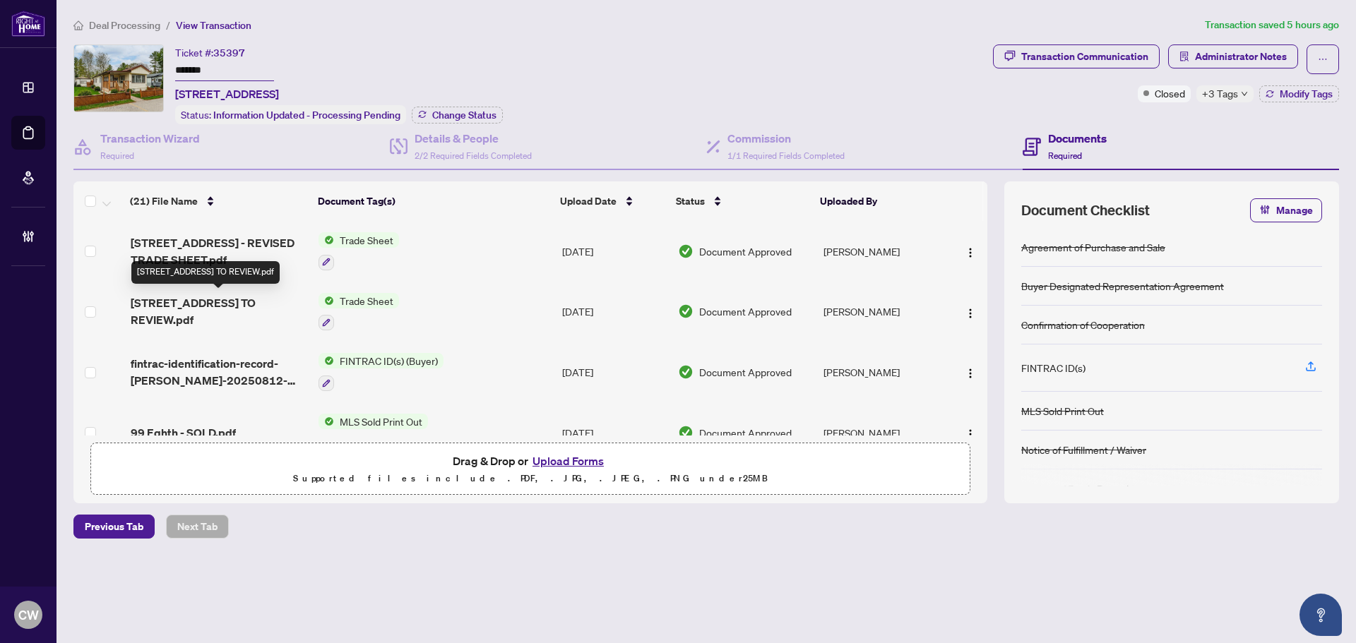
click at [201, 304] on span "[STREET_ADDRESS] TO REVIEW.pdf" at bounding box center [219, 311] width 177 height 34
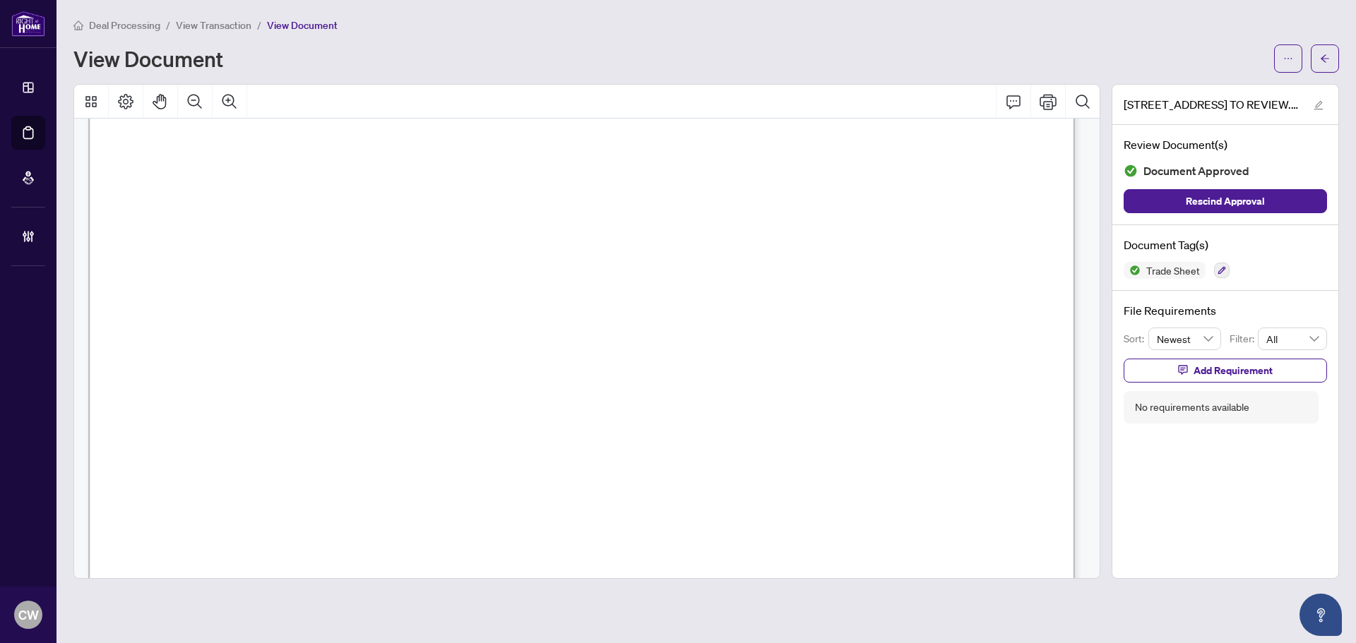
scroll to position [424, 0]
click at [1328, 58] on icon "arrow-left" at bounding box center [1325, 59] width 10 height 10
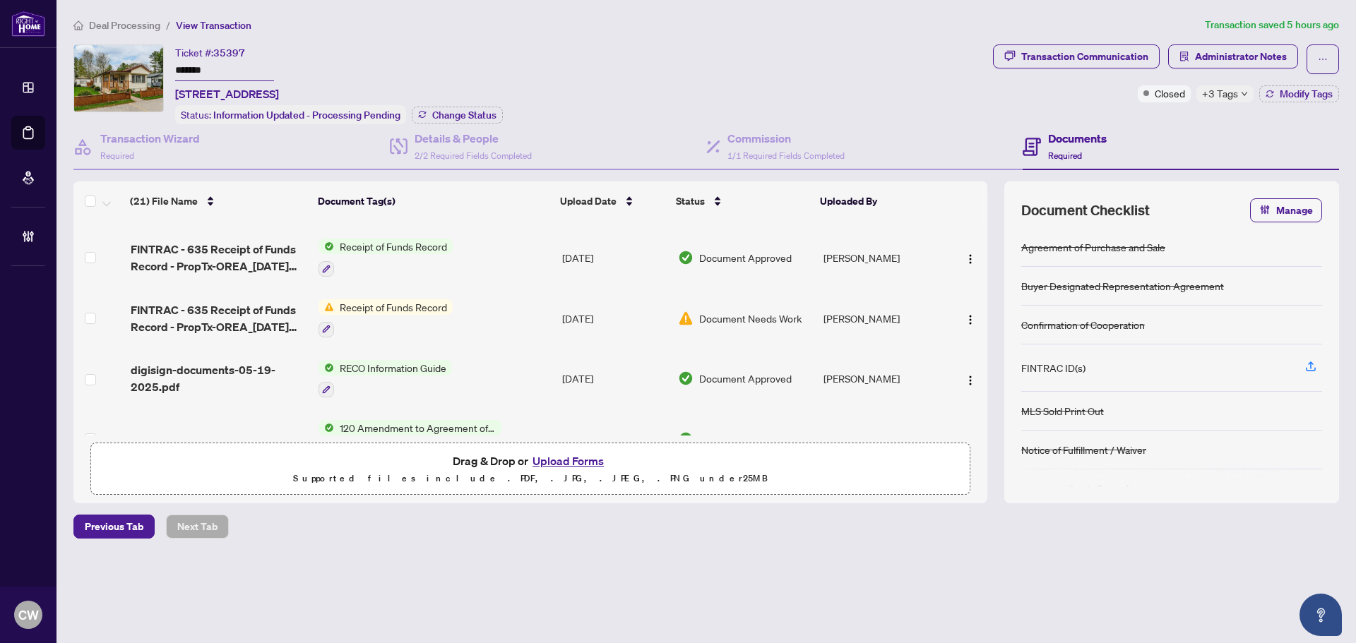
scroll to position [424, 0]
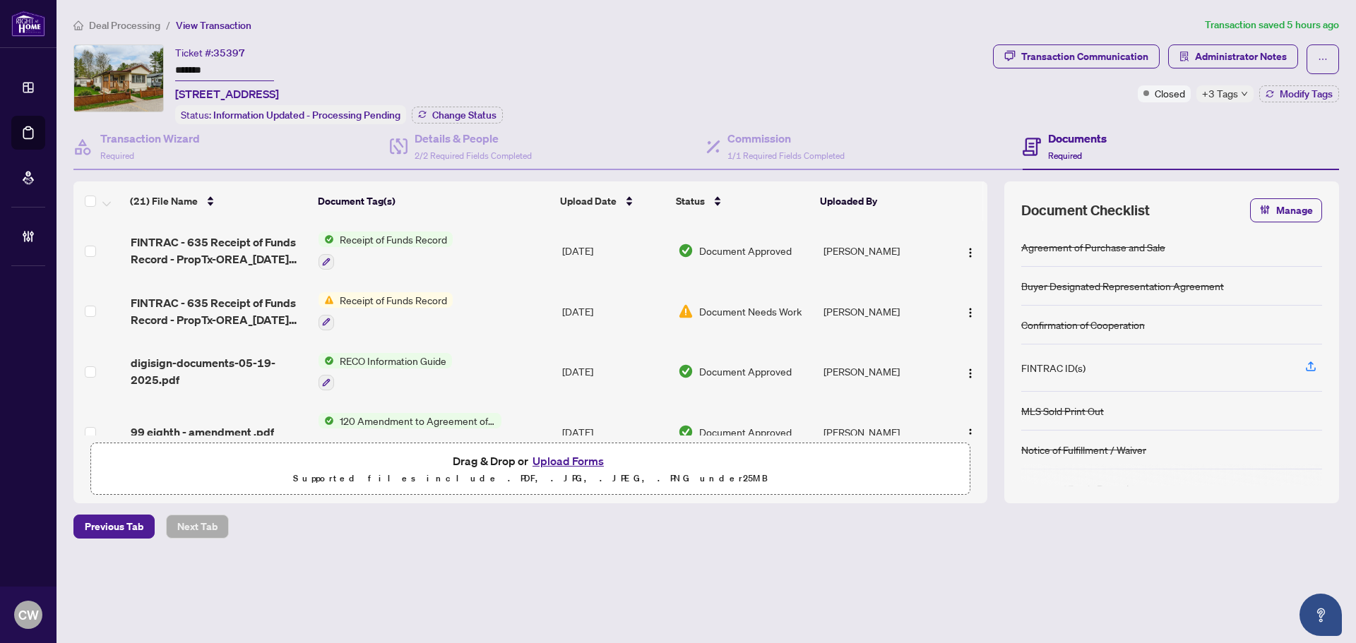
drag, startPoint x: 237, startPoint y: 69, endPoint x: 144, endPoint y: 66, distance: 93.3
click at [144, 66] on div "Ticket #: 35397 ******* [STREET_ADDRESS] Status: Information Updated - Processi…" at bounding box center [530, 84] width 914 height 80
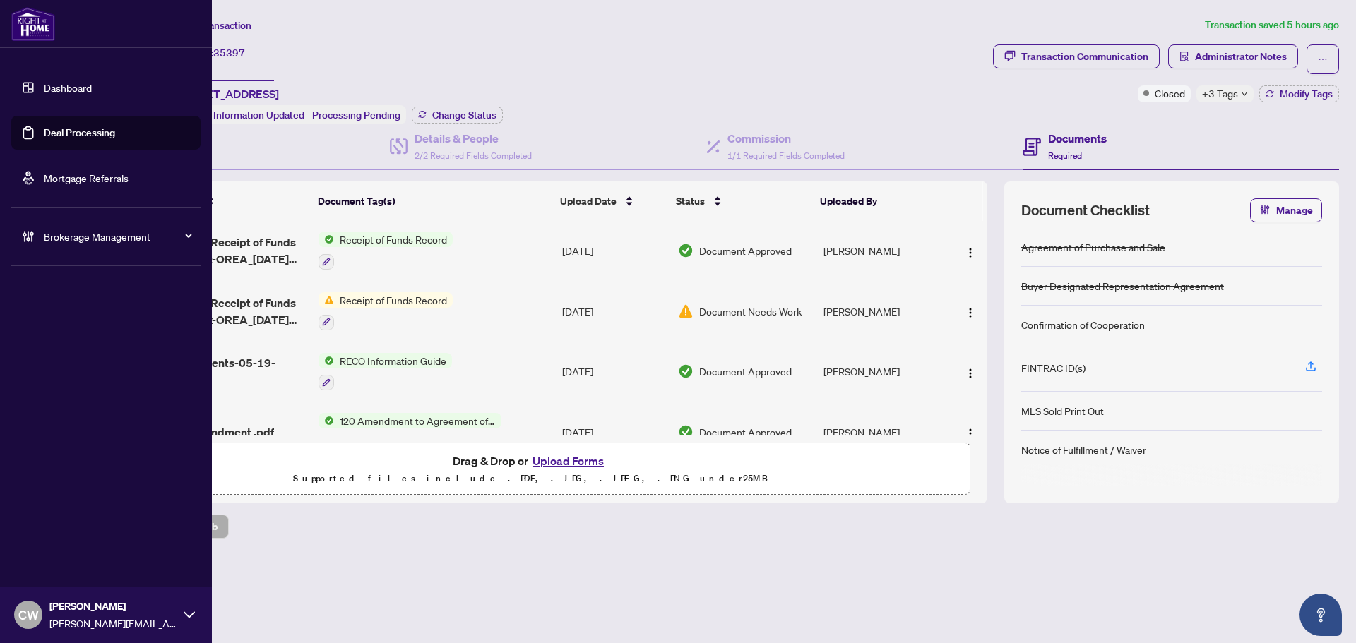
click at [44, 139] on link "Deal Processing" at bounding box center [79, 132] width 71 height 13
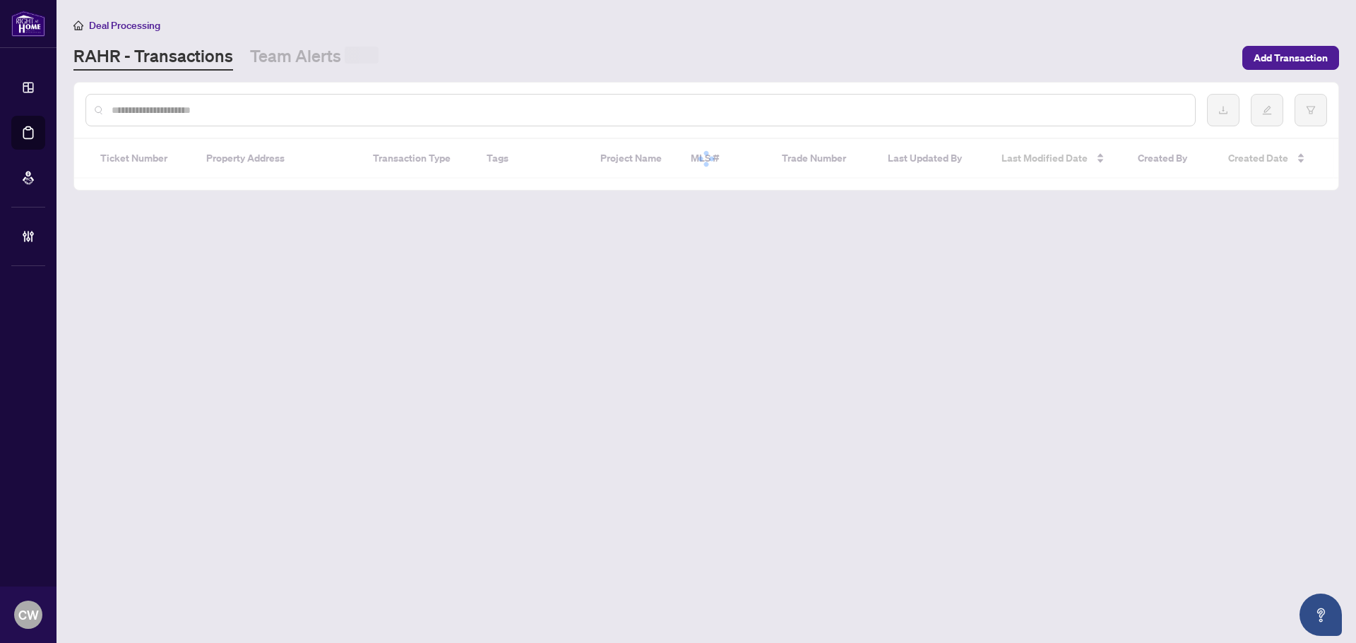
click at [295, 107] on input "text" at bounding box center [648, 110] width 1072 height 16
paste input "*******"
type input "*******"
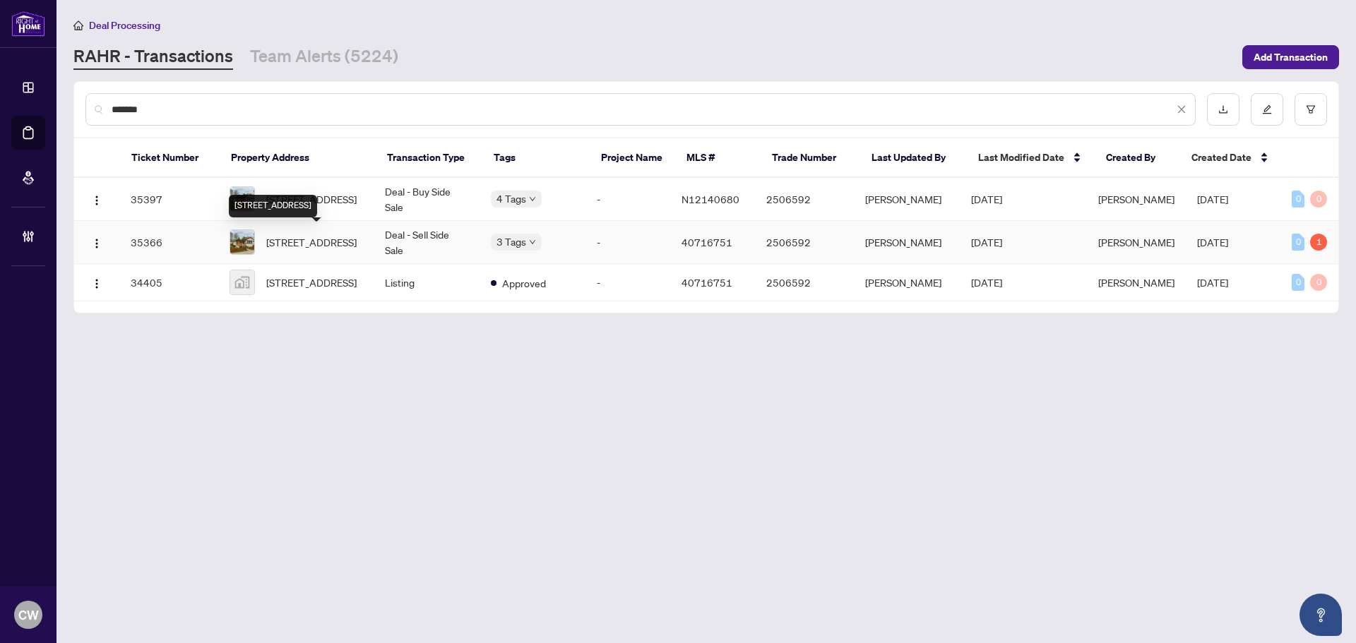
click at [316, 249] on span "[STREET_ADDRESS]" at bounding box center [311, 242] width 90 height 16
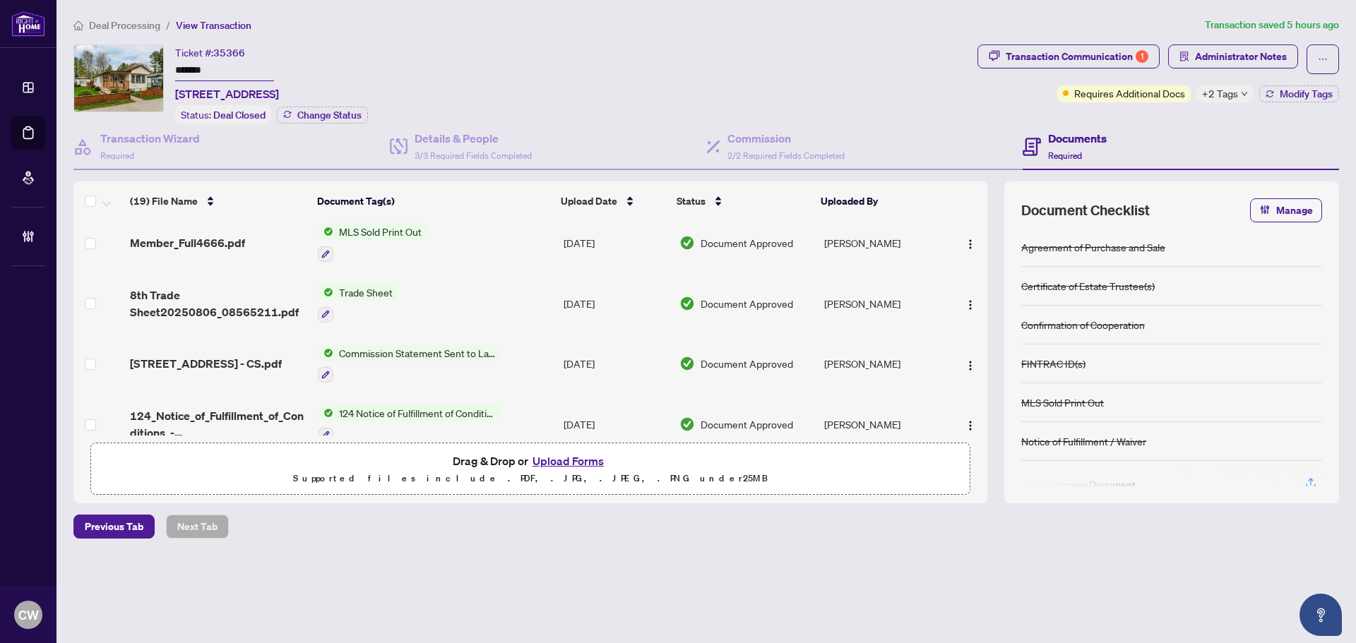
scroll to position [141, 0]
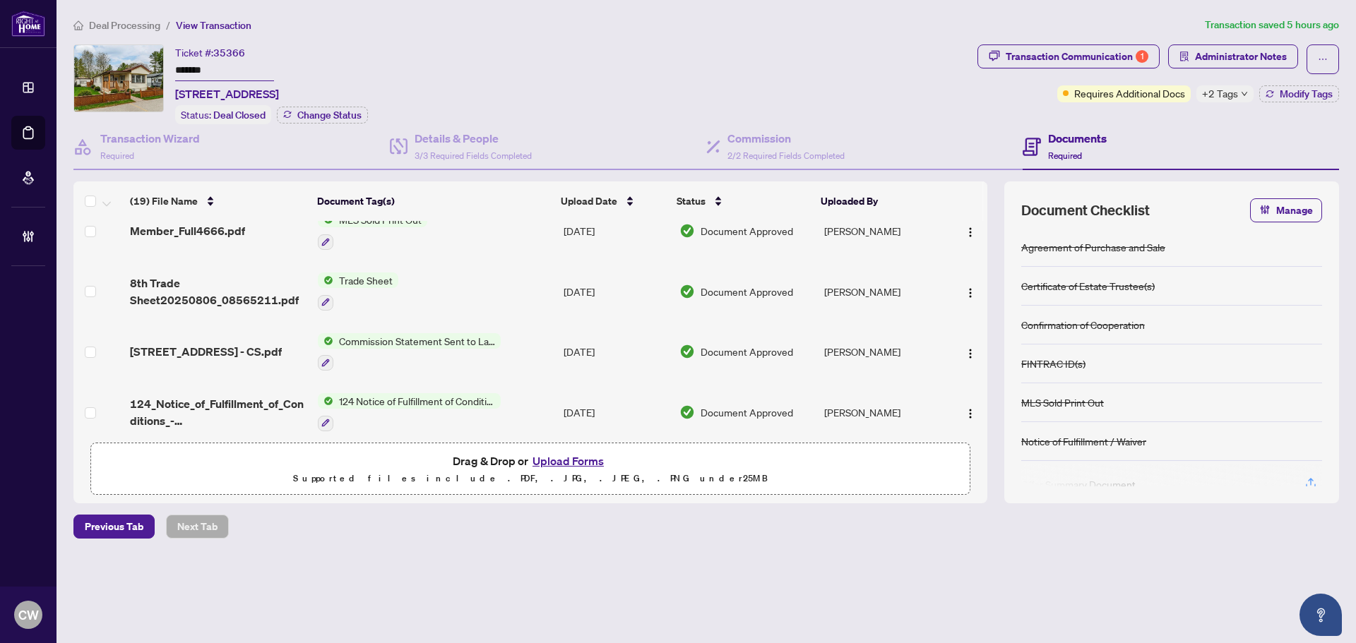
click at [193, 300] on span "8th Trade Sheet20250806_08565211.pdf" at bounding box center [218, 292] width 177 height 34
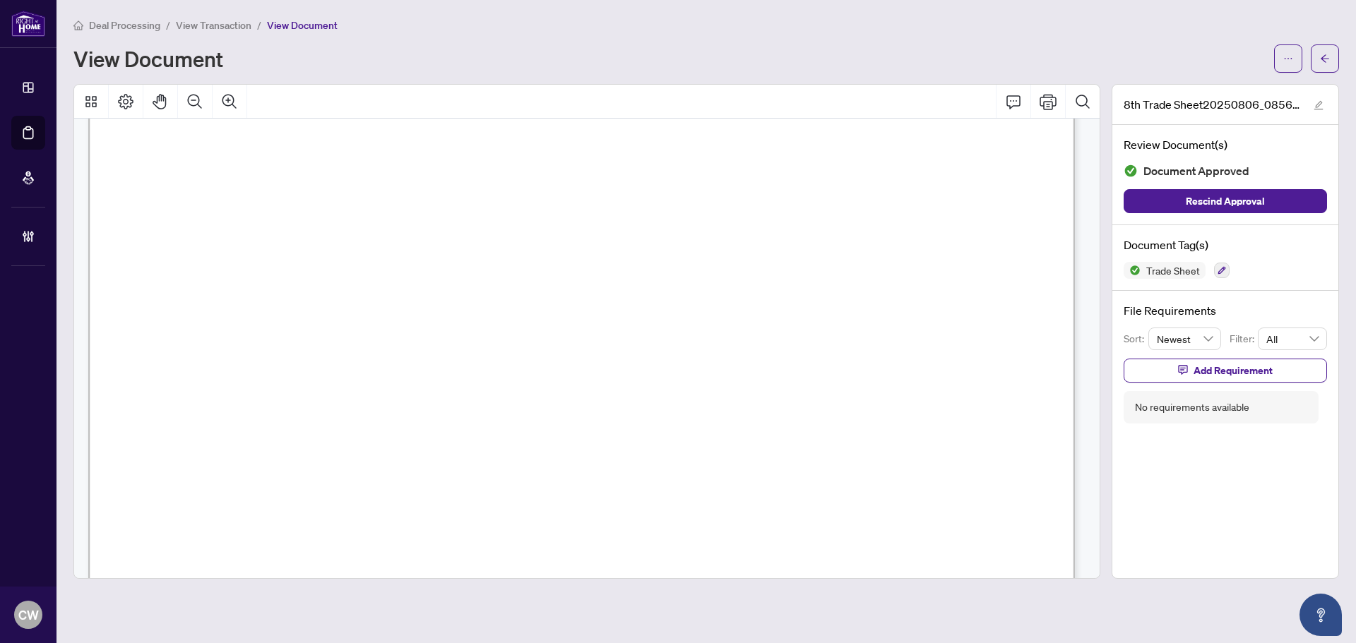
scroll to position [282, 0]
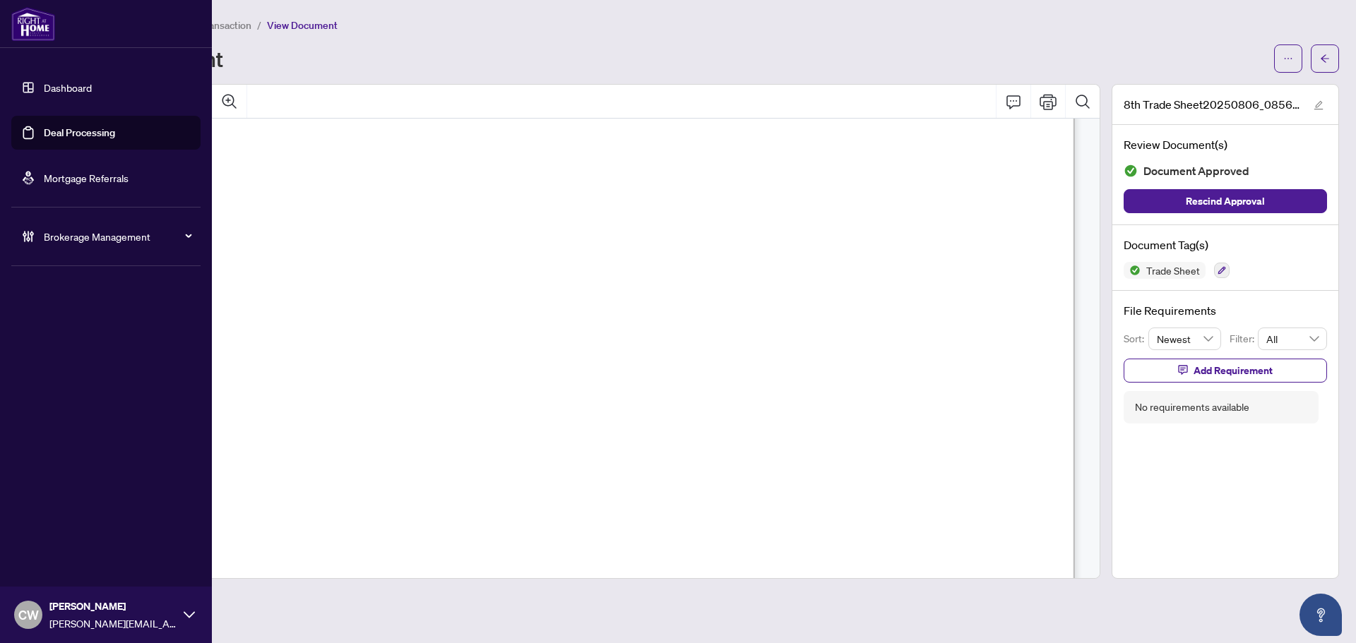
drag, startPoint x: 41, startPoint y: 135, endPoint x: 102, endPoint y: 136, distance: 61.4
click at [44, 135] on link "Deal Processing" at bounding box center [79, 132] width 71 height 13
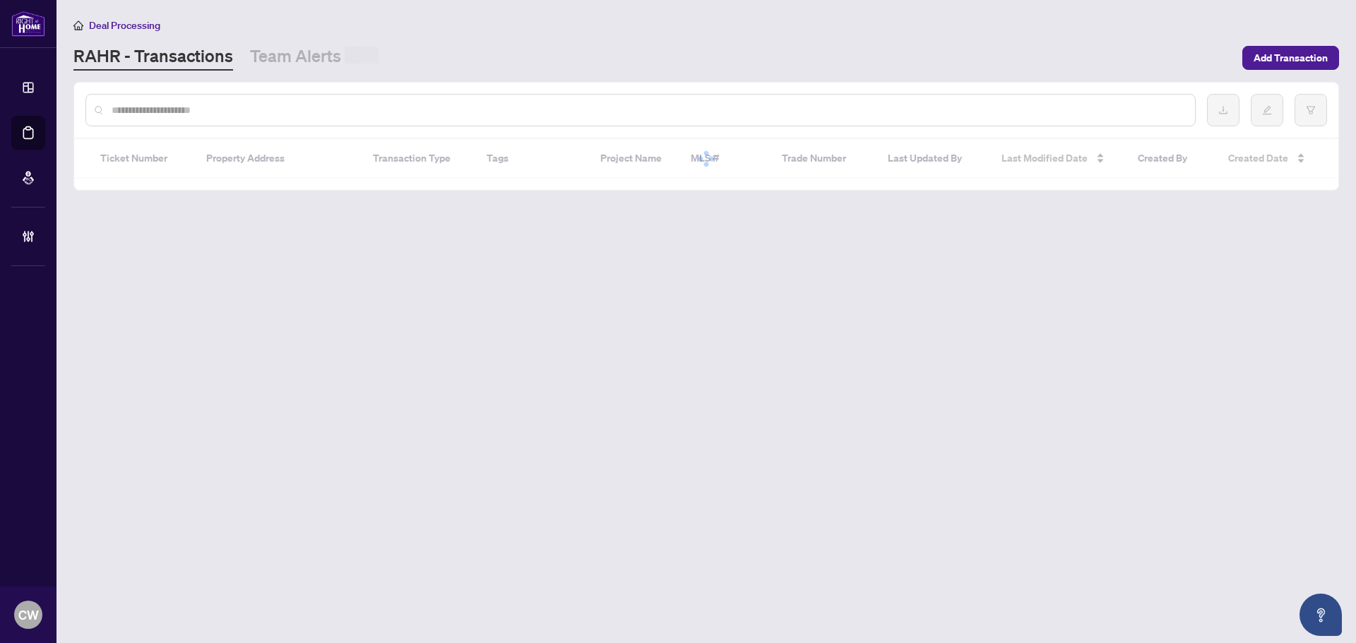
click at [222, 114] on input "text" at bounding box center [648, 110] width 1072 height 16
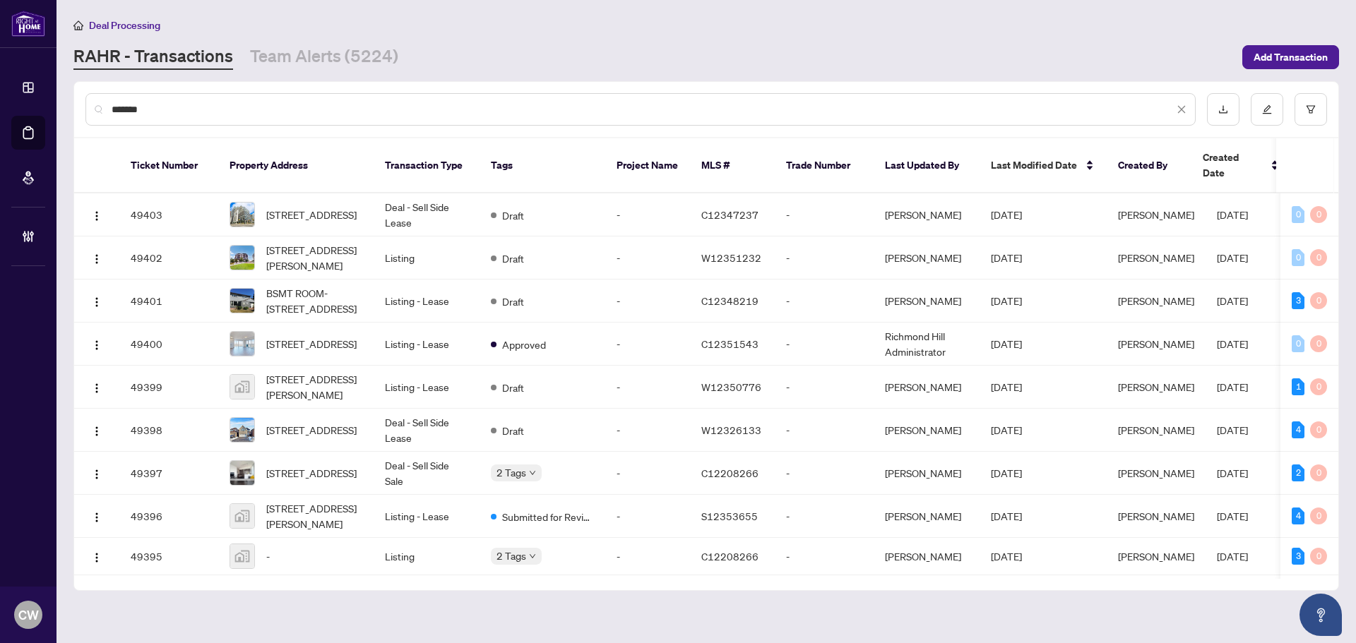
type input "*******"
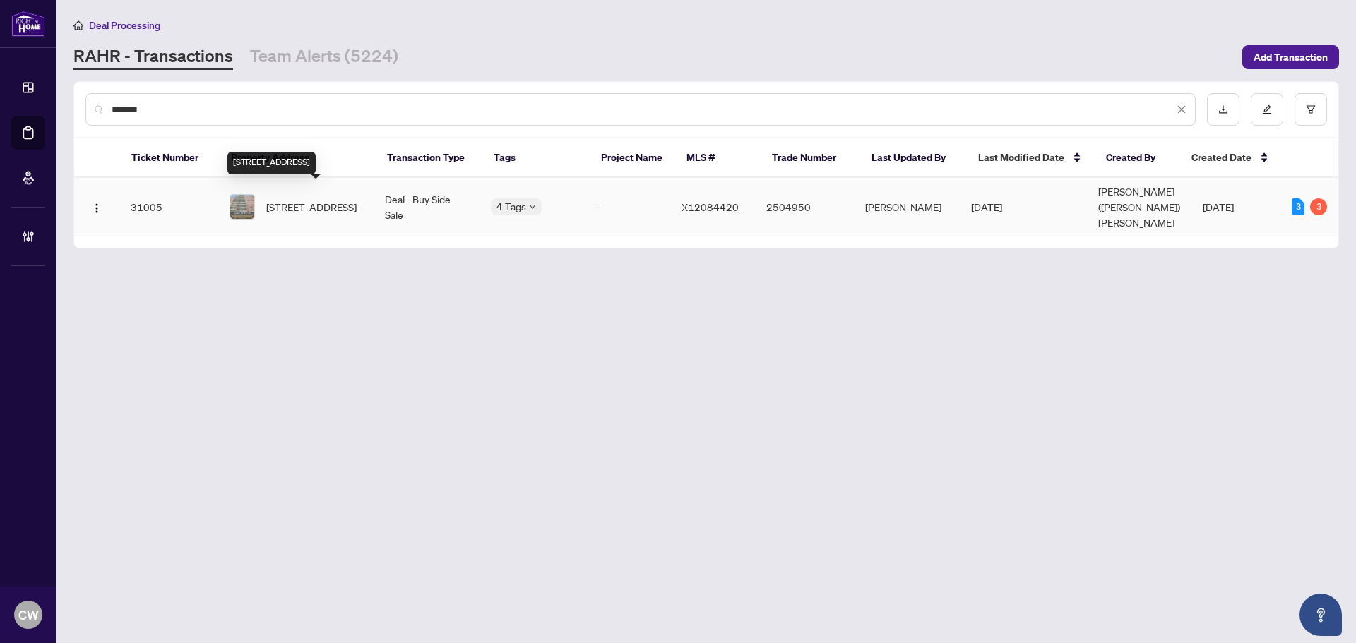
click at [302, 199] on span "[STREET_ADDRESS]" at bounding box center [311, 207] width 90 height 16
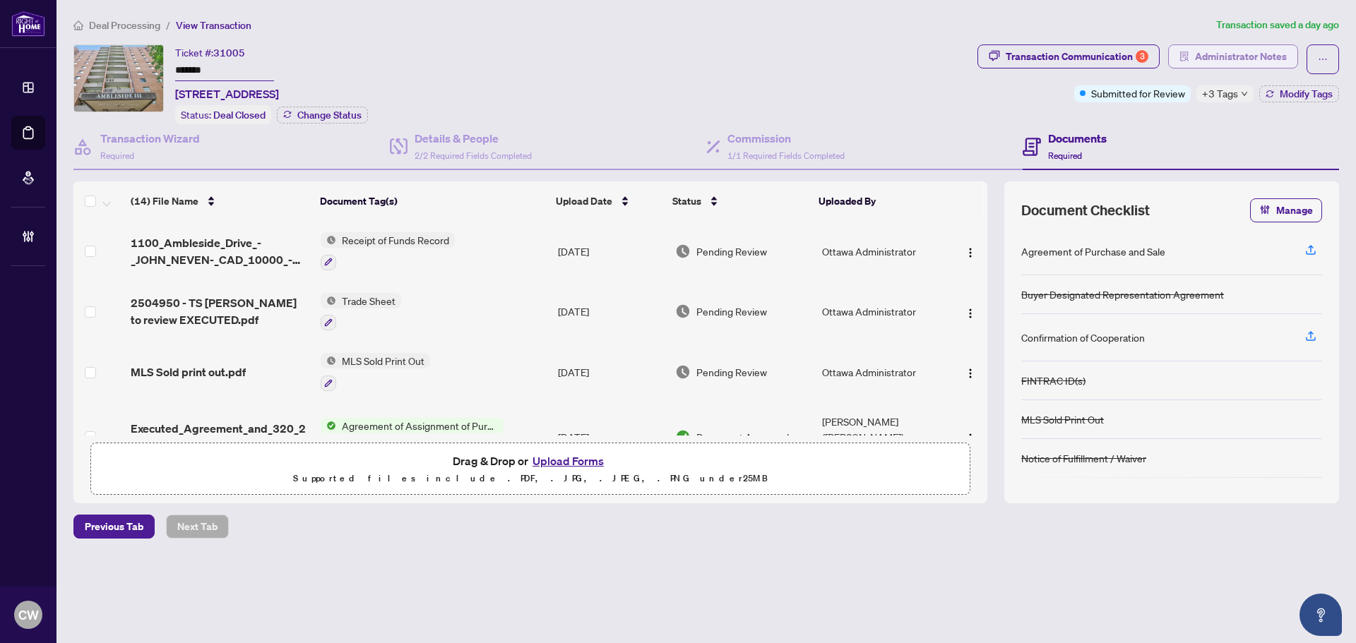
click at [1272, 55] on span "Administrator Notes" at bounding box center [1241, 56] width 92 height 23
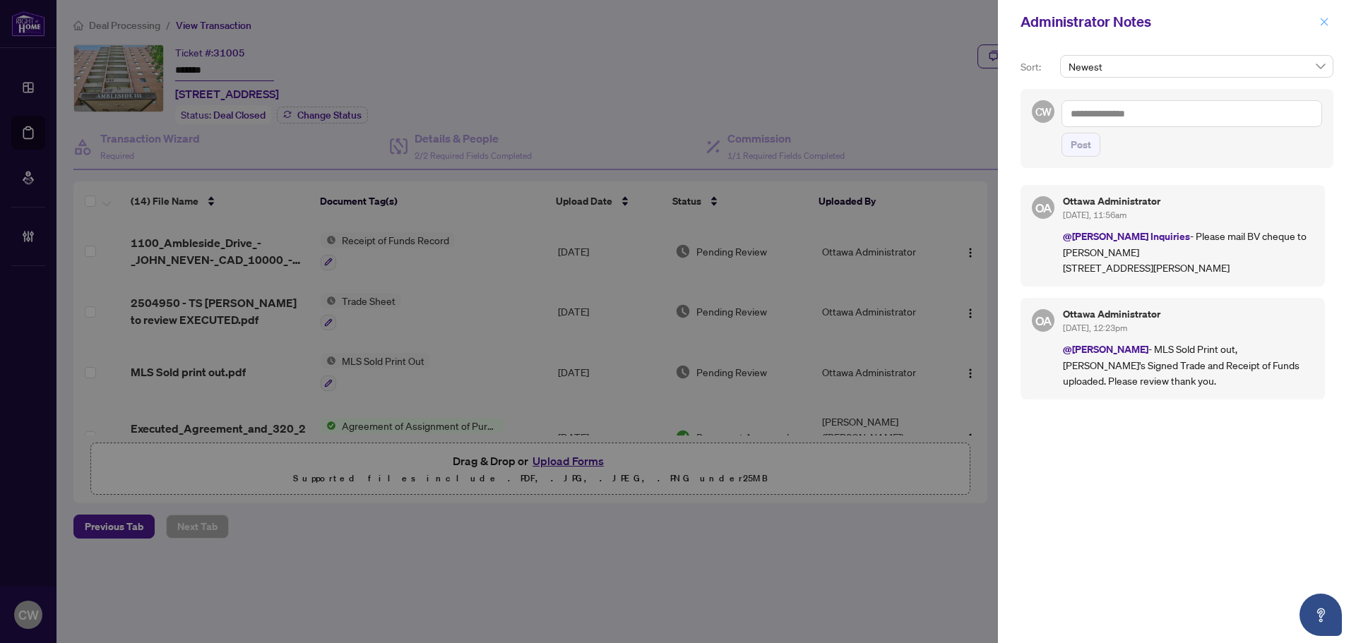
click at [1327, 25] on icon "close" at bounding box center [1324, 22] width 10 height 10
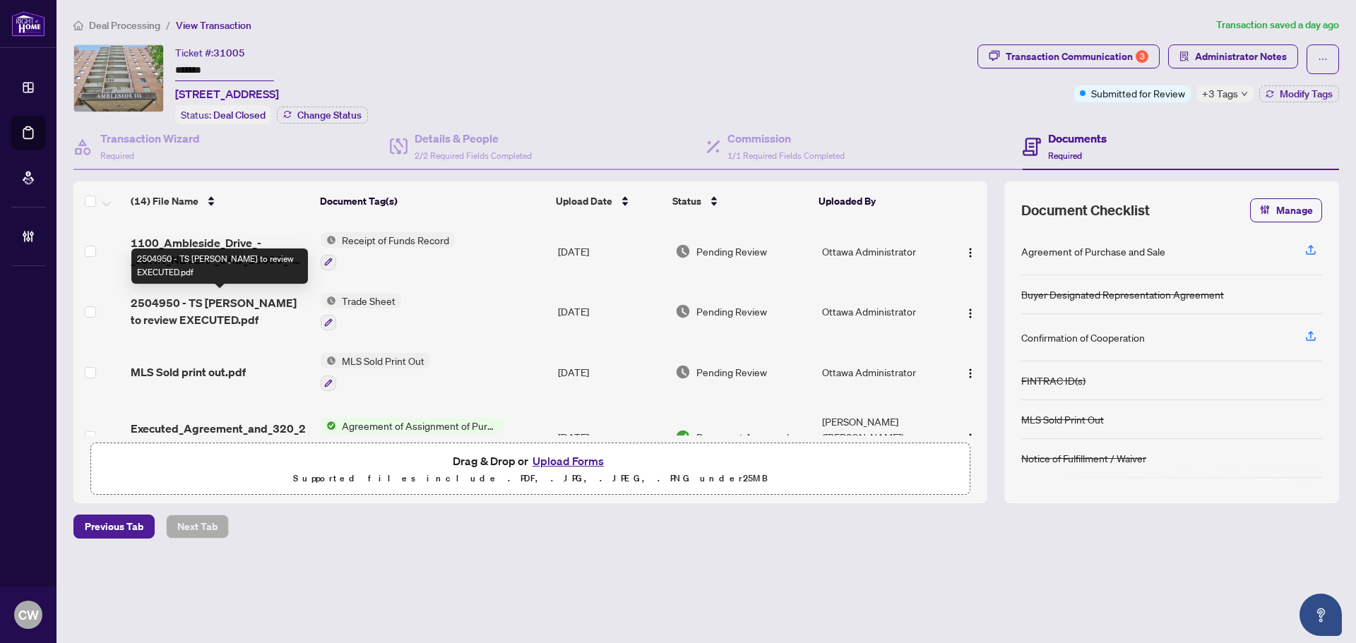
click at [191, 306] on span "2504950 - TS [PERSON_NAME] to review EXECUTED.pdf" at bounding box center [220, 311] width 179 height 34
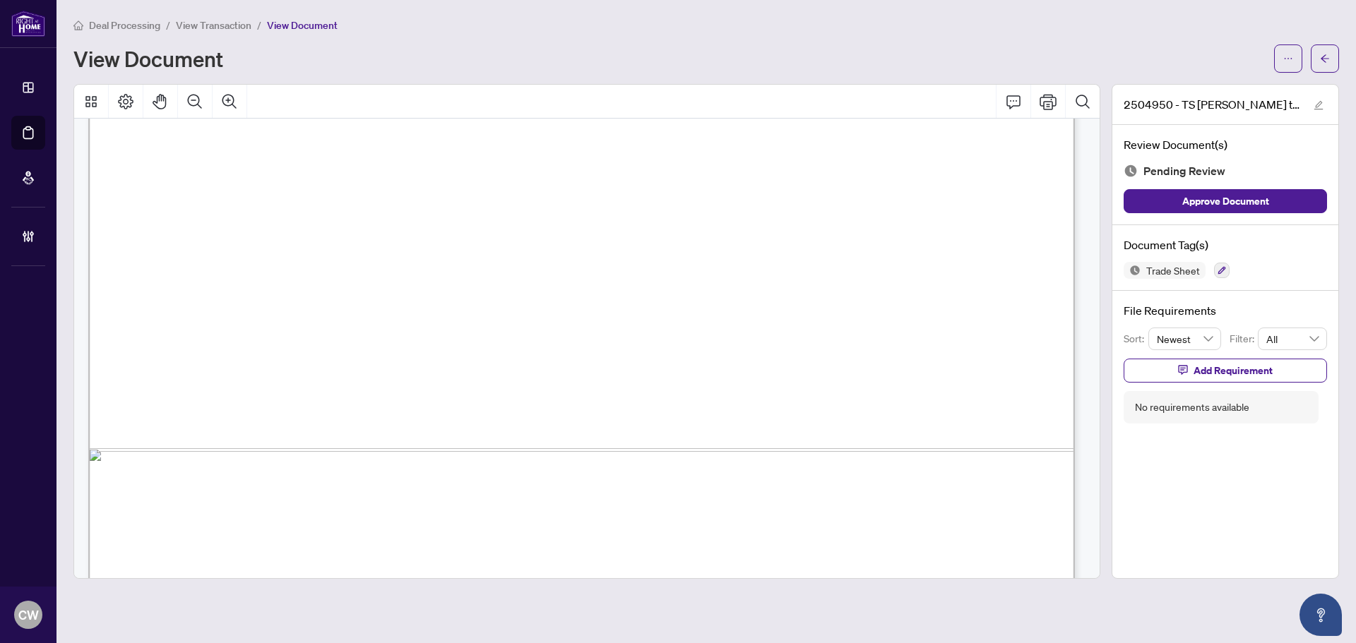
scroll to position [845, 0]
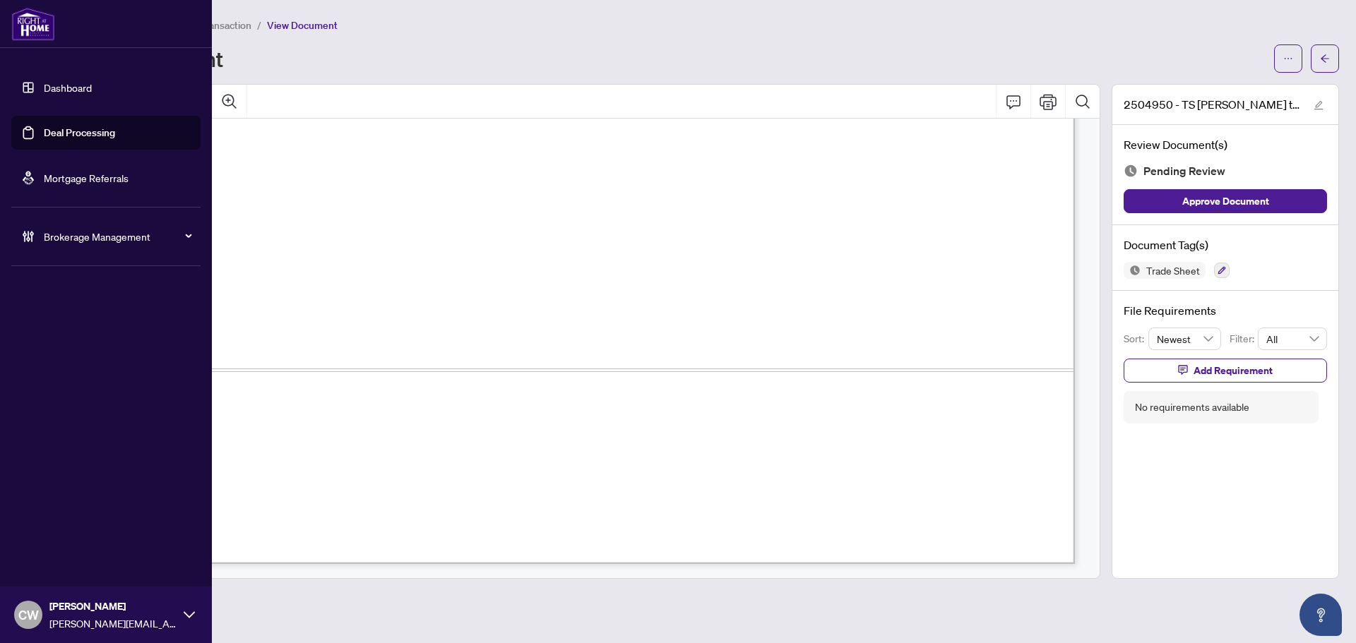
click at [40, 601] on div "CW [PERSON_NAME] [PERSON_NAME][EMAIL_ADDRESS][DOMAIN_NAME]" at bounding box center [106, 615] width 212 height 56
click at [105, 549] on button "Logout" at bounding box center [105, 561] width 189 height 24
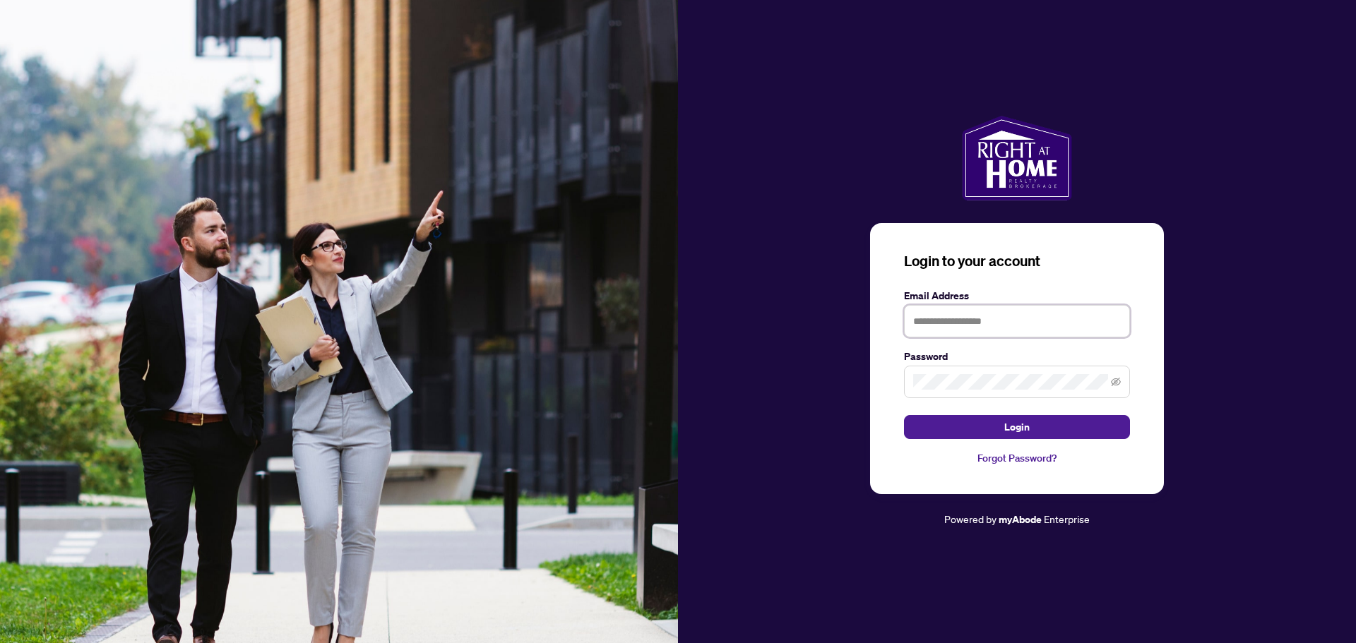
type input "**********"
